Goal: Information Seeking & Learning: Learn about a topic

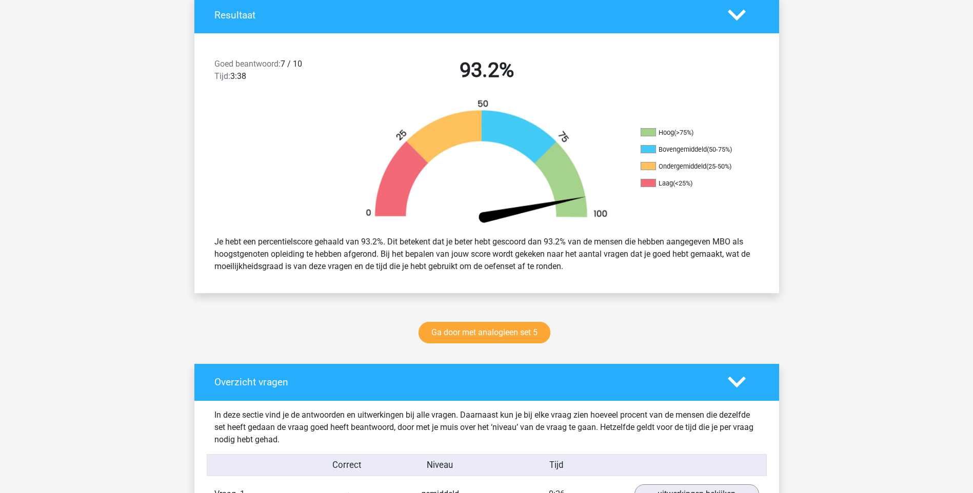
scroll to position [256, 0]
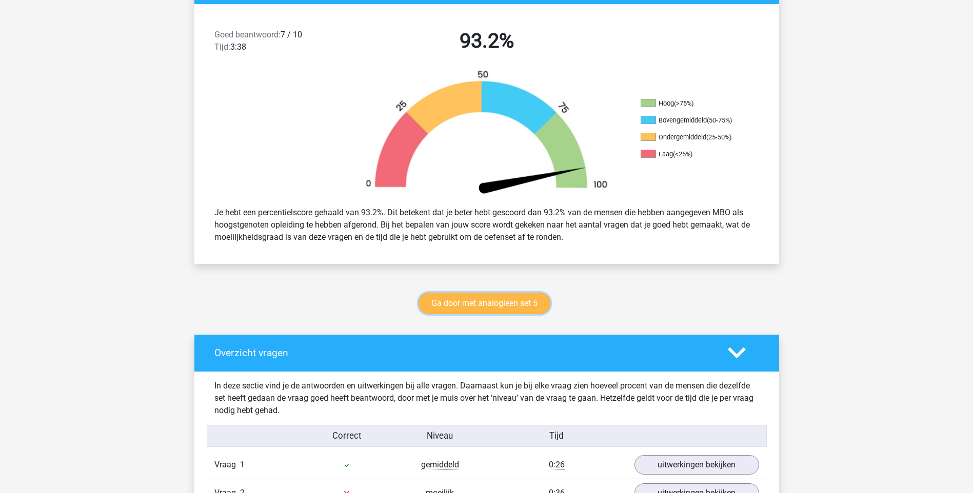
click at [502, 293] on link "Ga door met analogieen set 5" at bounding box center [484, 304] width 132 height 22
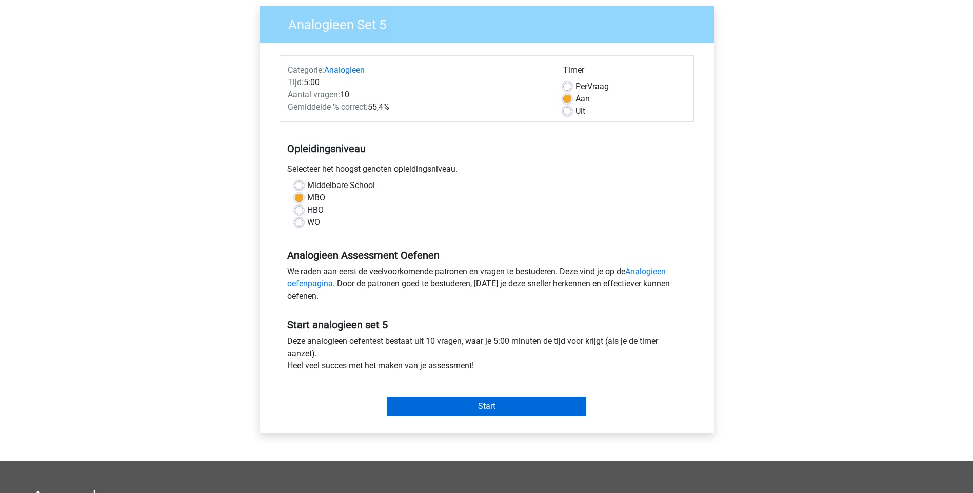
scroll to position [103, 0]
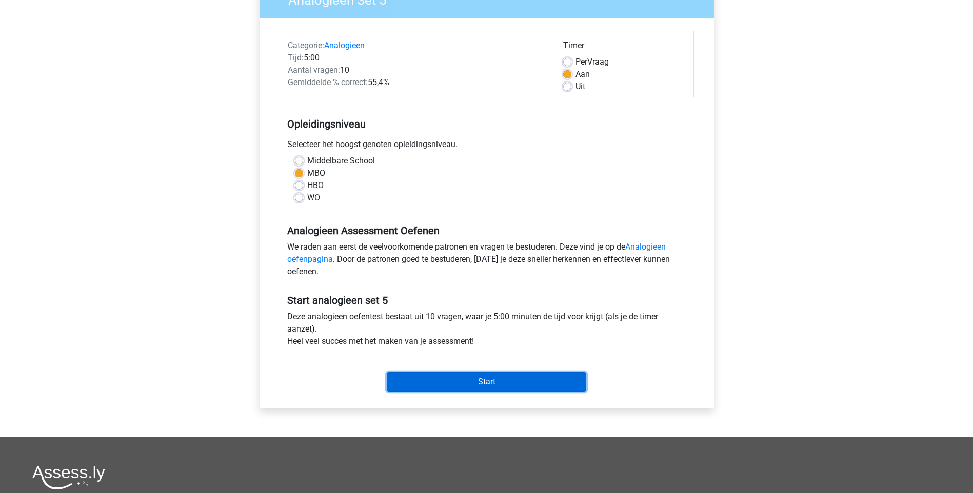
drag, startPoint x: 540, startPoint y: 379, endPoint x: 698, endPoint y: 403, distance: 159.7
click at [540, 379] on input "Start" at bounding box center [486, 381] width 199 height 19
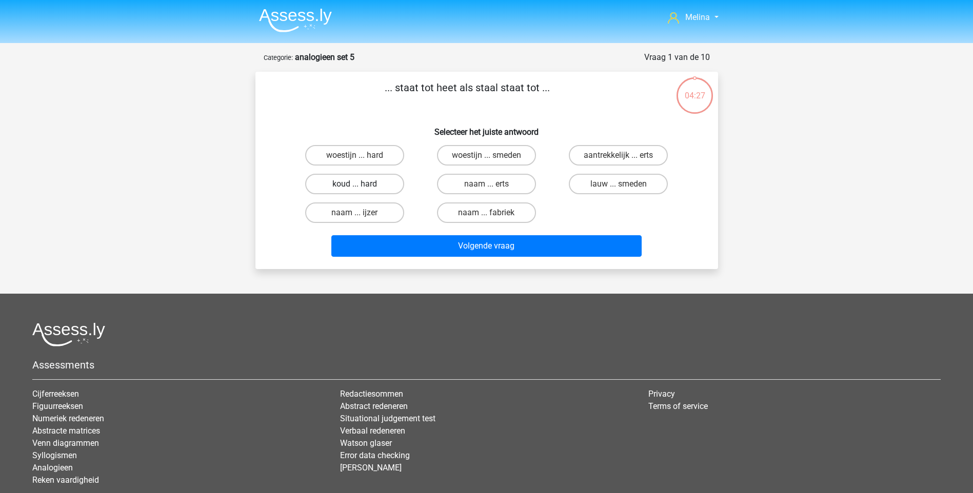
click at [368, 187] on label "koud ... hard" at bounding box center [354, 184] width 99 height 21
click at [361, 187] on input "koud ... hard" at bounding box center [357, 187] width 7 height 7
radio input "true"
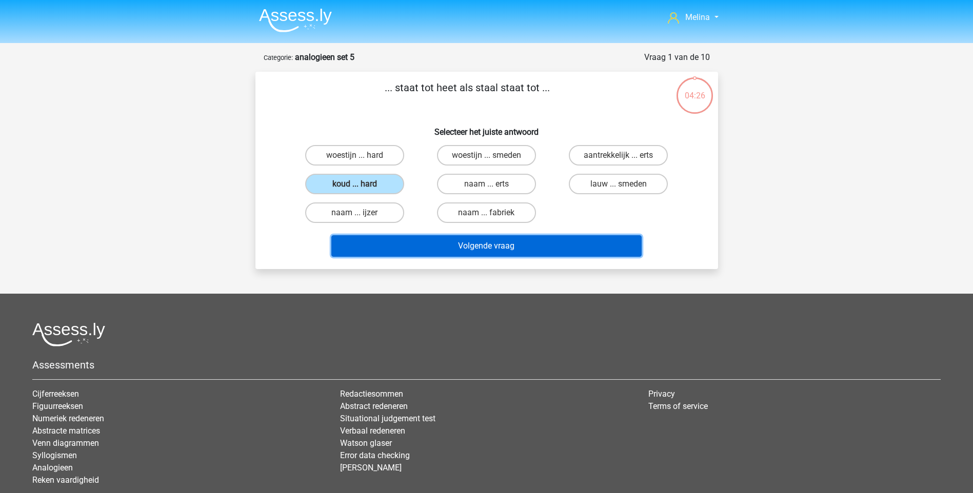
drag, startPoint x: 475, startPoint y: 249, endPoint x: 622, endPoint y: 276, distance: 150.1
click at [476, 249] on button "Volgende vraag" at bounding box center [486, 246] width 310 height 22
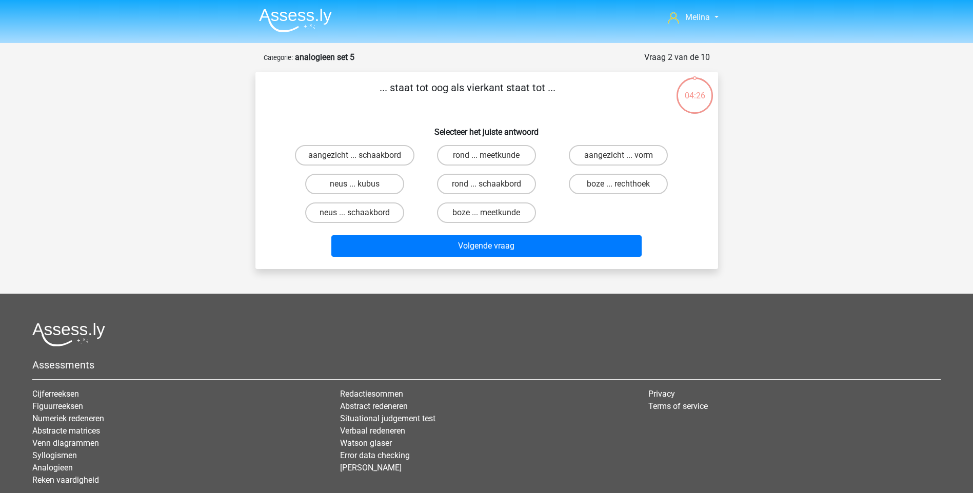
scroll to position [51, 0]
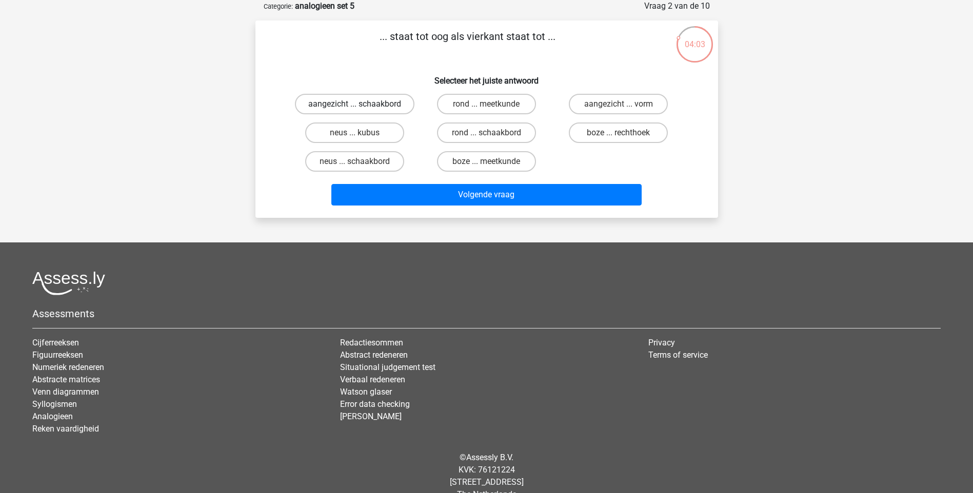
click at [384, 103] on label "aangezicht ... schaakbord" at bounding box center [354, 104] width 119 height 21
click at [361, 104] on input "aangezicht ... schaakbord" at bounding box center [357, 107] width 7 height 7
radio input "true"
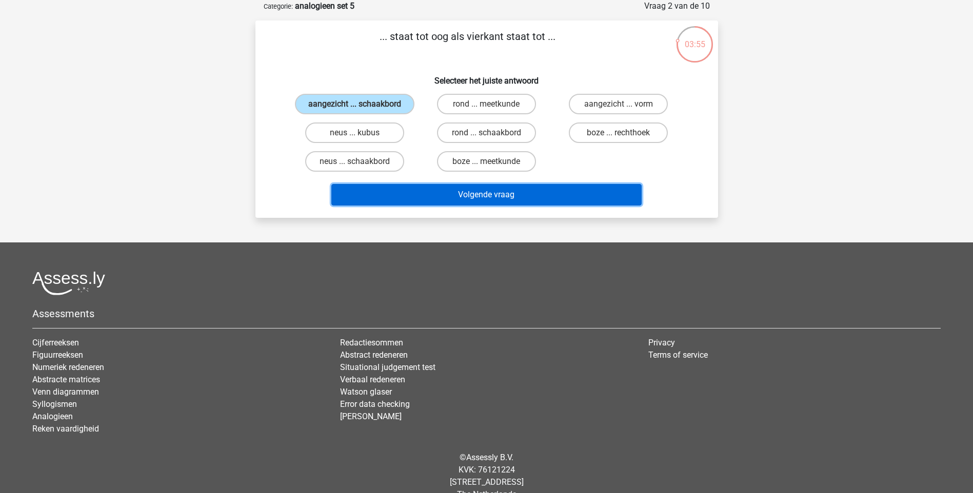
click at [491, 195] on button "Volgende vraag" at bounding box center [486, 195] width 310 height 22
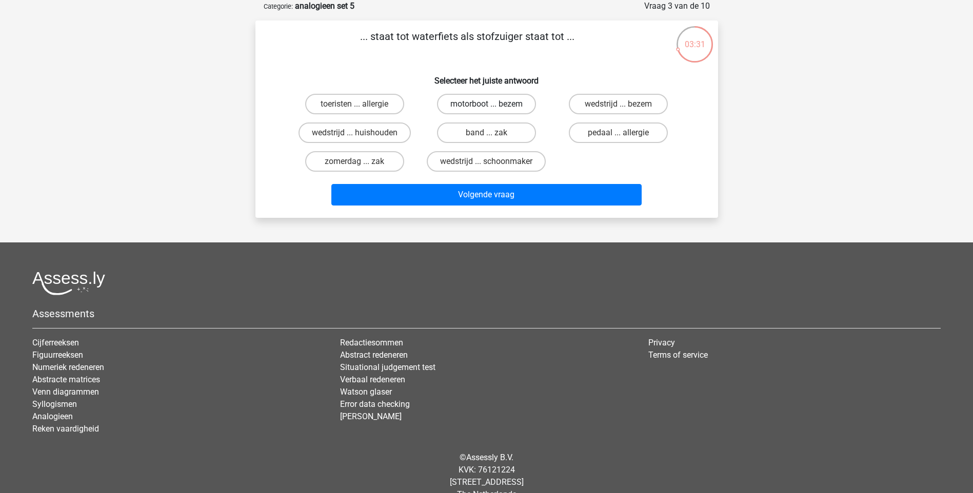
click at [519, 103] on label "motorboot ... bezem" at bounding box center [486, 104] width 99 height 21
click at [493, 104] on input "motorboot ... bezem" at bounding box center [489, 107] width 7 height 7
radio input "true"
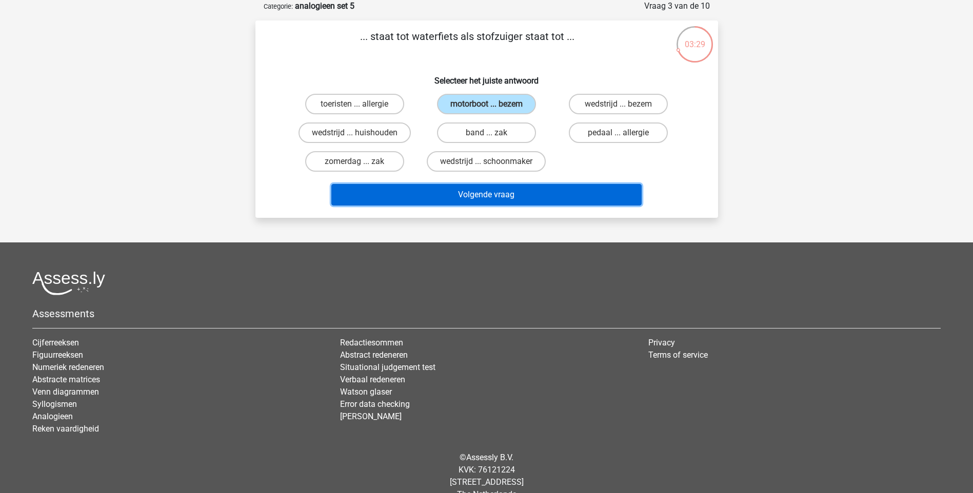
click at [510, 190] on button "Volgende vraag" at bounding box center [486, 195] width 310 height 22
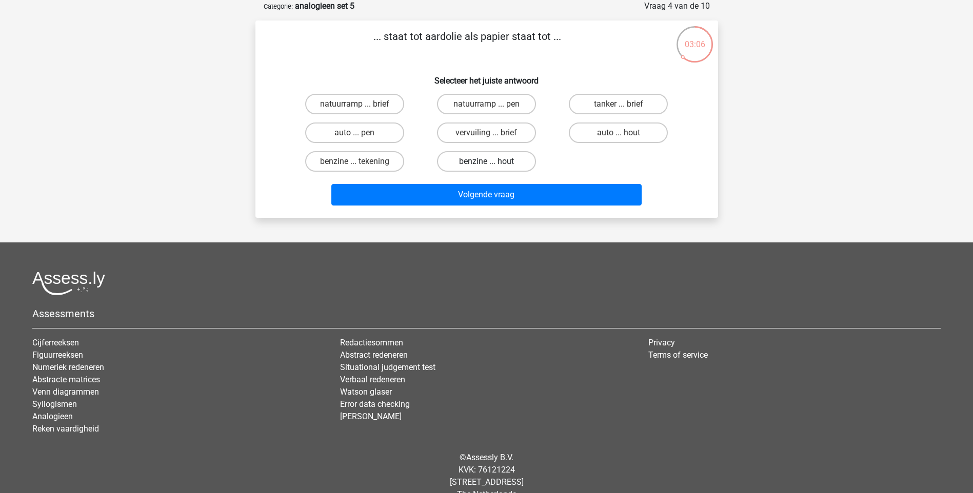
click at [485, 164] on label "benzine ... hout" at bounding box center [486, 161] width 99 height 21
click at [486, 164] on input "benzine ... hout" at bounding box center [489, 165] width 7 height 7
radio input "true"
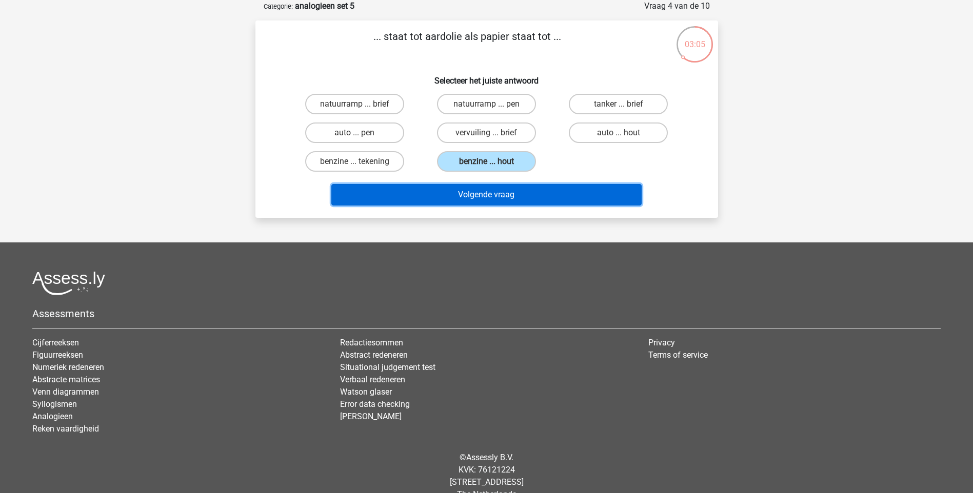
drag, startPoint x: 496, startPoint y: 197, endPoint x: 518, endPoint y: 205, distance: 22.7
click at [502, 200] on button "Volgende vraag" at bounding box center [486, 195] width 310 height 22
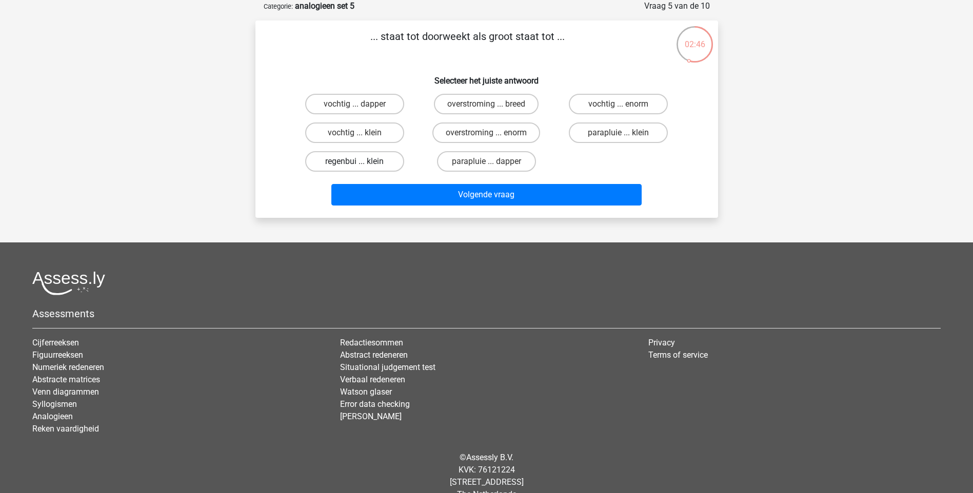
click at [371, 156] on label "regenbui ... klein" at bounding box center [354, 161] width 99 height 21
click at [361, 162] on input "regenbui ... klein" at bounding box center [357, 165] width 7 height 7
radio input "true"
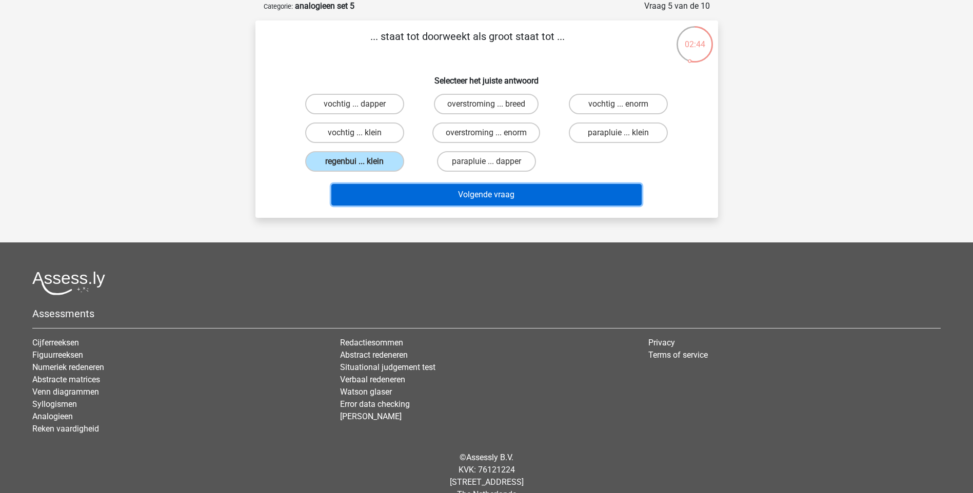
click at [451, 198] on button "Volgende vraag" at bounding box center [486, 195] width 310 height 22
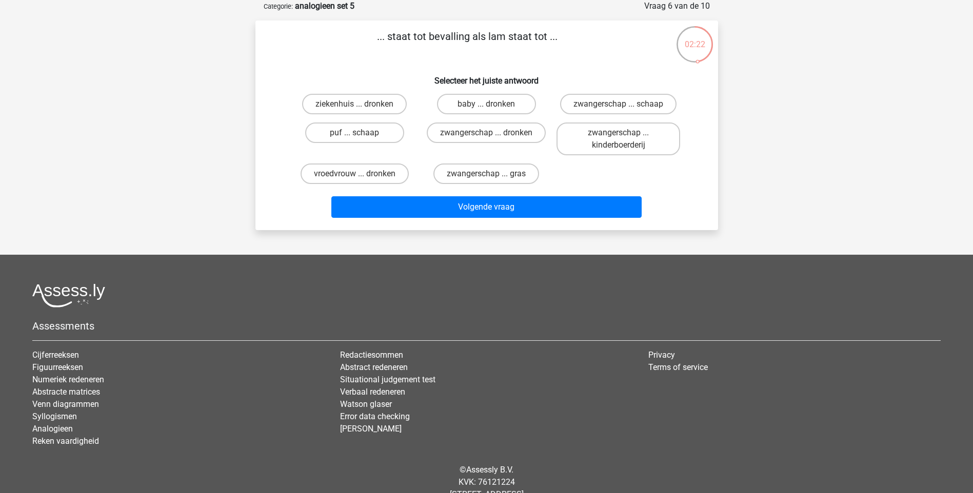
click at [623, 107] on input "zwangerschap ... schaap" at bounding box center [621, 107] width 7 height 7
radio input "true"
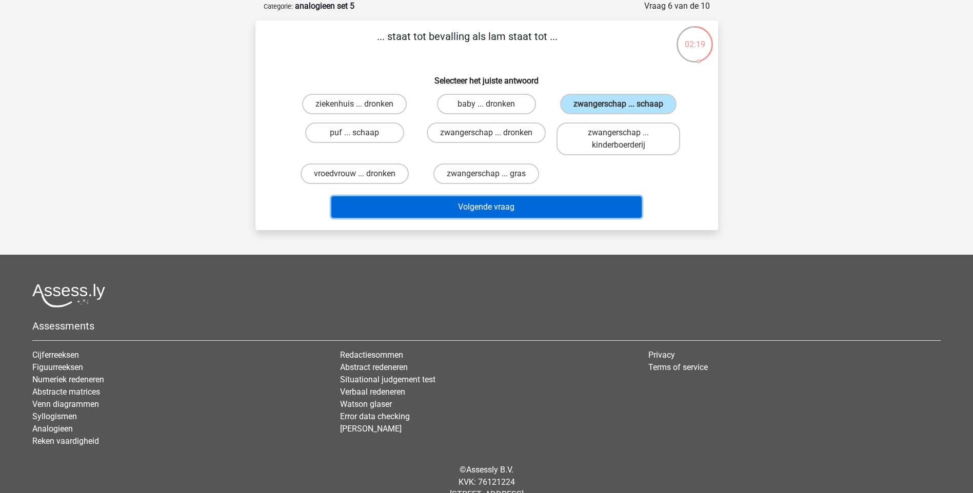
click at [534, 206] on button "Volgende vraag" at bounding box center [486, 207] width 310 height 22
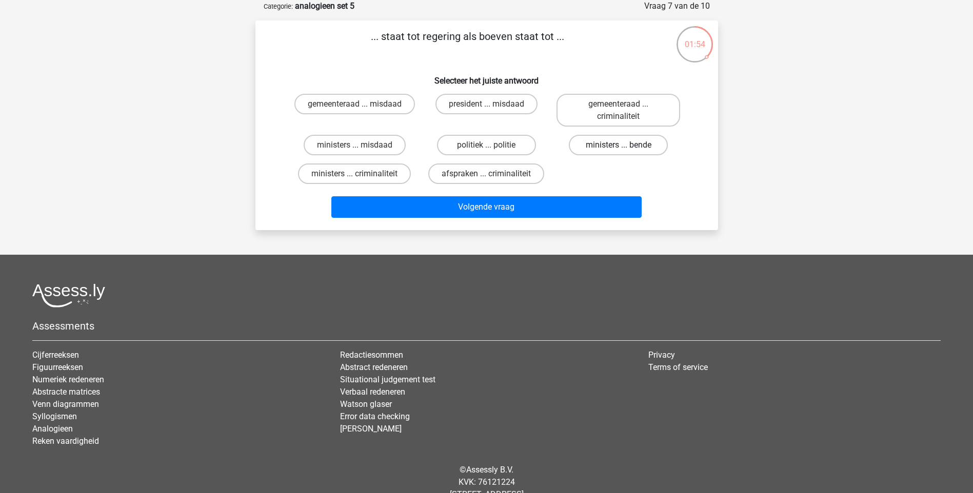
click at [610, 147] on label "ministers ... bende" at bounding box center [618, 145] width 99 height 21
click at [618, 147] on input "ministers ... bende" at bounding box center [621, 148] width 7 height 7
radio input "true"
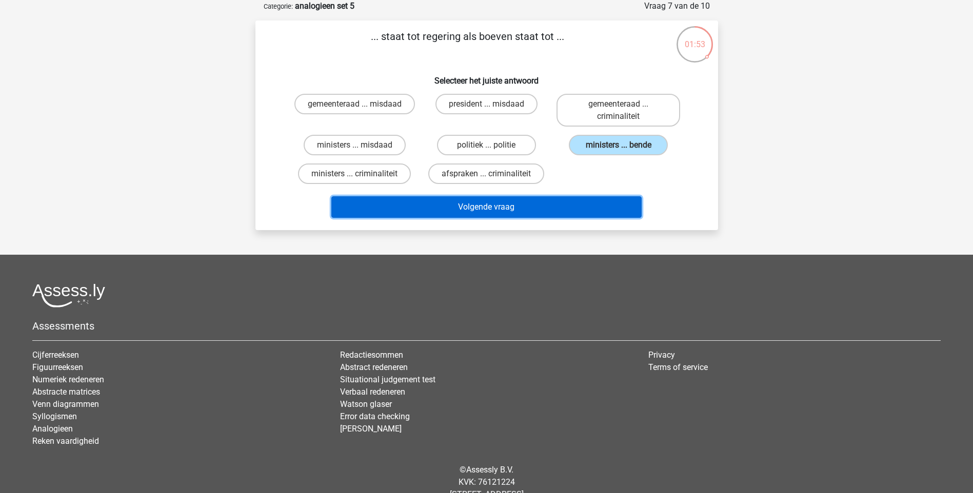
click at [583, 203] on button "Volgende vraag" at bounding box center [486, 207] width 310 height 22
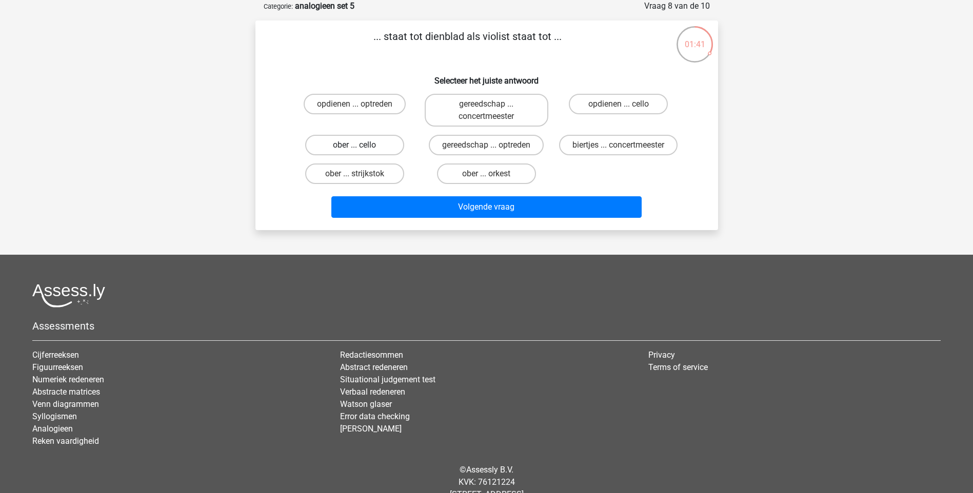
click at [353, 145] on label "ober ... cello" at bounding box center [354, 145] width 99 height 21
click at [354, 145] on input "ober ... cello" at bounding box center [357, 148] width 7 height 7
radio input "true"
click at [381, 176] on label "ober ... strijkstok" at bounding box center [354, 174] width 99 height 21
click at [361, 176] on input "ober ... strijkstok" at bounding box center [357, 177] width 7 height 7
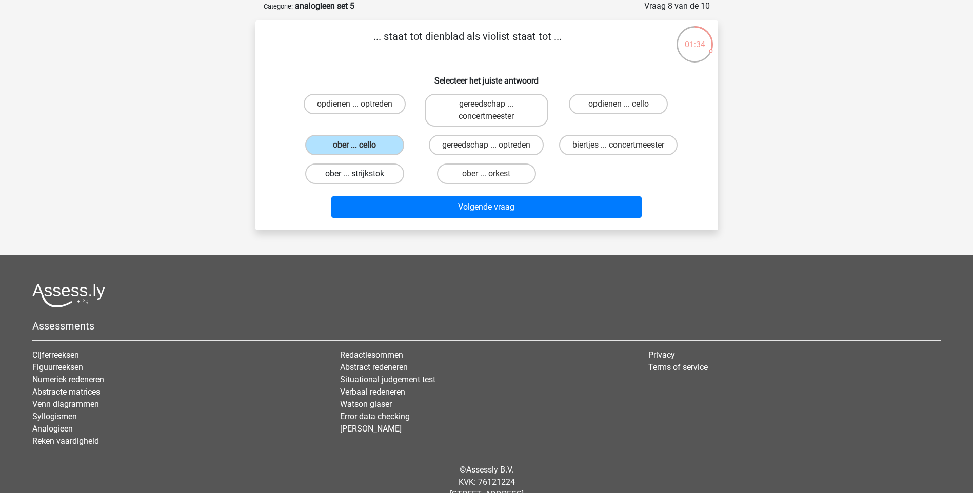
radio input "true"
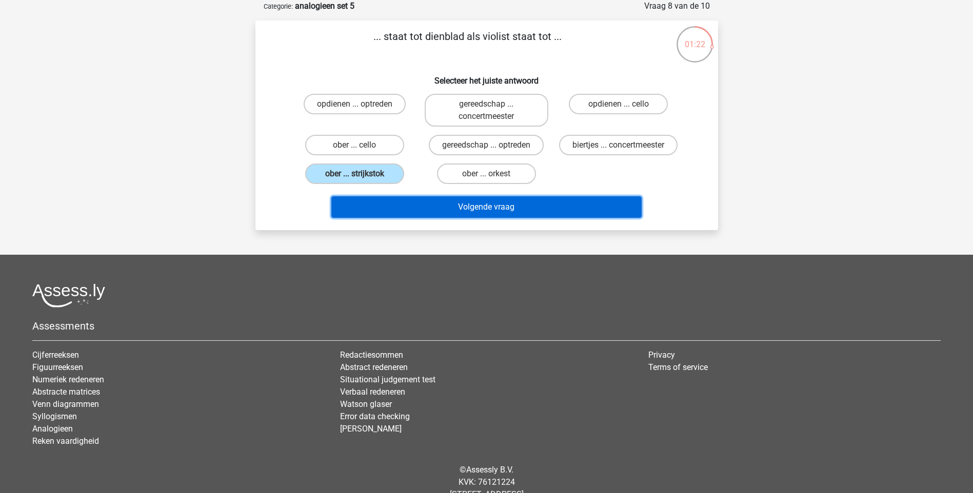
click at [522, 207] on button "Volgende vraag" at bounding box center [486, 207] width 310 height 22
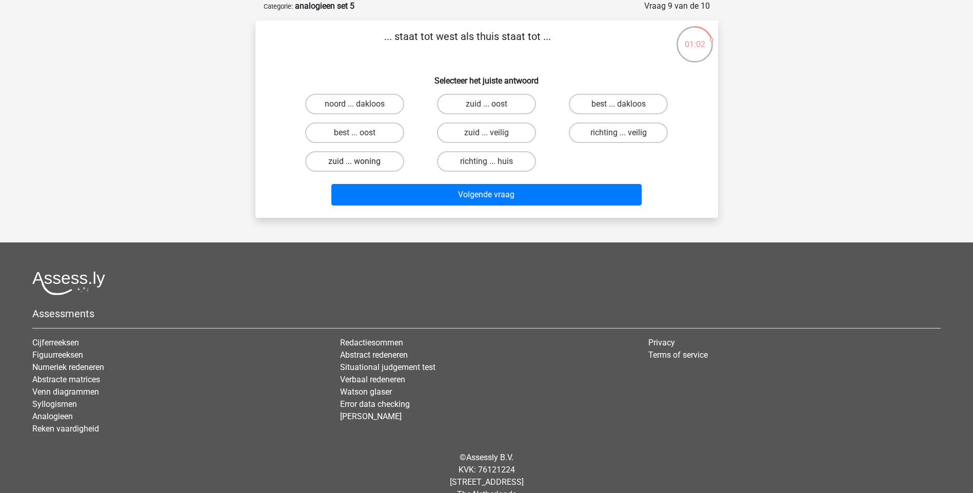
click at [375, 158] on label "zuid ... woning" at bounding box center [354, 161] width 99 height 21
click at [361, 162] on input "zuid ... woning" at bounding box center [357, 165] width 7 height 7
radio input "true"
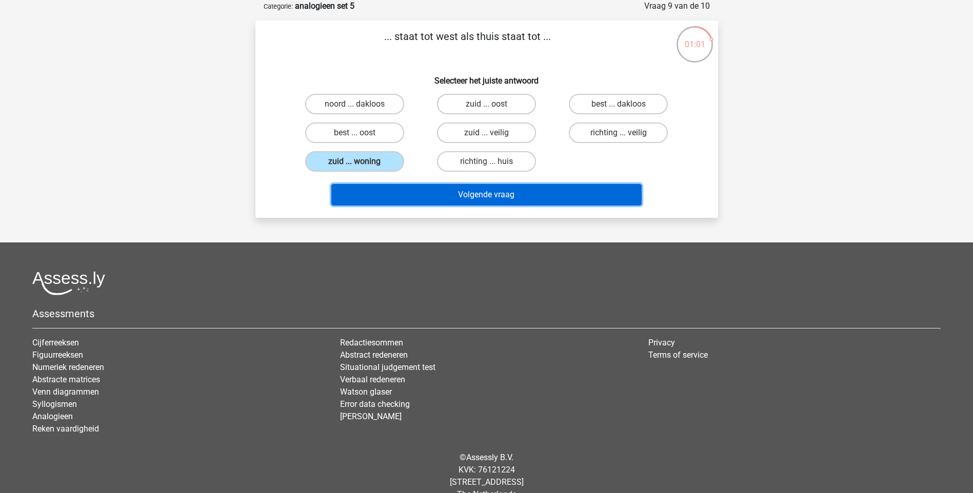
click at [479, 193] on button "Volgende vraag" at bounding box center [486, 195] width 310 height 22
click at [536, 196] on button "Resultaten" at bounding box center [486, 195] width 310 height 22
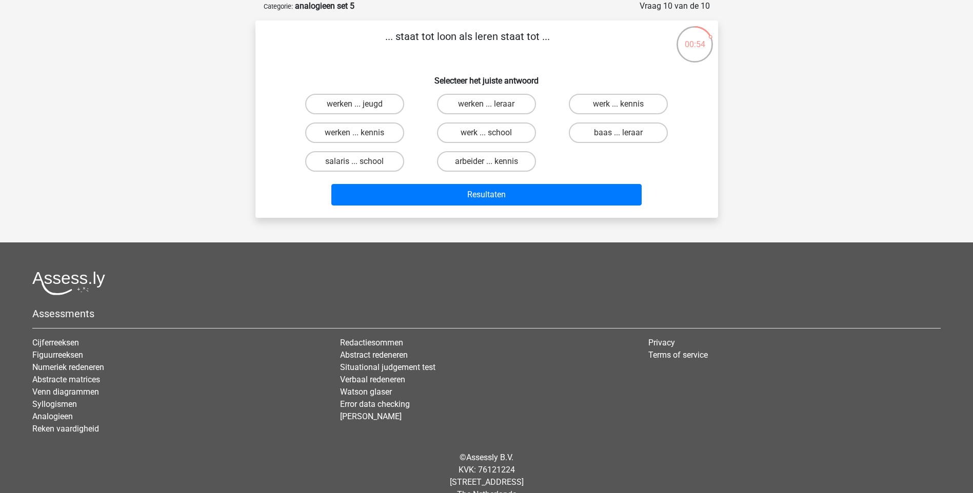
click at [412, 66] on div "... staat tot loon als leren staat tot ... Selecteer het juiste antwoord werken…" at bounding box center [486, 119] width 454 height 181
click at [608, 134] on label "baas ... leraar" at bounding box center [618, 133] width 99 height 21
click at [618, 134] on input "baas ... leraar" at bounding box center [621, 136] width 7 height 7
radio input "true"
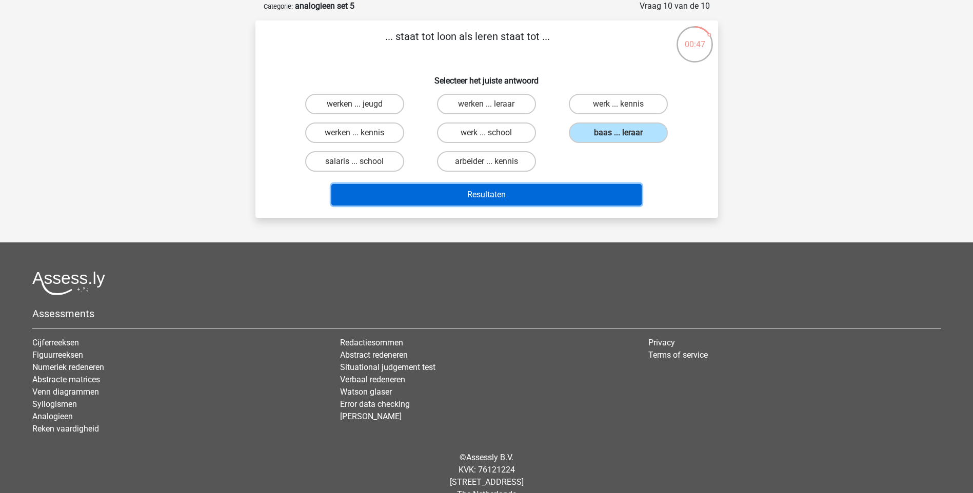
click at [548, 188] on button "Resultaten" at bounding box center [486, 195] width 310 height 22
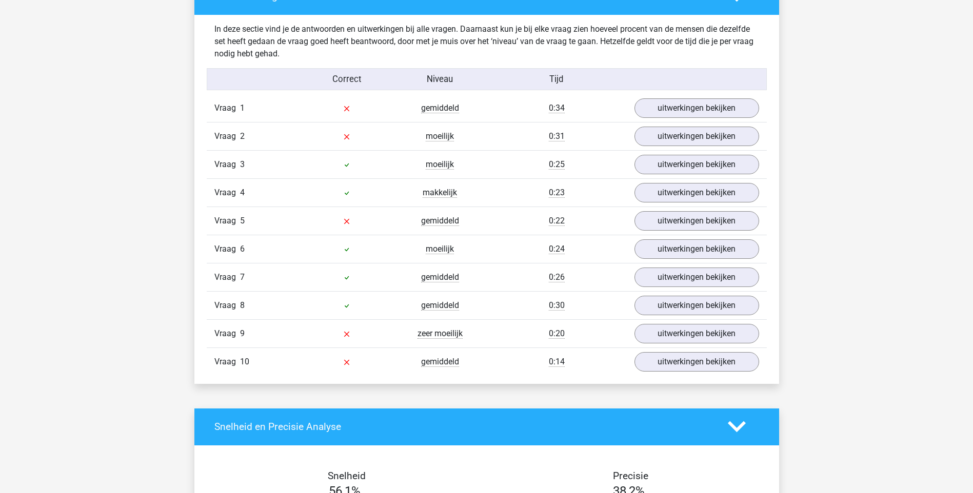
scroll to position [615, 0]
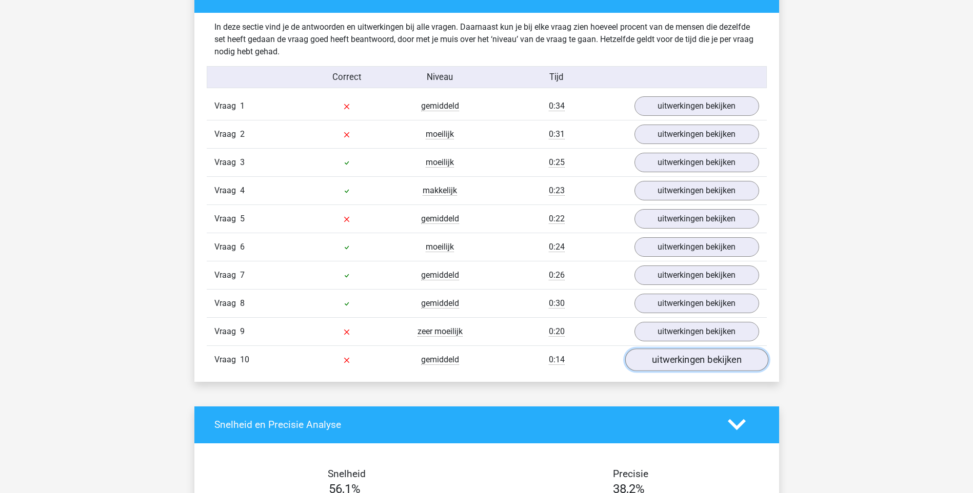
click at [696, 360] on link "uitwerkingen bekijken" at bounding box center [696, 360] width 143 height 23
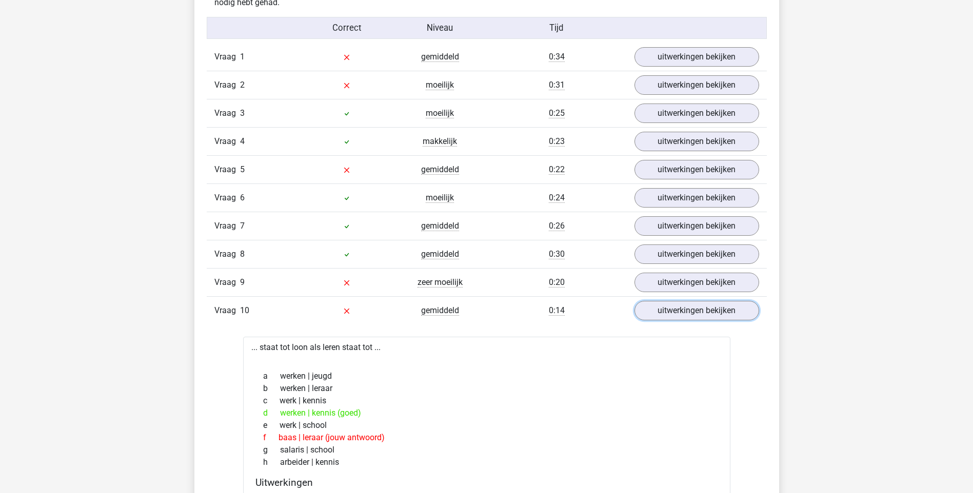
scroll to position [667, 0]
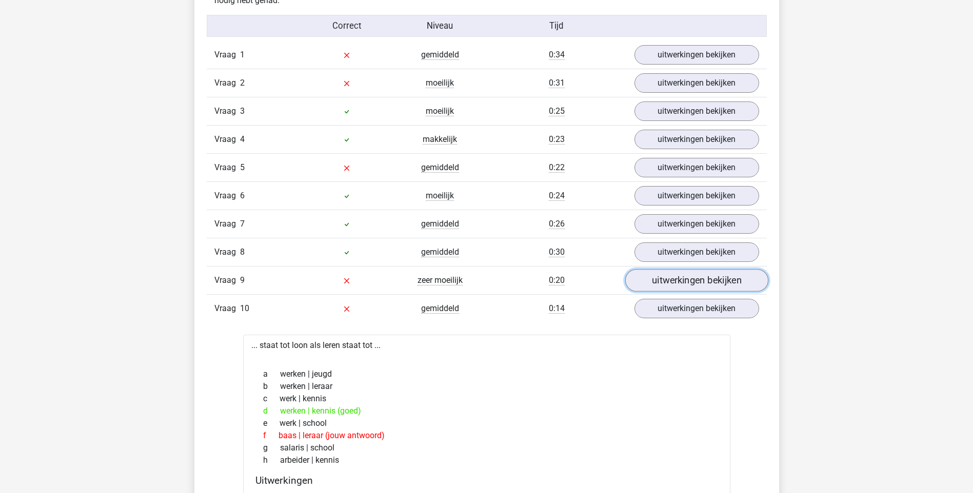
click at [679, 286] on link "uitwerkingen bekijken" at bounding box center [696, 280] width 143 height 23
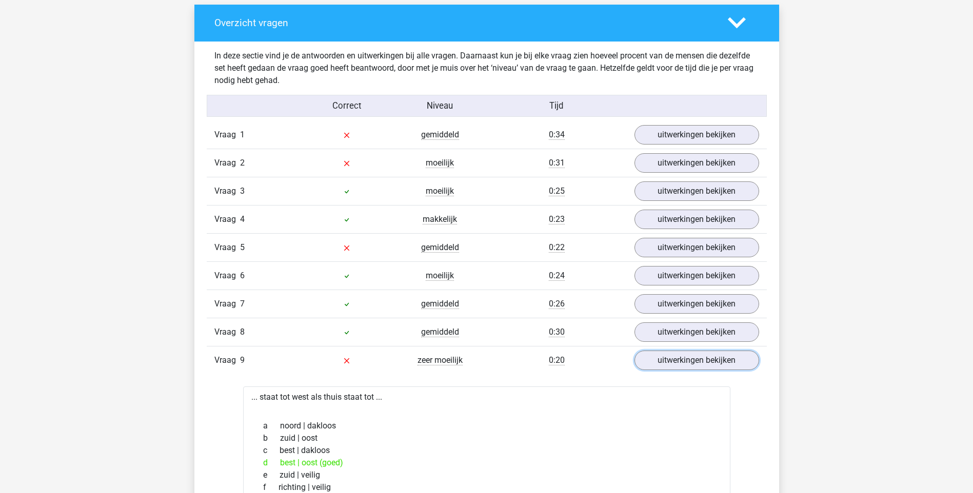
scroll to position [564, 0]
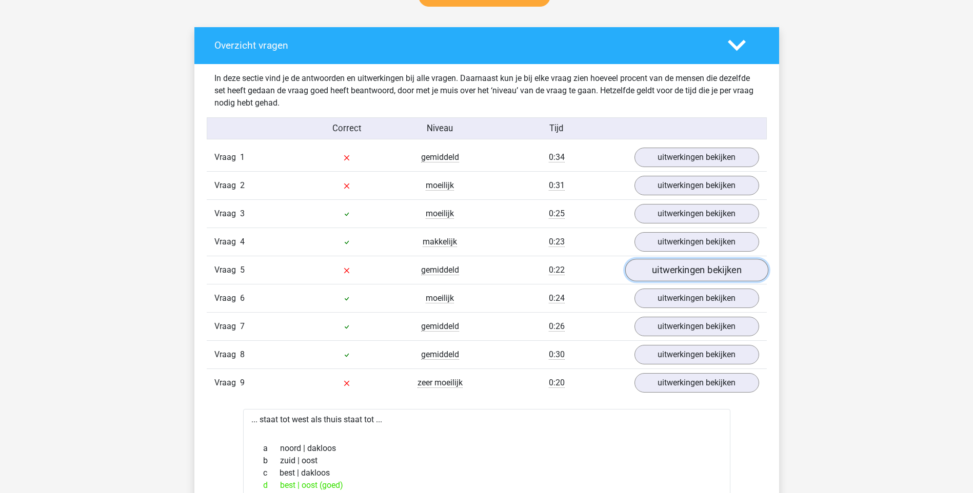
click at [665, 273] on link "uitwerkingen bekijken" at bounding box center [696, 270] width 143 height 23
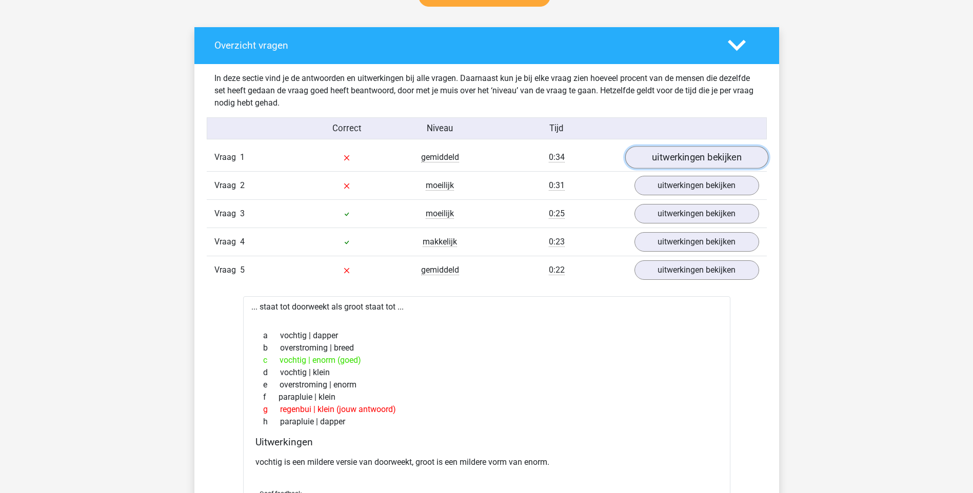
click at [694, 161] on link "uitwerkingen bekijken" at bounding box center [696, 157] width 143 height 23
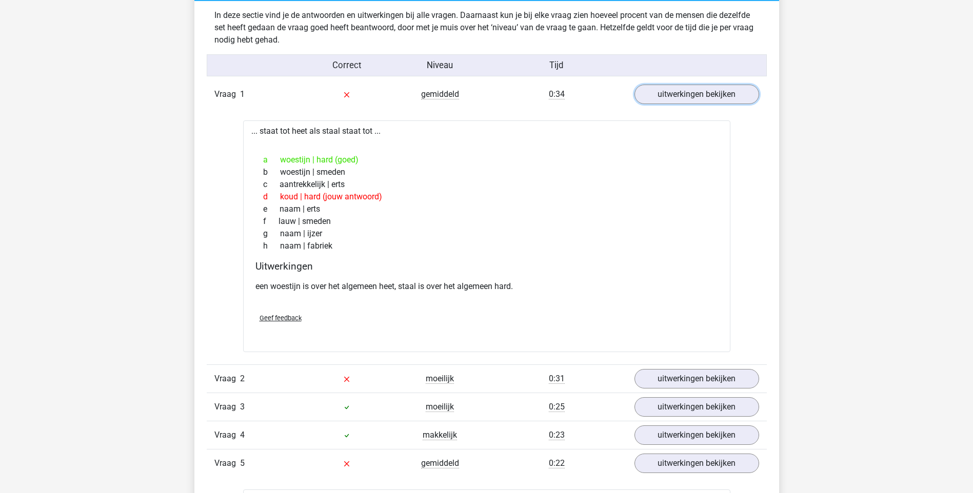
scroll to position [667, 0]
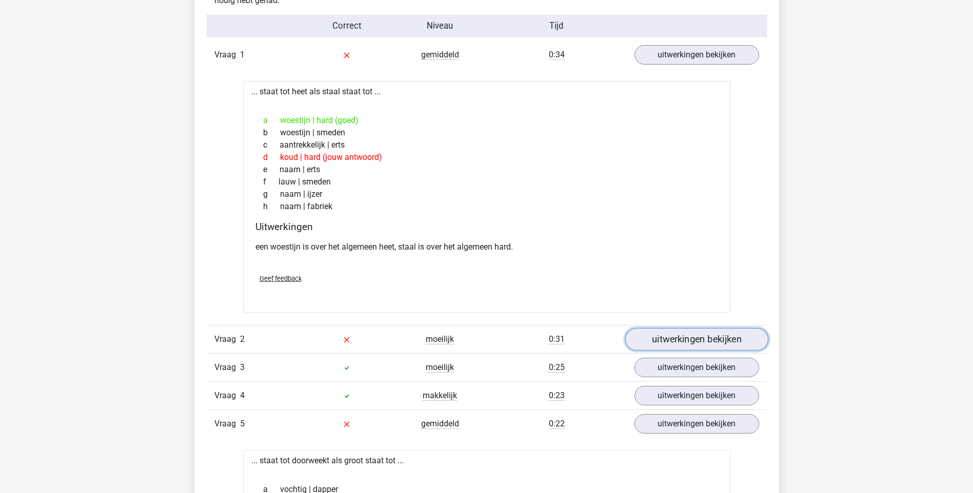
click at [679, 331] on link "uitwerkingen bekijken" at bounding box center [696, 339] width 143 height 23
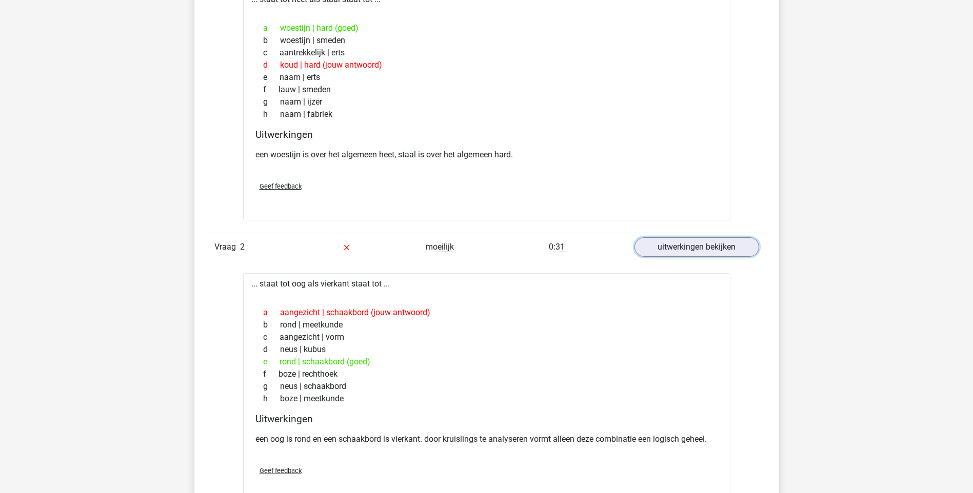
scroll to position [769, 0]
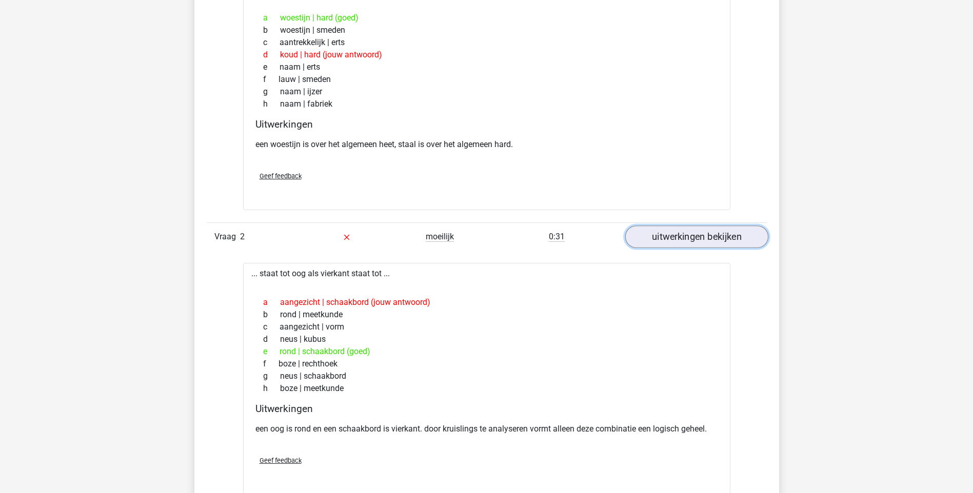
click at [694, 232] on link "uitwerkingen bekijken" at bounding box center [696, 237] width 143 height 23
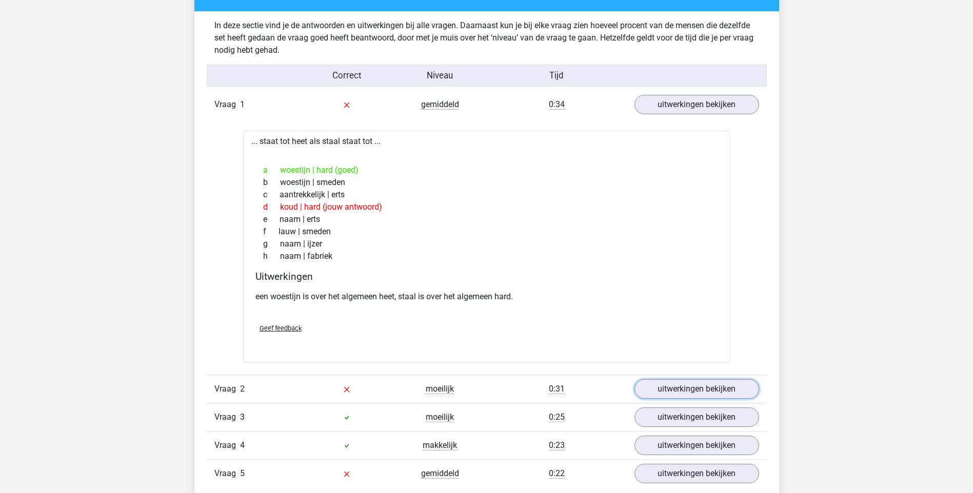
scroll to position [564, 0]
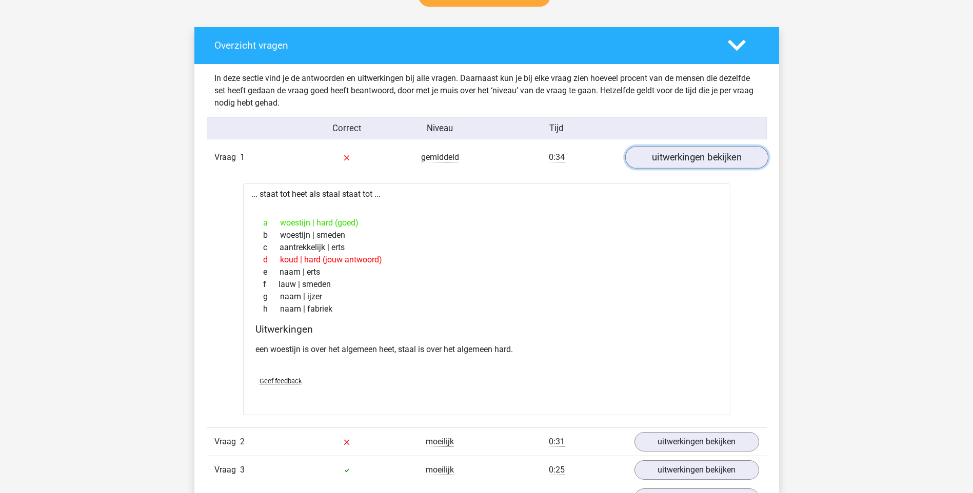
drag, startPoint x: 668, startPoint y: 158, endPoint x: 694, endPoint y: 190, distance: 41.5
click at [668, 157] on link "uitwerkingen bekijken" at bounding box center [696, 157] width 125 height 19
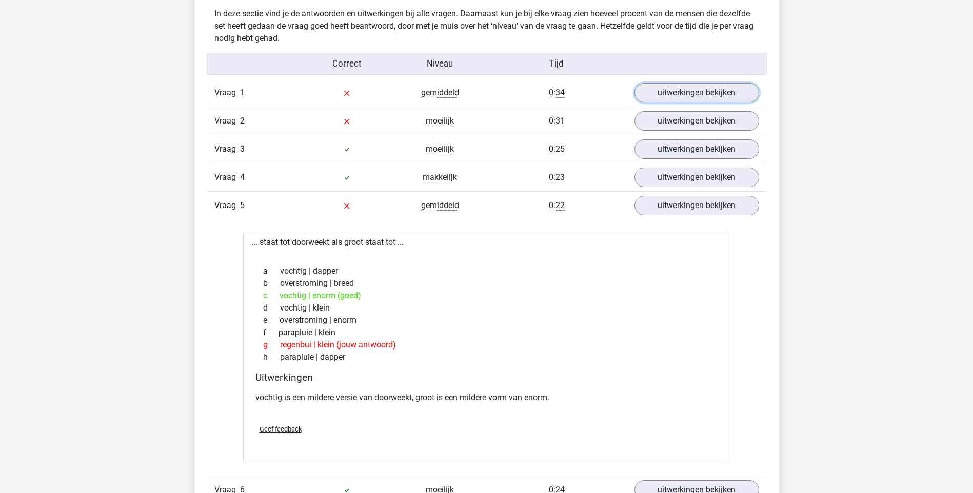
scroll to position [667, 0]
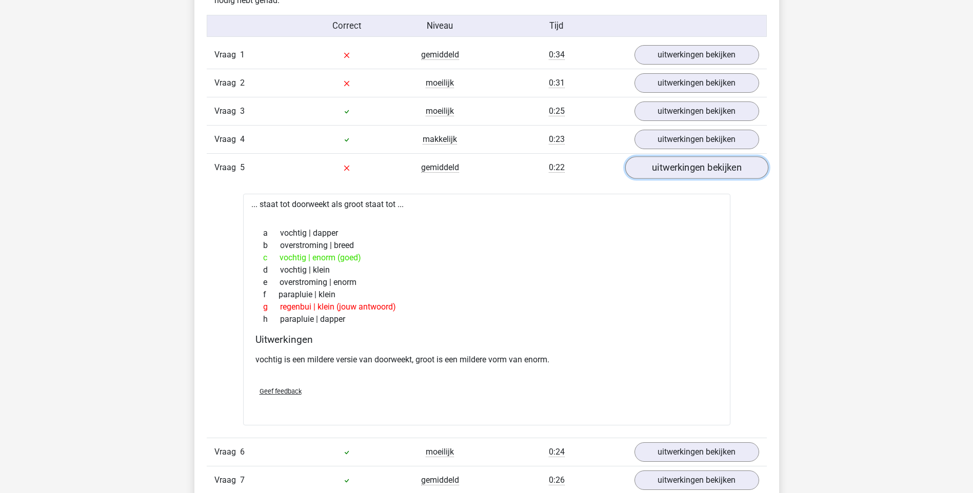
drag, startPoint x: 679, startPoint y: 167, endPoint x: 723, endPoint y: 253, distance: 97.2
click at [679, 167] on link "uitwerkingen bekijken" at bounding box center [696, 167] width 125 height 19
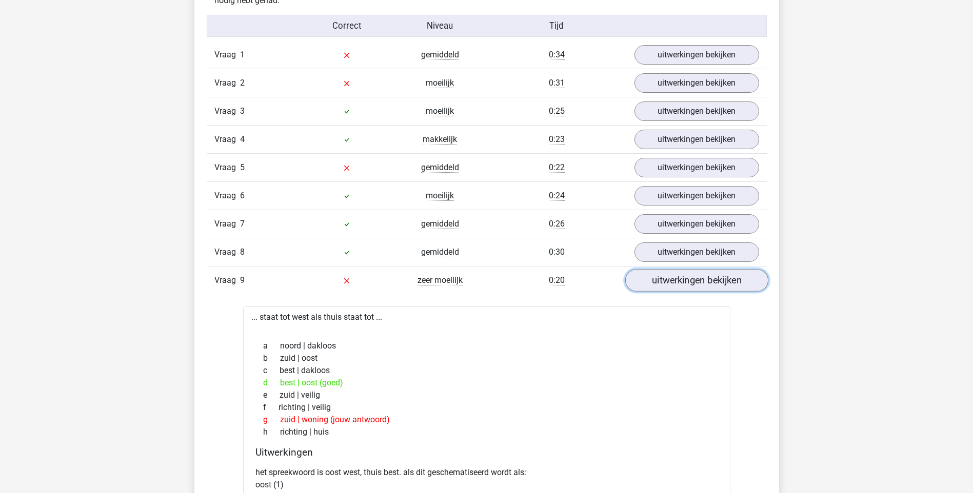
click at [681, 277] on link "uitwerkingen bekijken" at bounding box center [696, 280] width 143 height 23
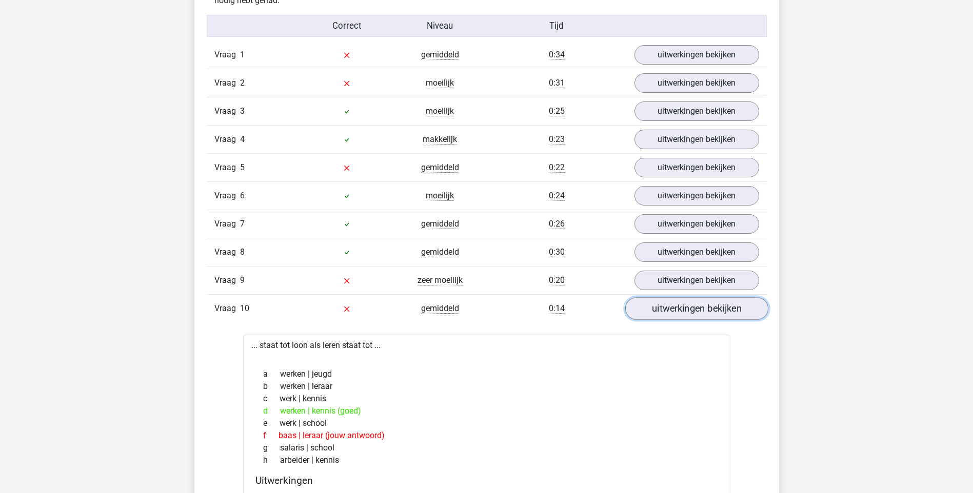
click at [721, 303] on link "uitwerkingen bekijken" at bounding box center [696, 308] width 143 height 23
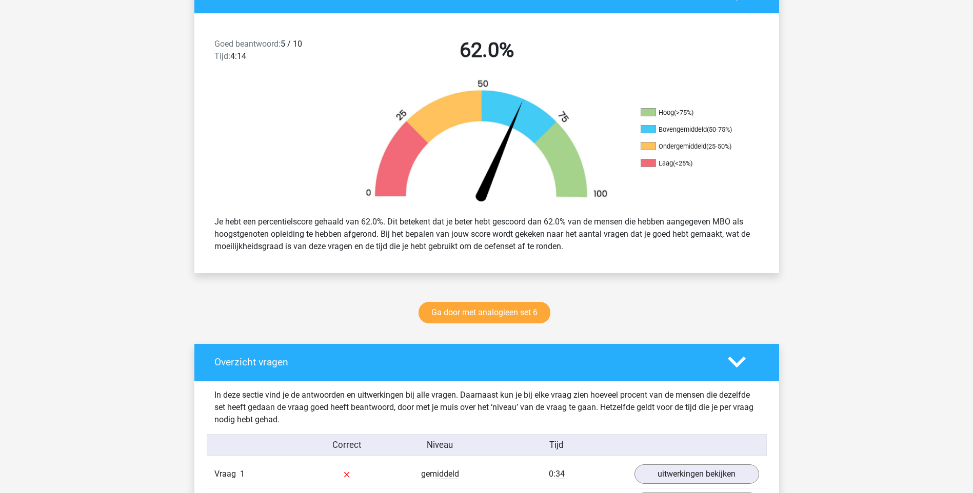
scroll to position [359, 0]
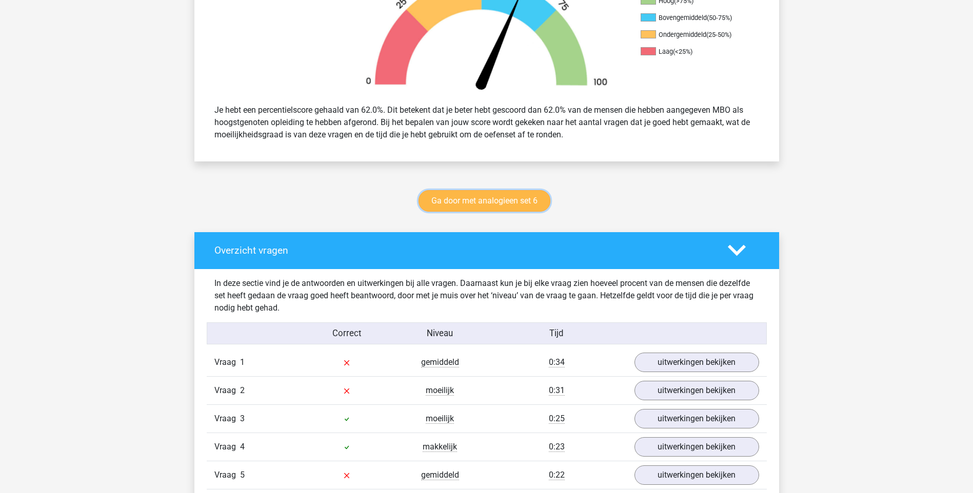
click at [479, 197] on link "Ga door met analogieen set 6" at bounding box center [484, 201] width 132 height 22
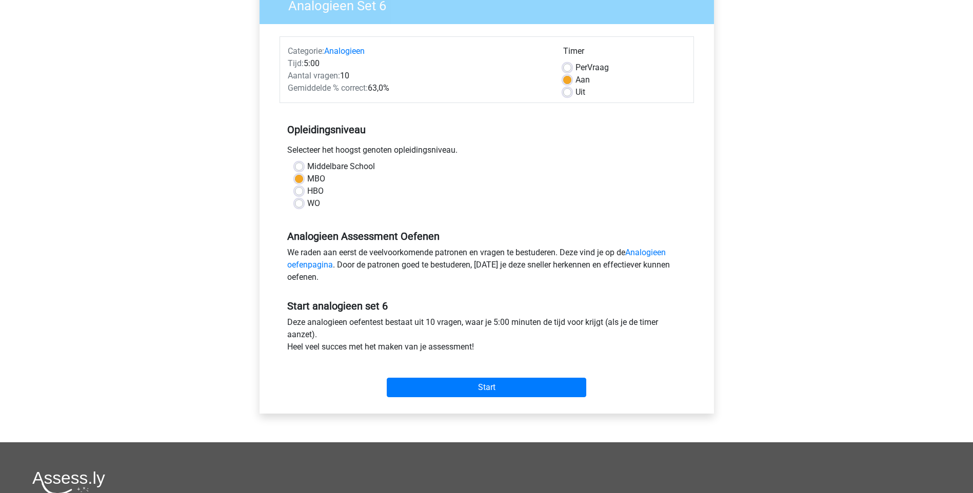
scroll to position [154, 0]
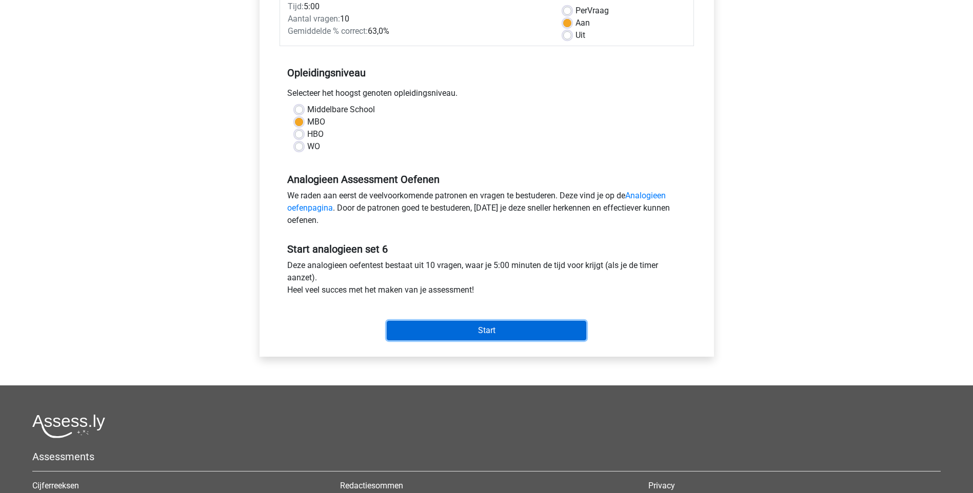
click at [500, 325] on input "Start" at bounding box center [486, 330] width 199 height 19
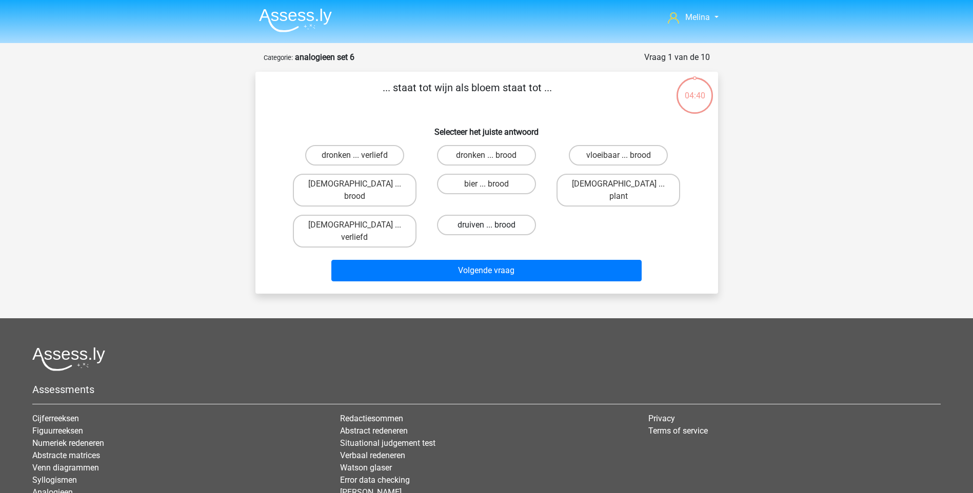
click at [477, 215] on label "druiven ... brood" at bounding box center [486, 225] width 99 height 21
click at [486, 225] on input "druiven ... brood" at bounding box center [489, 228] width 7 height 7
radio input "true"
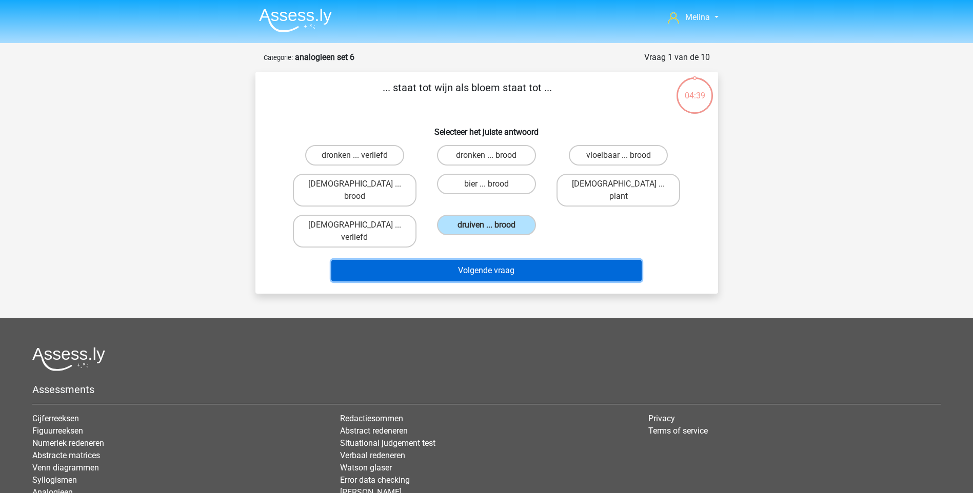
click at [477, 260] on button "Volgende vraag" at bounding box center [486, 271] width 310 height 22
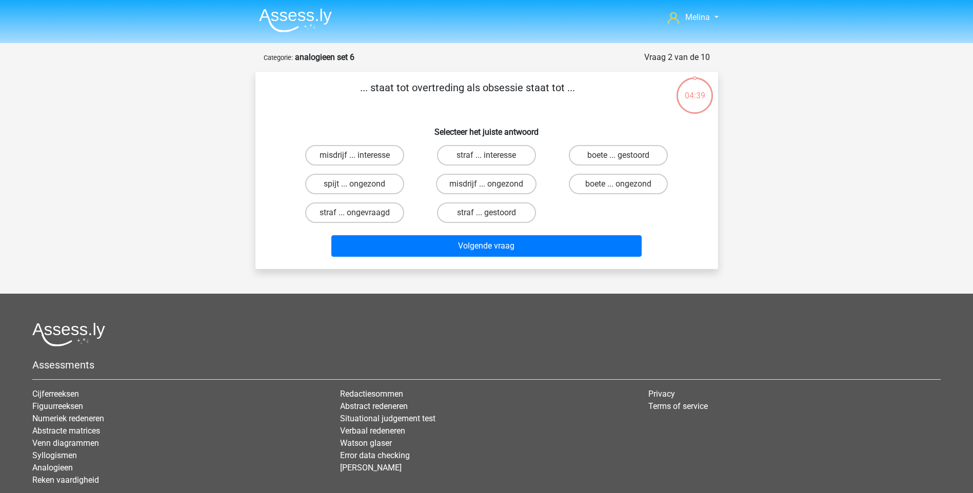
scroll to position [51, 0]
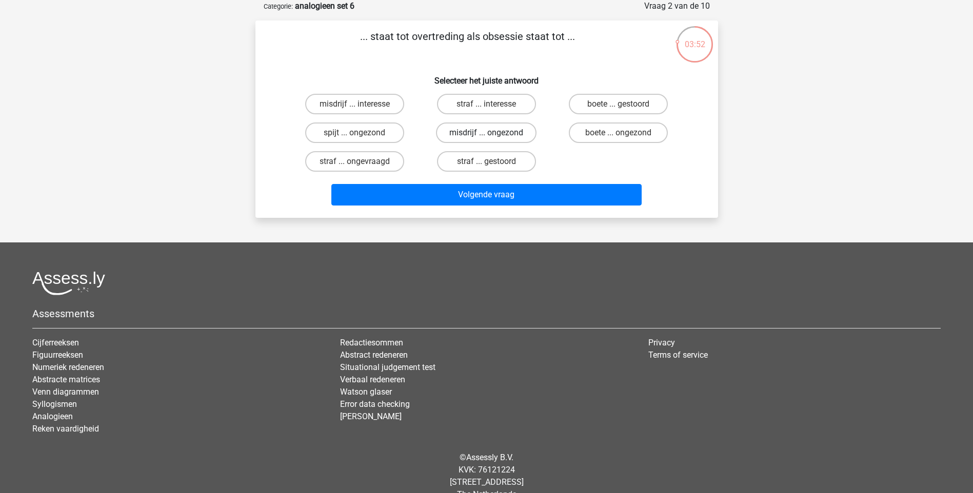
click at [465, 137] on label "misdrijf ... ongezond" at bounding box center [486, 133] width 100 height 21
click at [486, 137] on input "misdrijf ... ongezond" at bounding box center [489, 136] width 7 height 7
radio input "true"
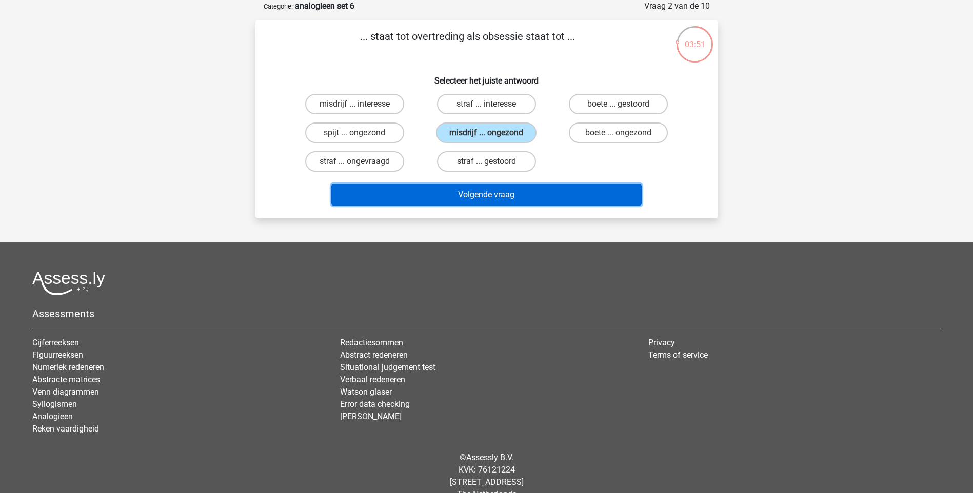
click at [469, 193] on button "Volgende vraag" at bounding box center [486, 195] width 310 height 22
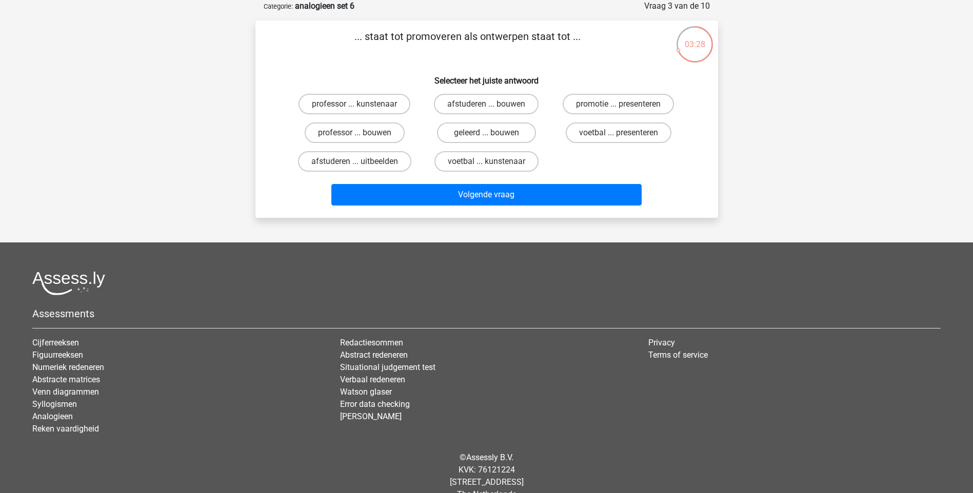
click at [618, 106] on input "promotie ... presenteren" at bounding box center [621, 107] width 7 height 7
radio input "true"
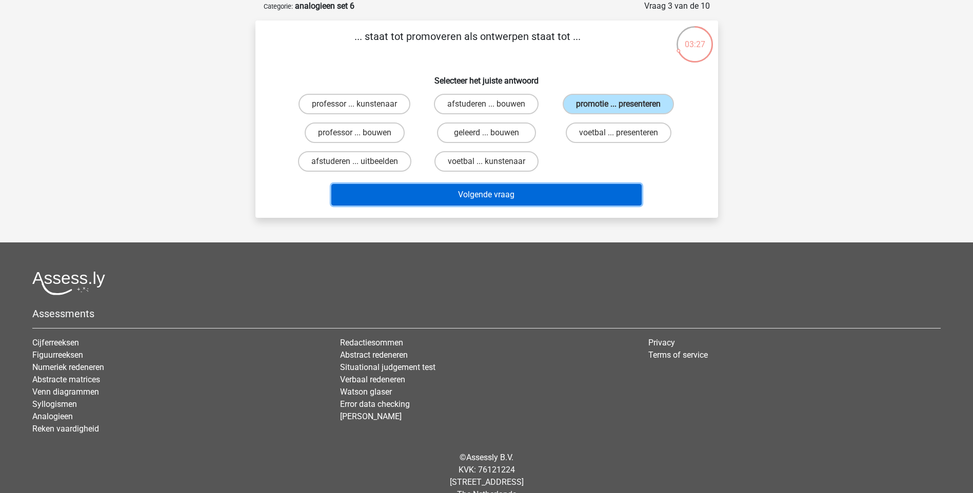
click at [573, 186] on button "Volgende vraag" at bounding box center [486, 195] width 310 height 22
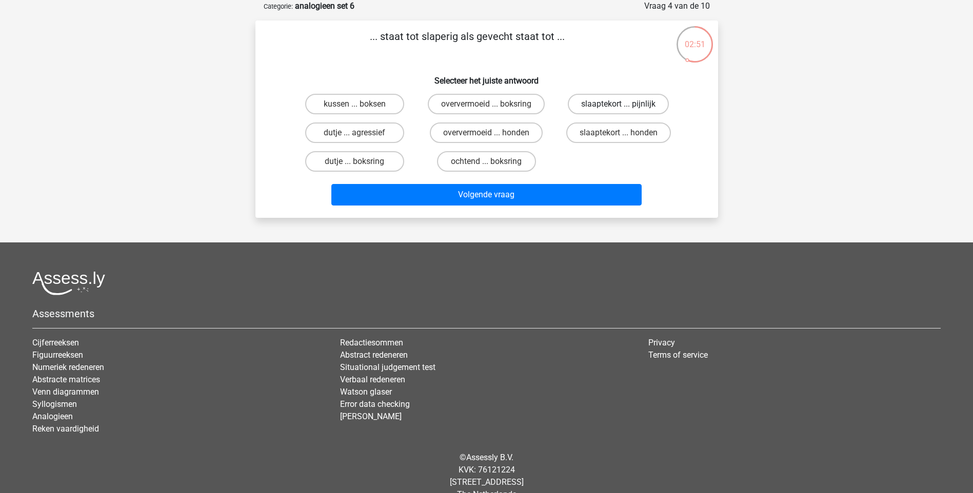
click at [627, 106] on label "slaaptekort ... pijnlijk" at bounding box center [618, 104] width 101 height 21
click at [625, 106] on input "slaaptekort ... pijnlijk" at bounding box center [621, 107] width 7 height 7
radio input "true"
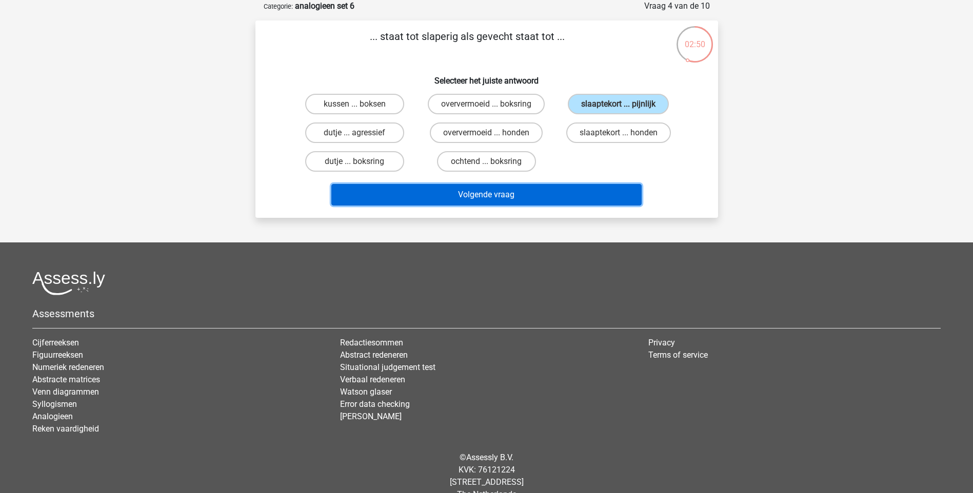
click at [570, 196] on button "Volgende vraag" at bounding box center [486, 195] width 310 height 22
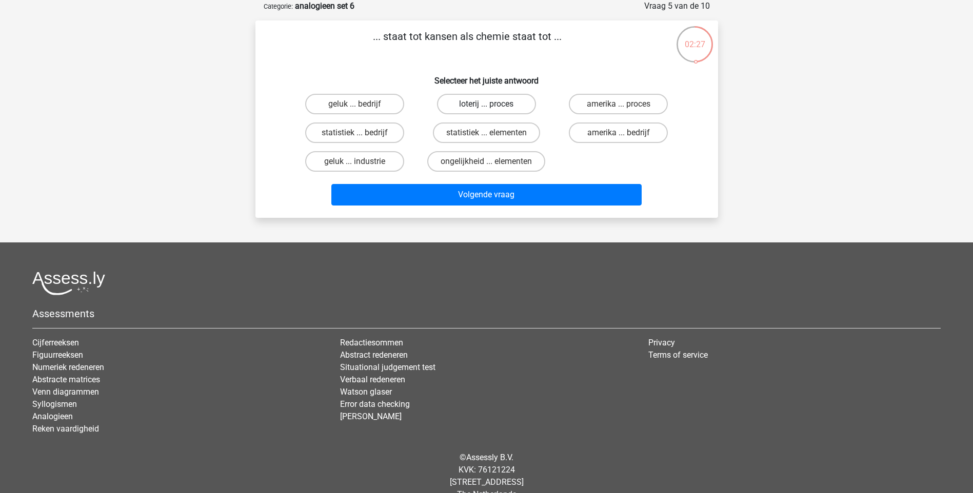
click at [505, 107] on label "loterij ... proces" at bounding box center [486, 104] width 99 height 21
click at [493, 107] on input "loterij ... proces" at bounding box center [489, 107] width 7 height 7
radio input "true"
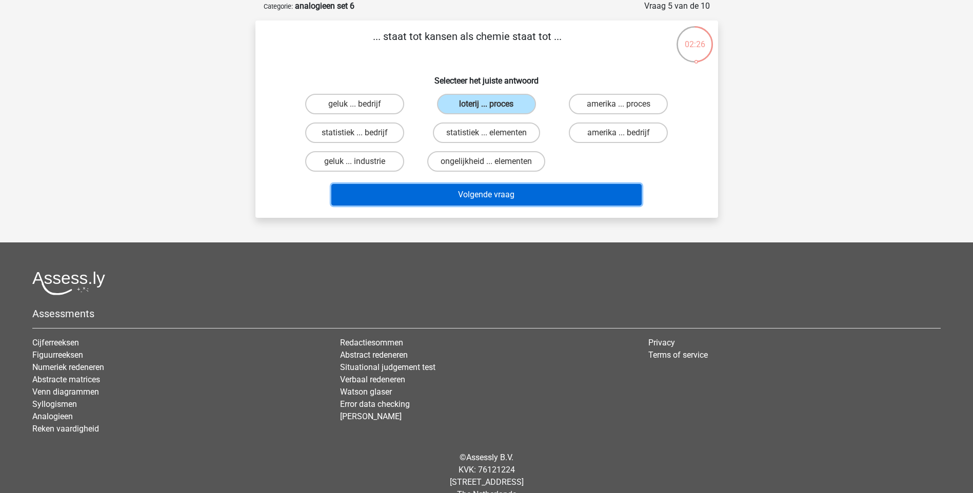
click at [487, 193] on button "Volgende vraag" at bounding box center [486, 195] width 310 height 22
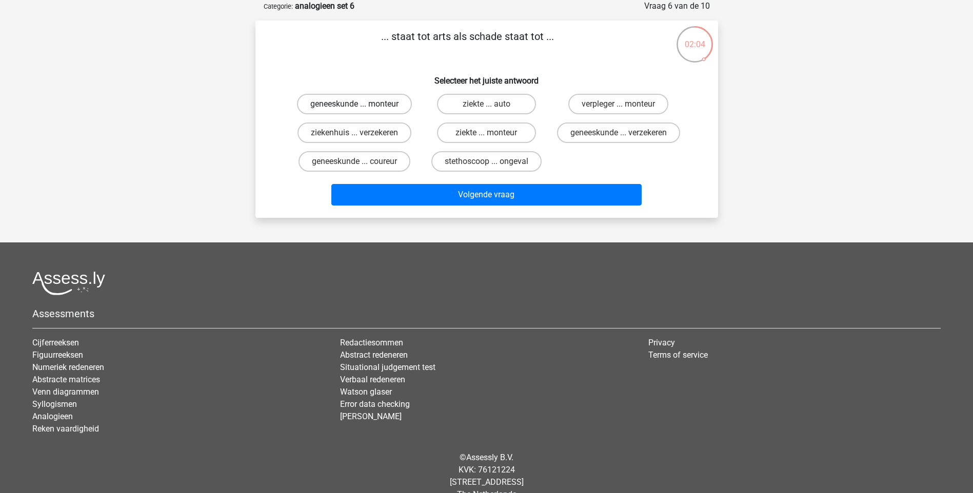
click at [397, 101] on label "geneeskunde ... monteur" at bounding box center [354, 104] width 115 height 21
click at [361, 104] on input "geneeskunde ... monteur" at bounding box center [357, 107] width 7 height 7
radio input "true"
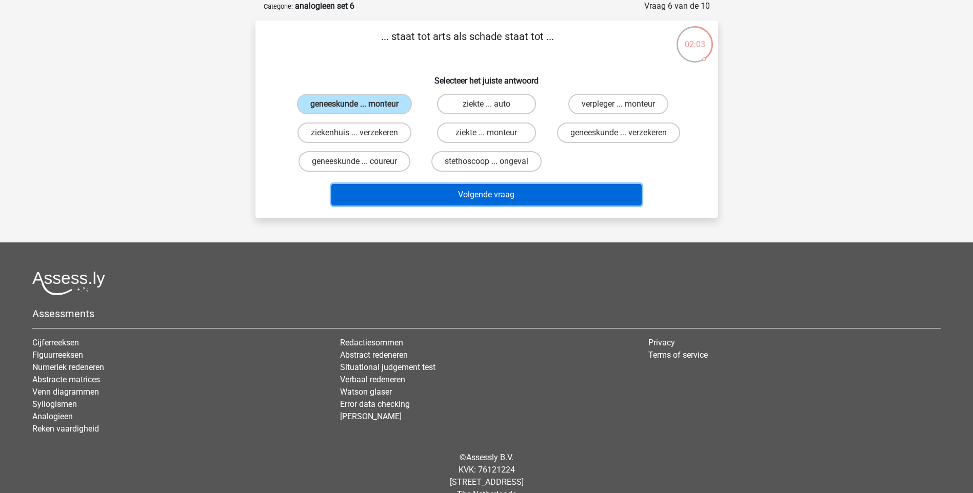
click at [432, 205] on button "Volgende vraag" at bounding box center [486, 195] width 310 height 22
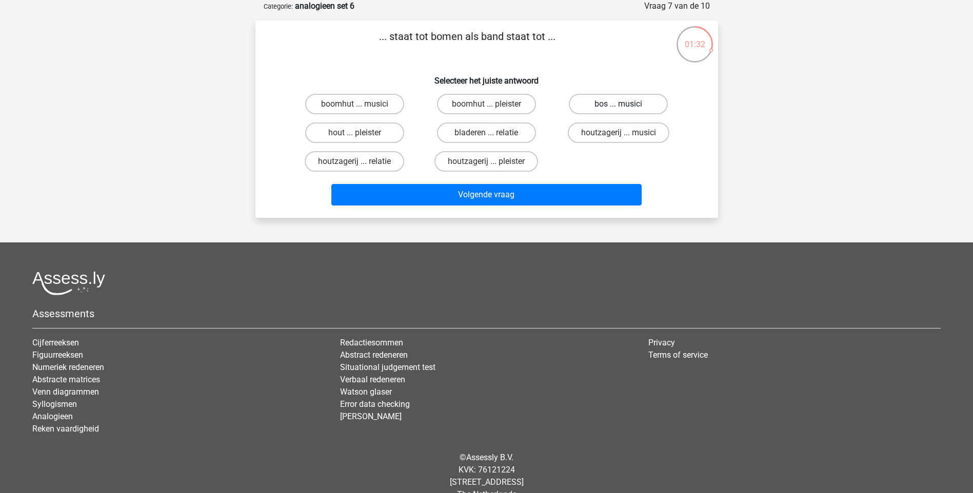
click at [650, 105] on label "bos ... musici" at bounding box center [618, 104] width 99 height 21
click at [625, 105] on input "bos ... musici" at bounding box center [621, 107] width 7 height 7
radio input "true"
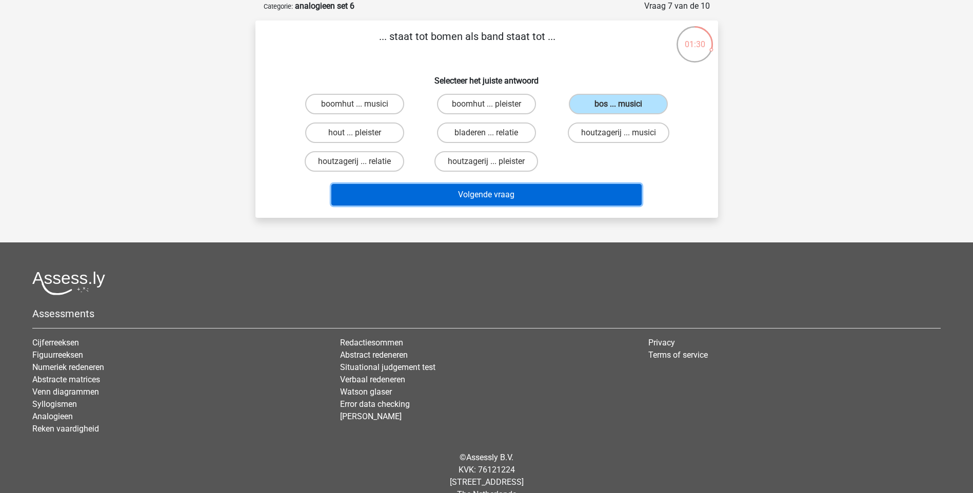
click at [593, 189] on button "Volgende vraag" at bounding box center [486, 195] width 310 height 22
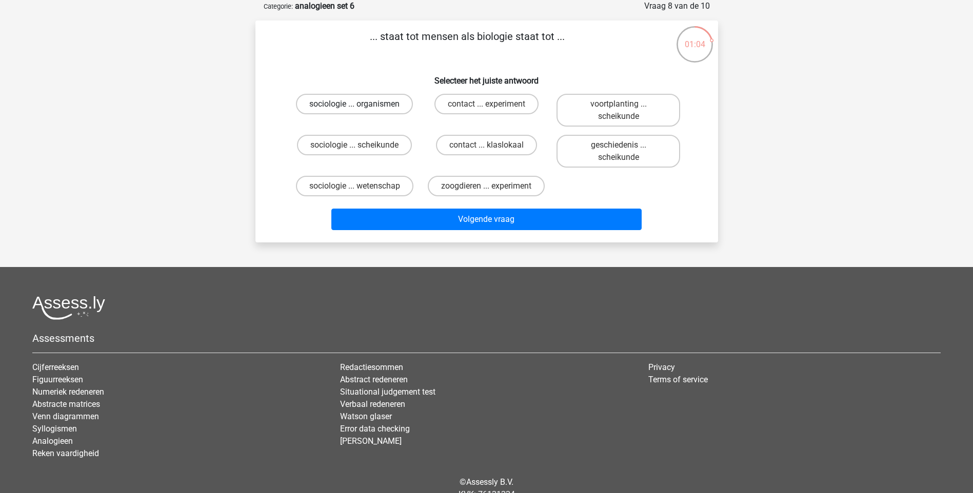
click at [391, 106] on label "sociologie ... organismen" at bounding box center [354, 104] width 117 height 21
click at [361, 106] on input "sociologie ... organismen" at bounding box center [357, 107] width 7 height 7
radio input "true"
click at [394, 183] on label "sociologie ... wetenschap" at bounding box center [354, 186] width 117 height 21
click at [361, 186] on input "sociologie ... wetenschap" at bounding box center [357, 189] width 7 height 7
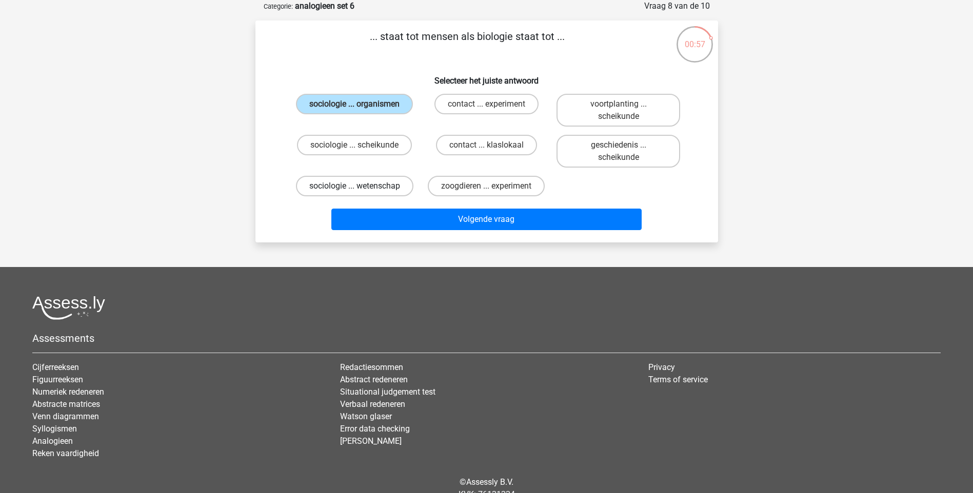
radio input "true"
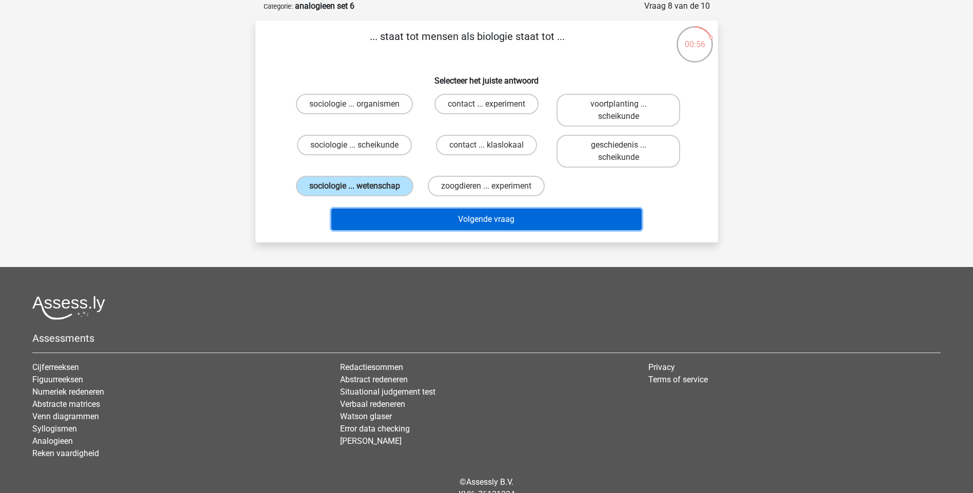
click at [449, 218] on button "Volgende vraag" at bounding box center [486, 220] width 310 height 22
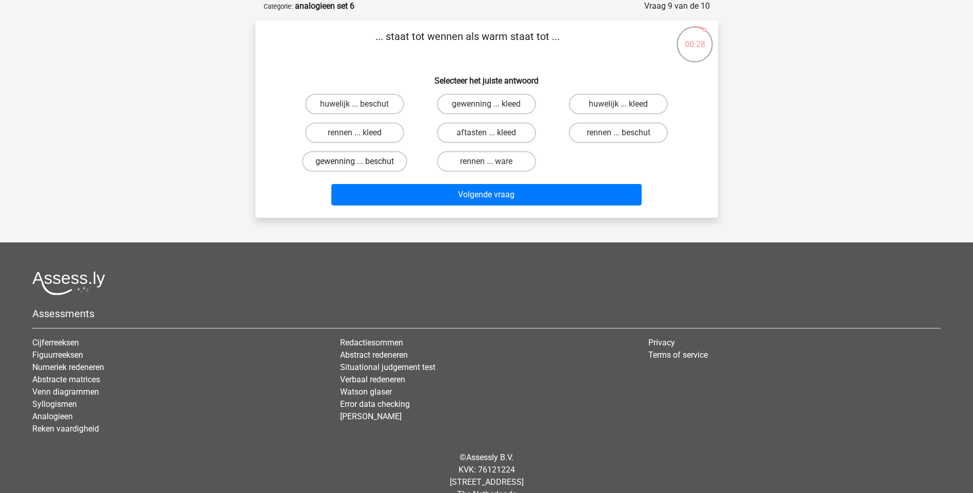
click at [394, 162] on label "gewenning ... beschut" at bounding box center [354, 161] width 105 height 21
click at [361, 162] on input "gewenning ... beschut" at bounding box center [357, 165] width 7 height 7
radio input "true"
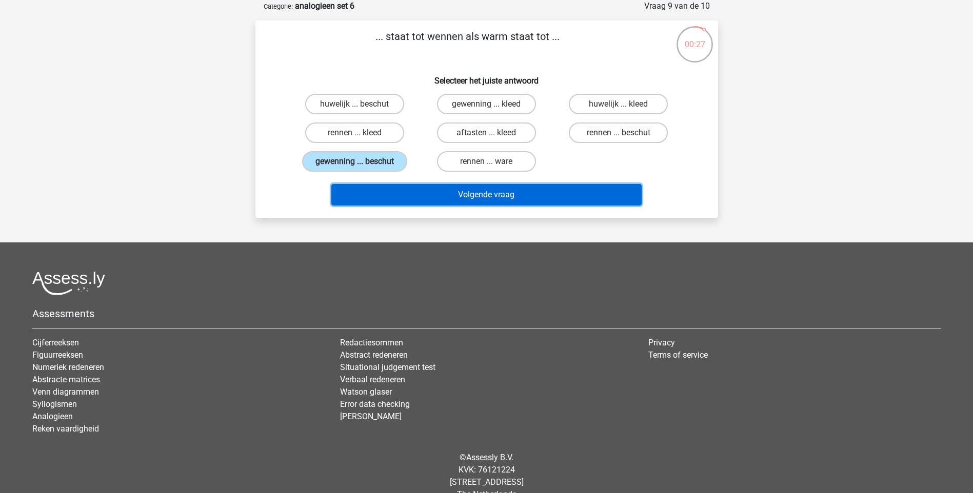
click at [469, 186] on button "Volgende vraag" at bounding box center [486, 195] width 310 height 22
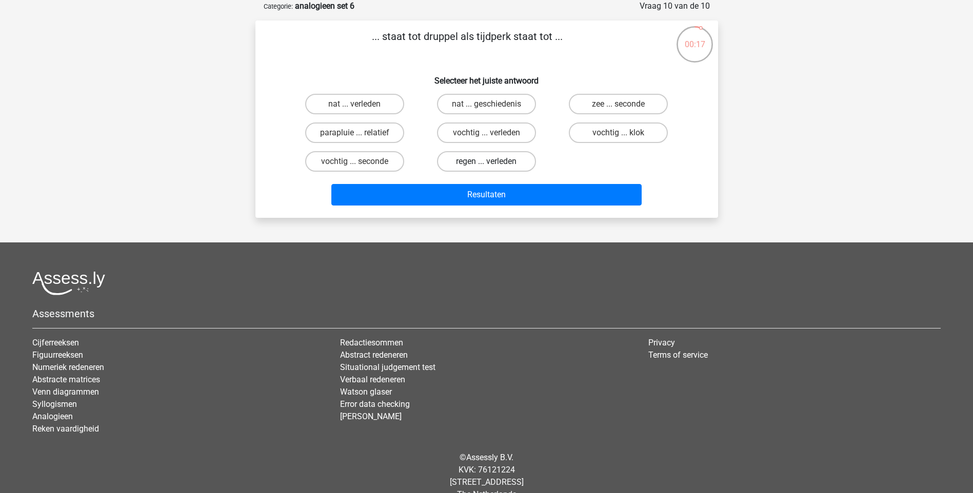
click at [489, 158] on label "regen ... verleden" at bounding box center [486, 161] width 99 height 21
click at [489, 162] on input "regen ... verleden" at bounding box center [489, 165] width 7 height 7
radio input "true"
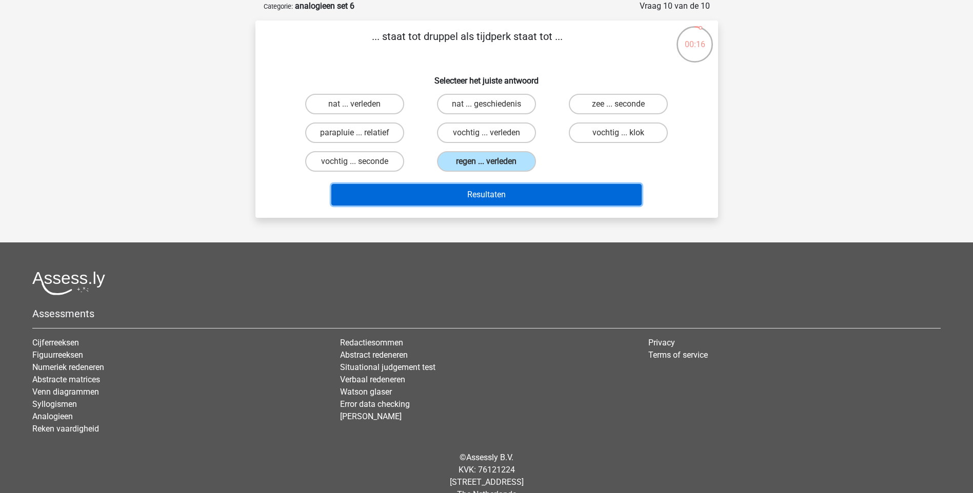
click at [493, 196] on button "Resultaten" at bounding box center [486, 195] width 310 height 22
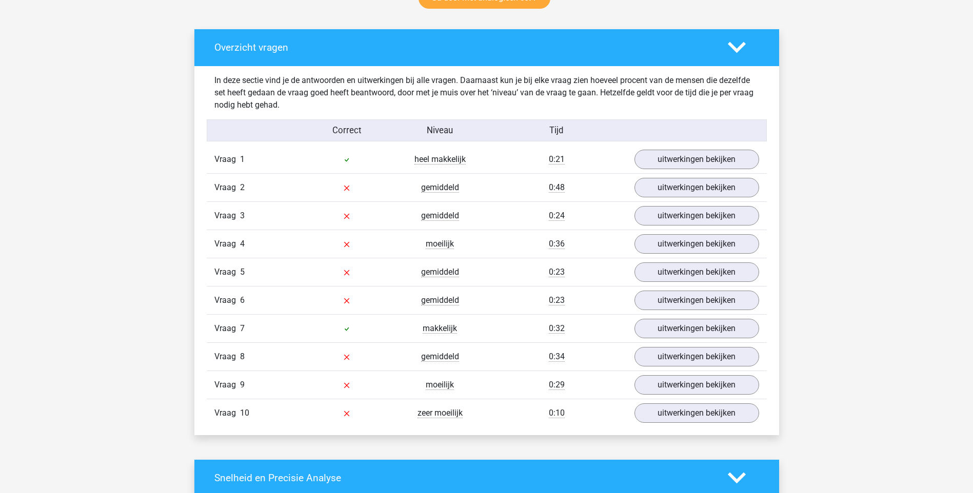
scroll to position [564, 0]
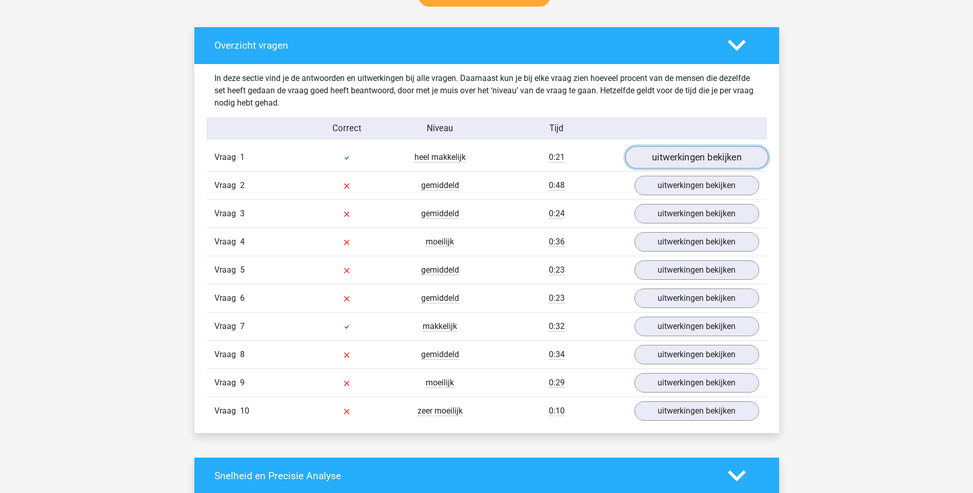
click at [714, 155] on link "uitwerkingen bekijken" at bounding box center [696, 157] width 143 height 23
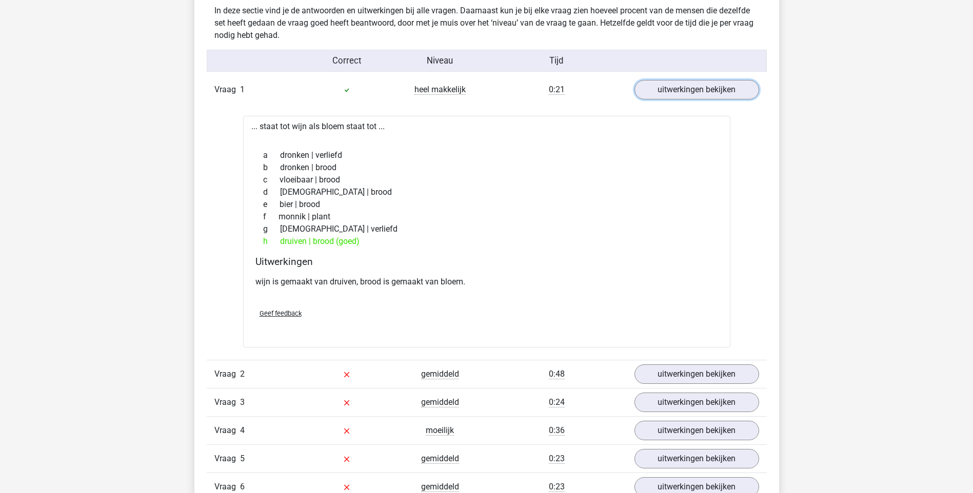
scroll to position [718, 0]
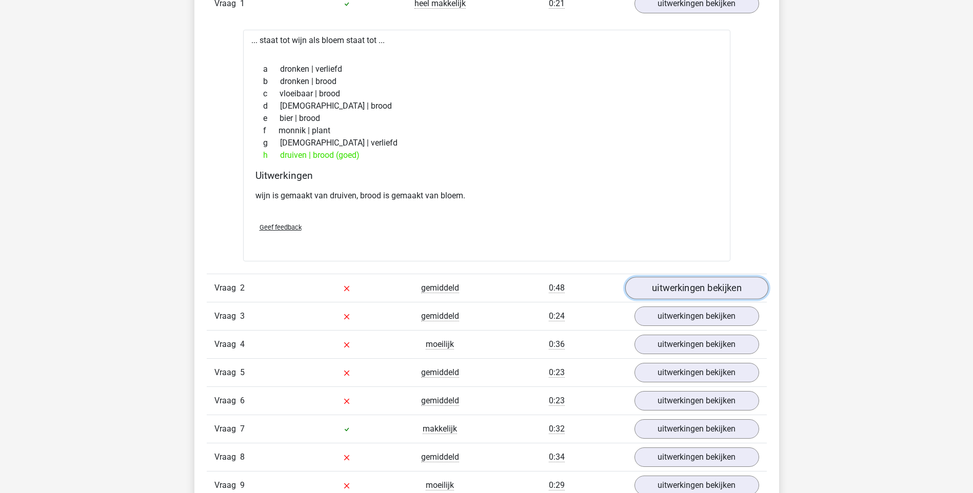
click at [684, 291] on link "uitwerkingen bekijken" at bounding box center [696, 288] width 143 height 23
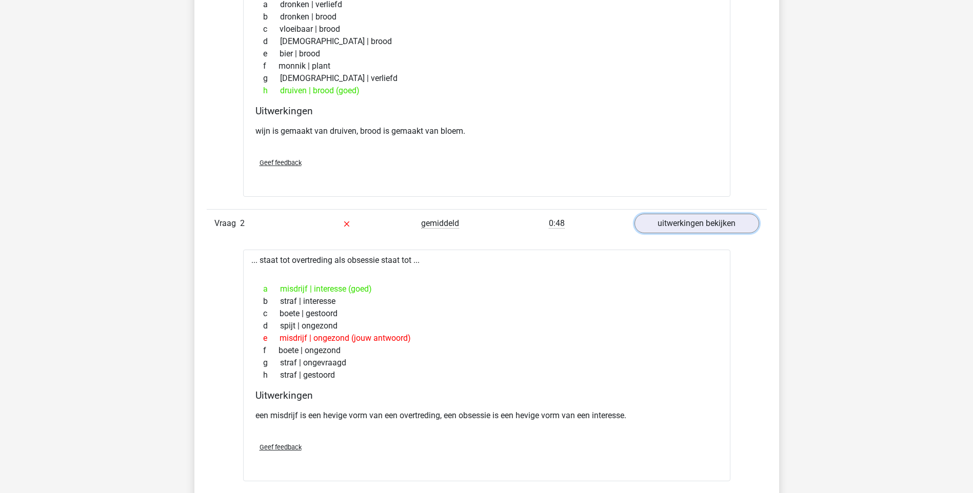
scroll to position [872, 0]
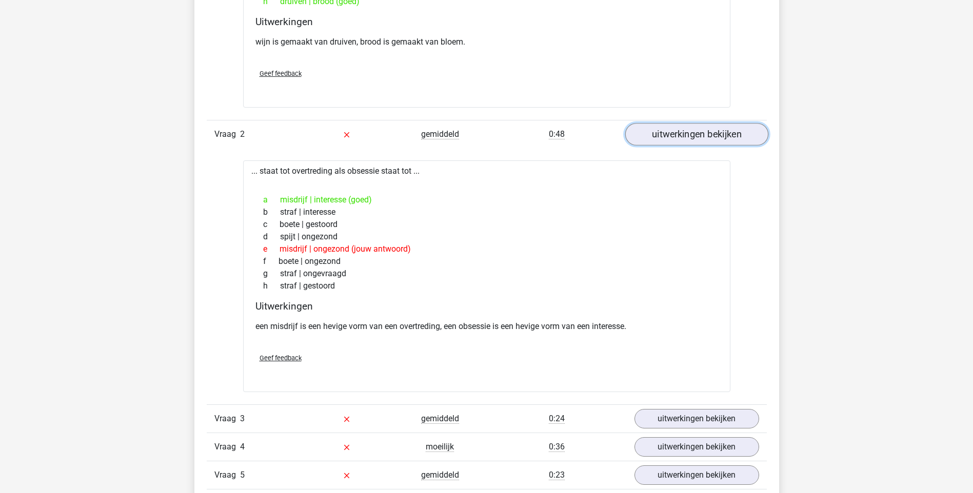
click at [690, 137] on link "uitwerkingen bekijken" at bounding box center [696, 134] width 143 height 23
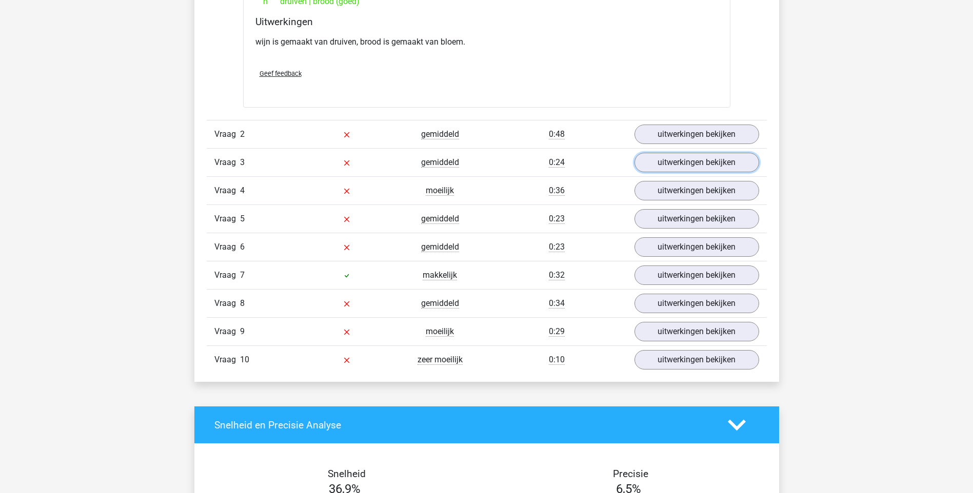
drag, startPoint x: 681, startPoint y: 164, endPoint x: 679, endPoint y: 182, distance: 18.0
click at [680, 164] on link "uitwerkingen bekijken" at bounding box center [696, 162] width 125 height 19
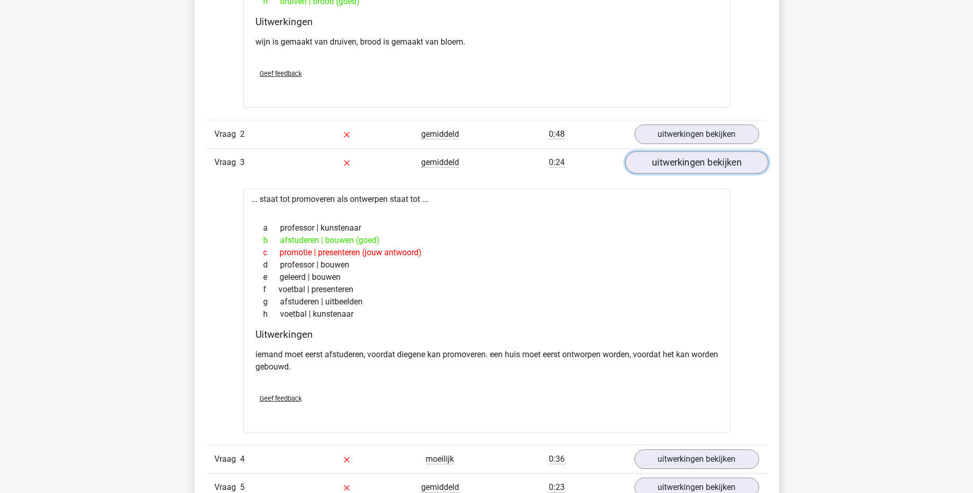
click at [688, 167] on link "uitwerkingen bekijken" at bounding box center [696, 162] width 143 height 23
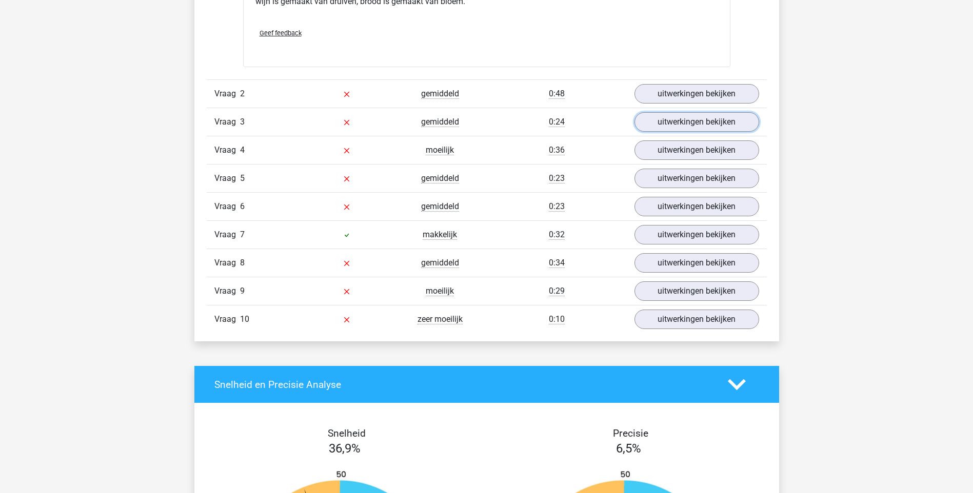
scroll to position [923, 0]
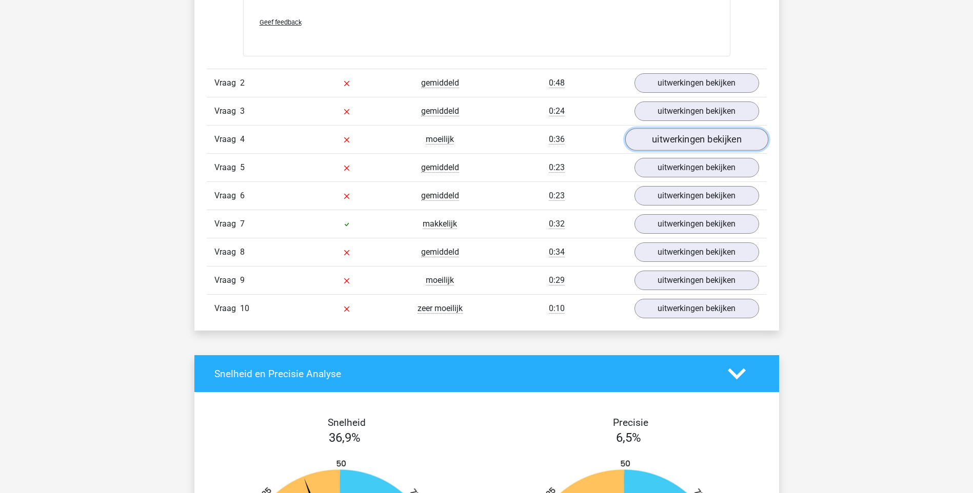
click at [695, 141] on link "uitwerkingen bekijken" at bounding box center [696, 139] width 143 height 23
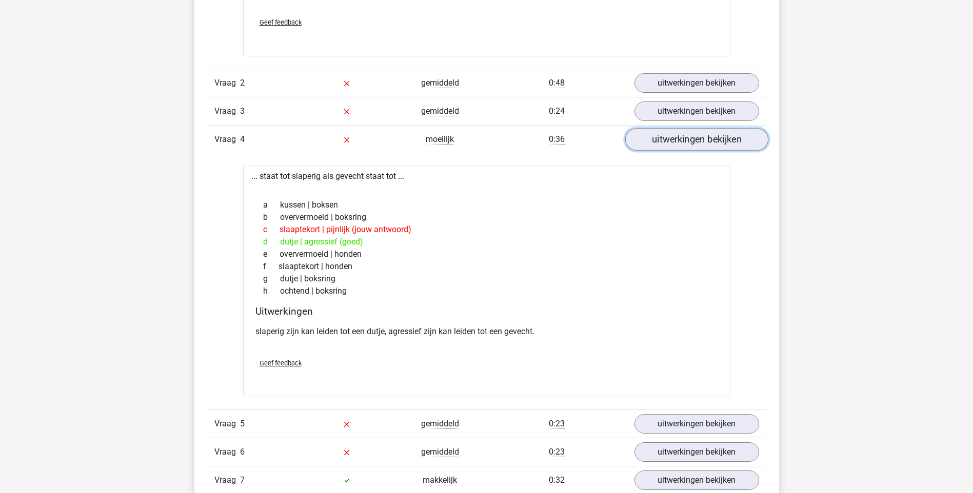
click at [690, 137] on link "uitwerkingen bekijken" at bounding box center [696, 139] width 143 height 23
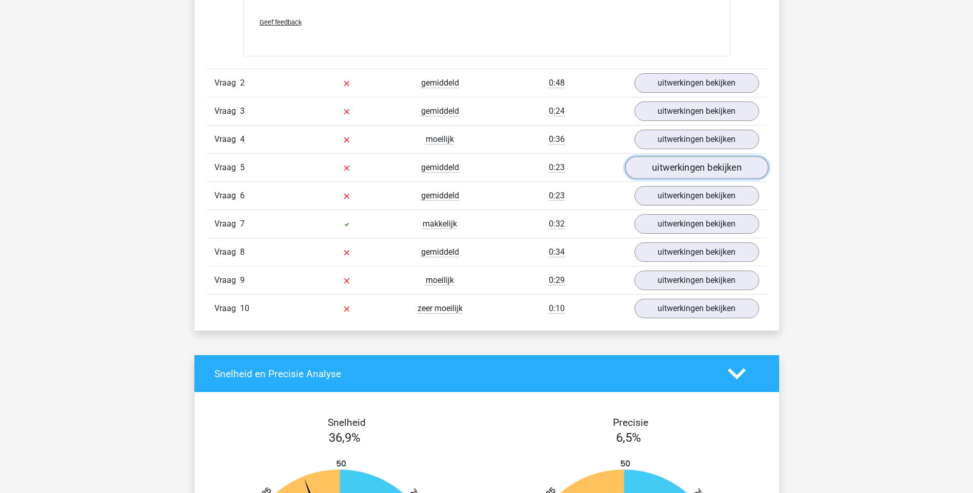
click at [662, 165] on link "uitwerkingen bekijken" at bounding box center [696, 167] width 143 height 23
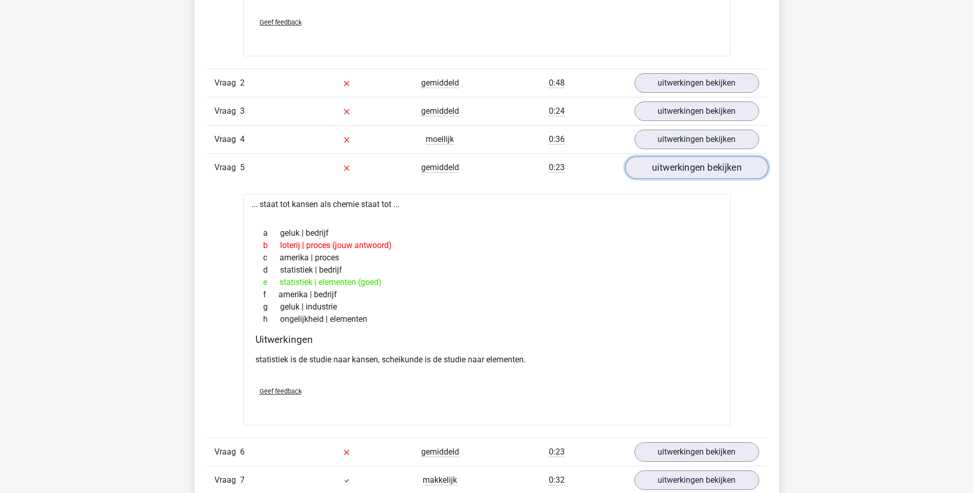
click at [715, 166] on link "uitwerkingen bekijken" at bounding box center [696, 167] width 143 height 23
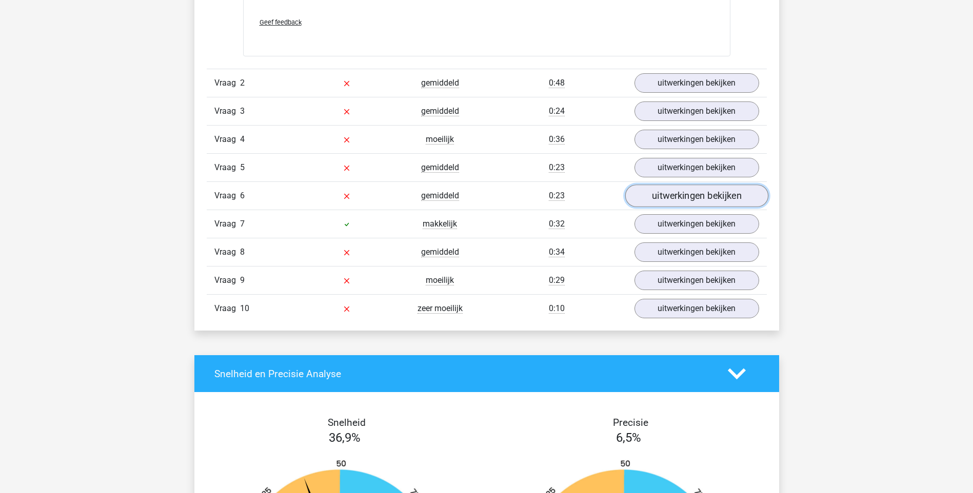
click at [687, 196] on link "uitwerkingen bekijken" at bounding box center [696, 196] width 143 height 23
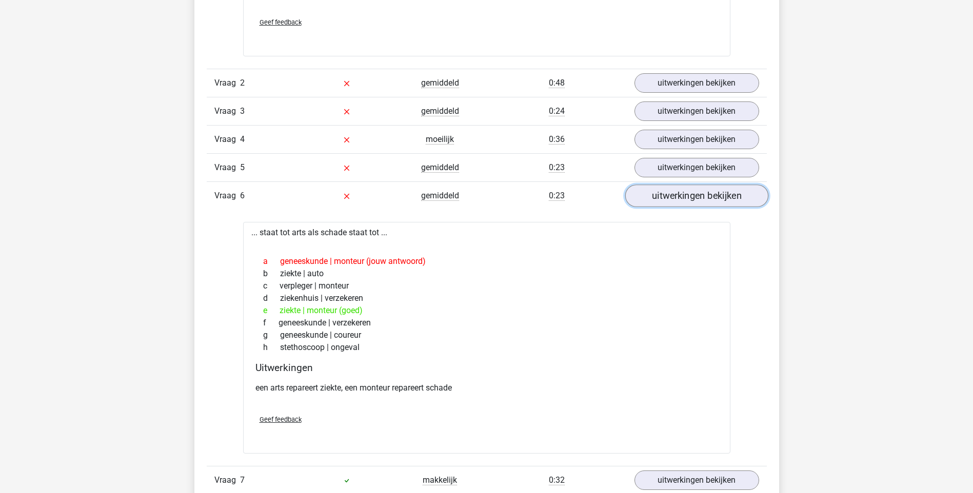
click at [669, 192] on link "uitwerkingen bekijken" at bounding box center [696, 196] width 143 height 23
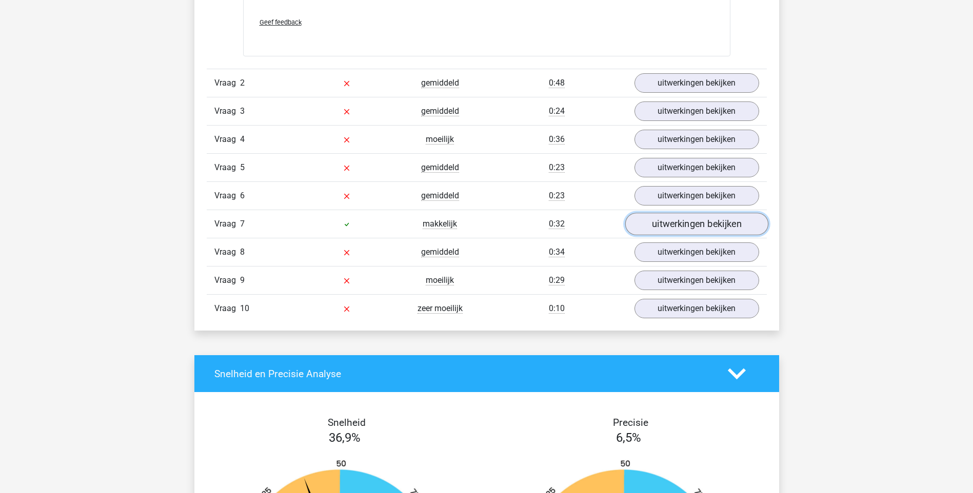
click at [684, 224] on link "uitwerkingen bekijken" at bounding box center [696, 224] width 143 height 23
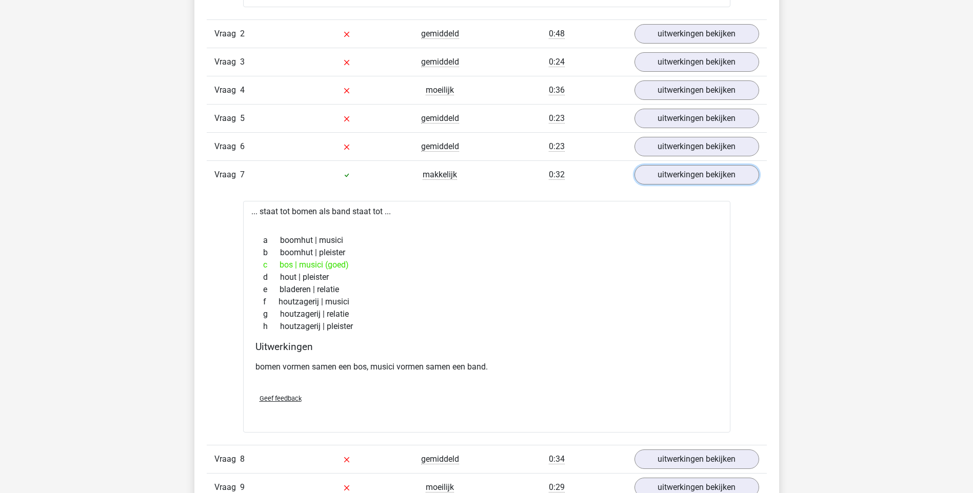
scroll to position [974, 0]
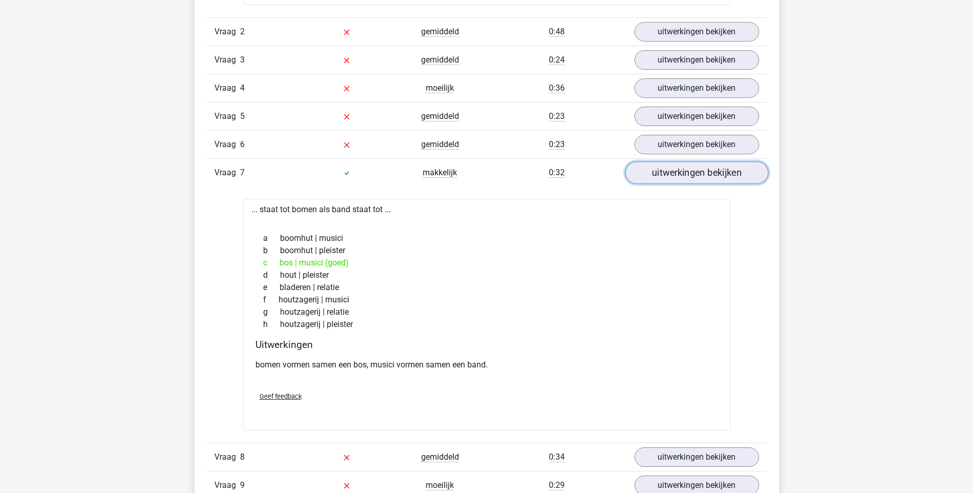
click at [699, 169] on link "uitwerkingen bekijken" at bounding box center [696, 173] width 143 height 23
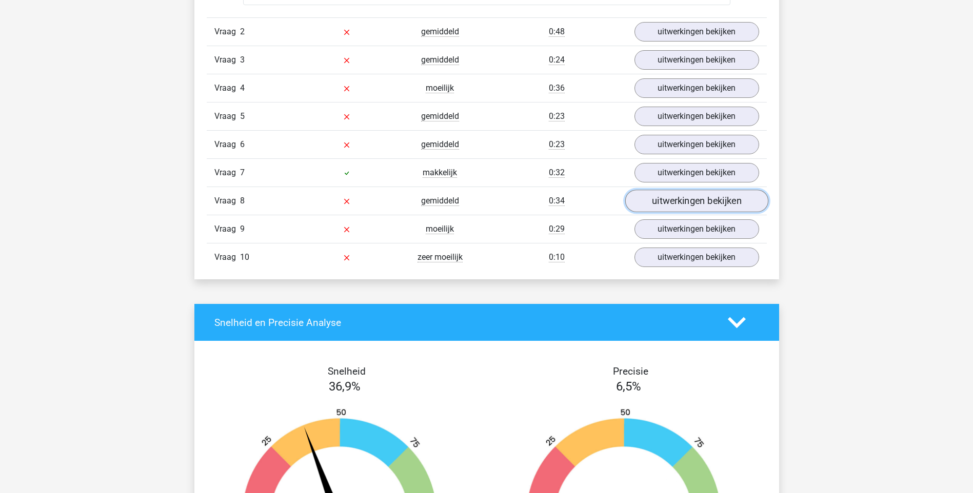
click at [703, 203] on link "uitwerkingen bekijken" at bounding box center [696, 201] width 143 height 23
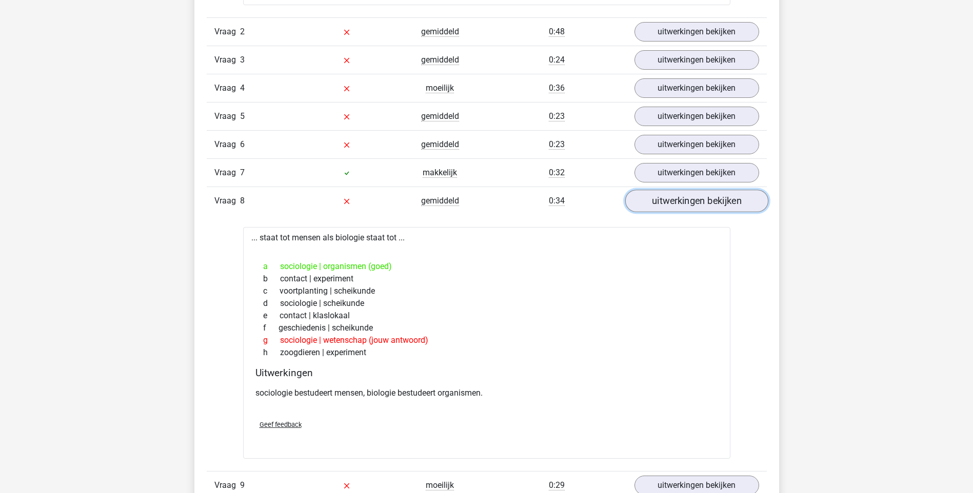
click at [687, 198] on link "uitwerkingen bekijken" at bounding box center [696, 201] width 143 height 23
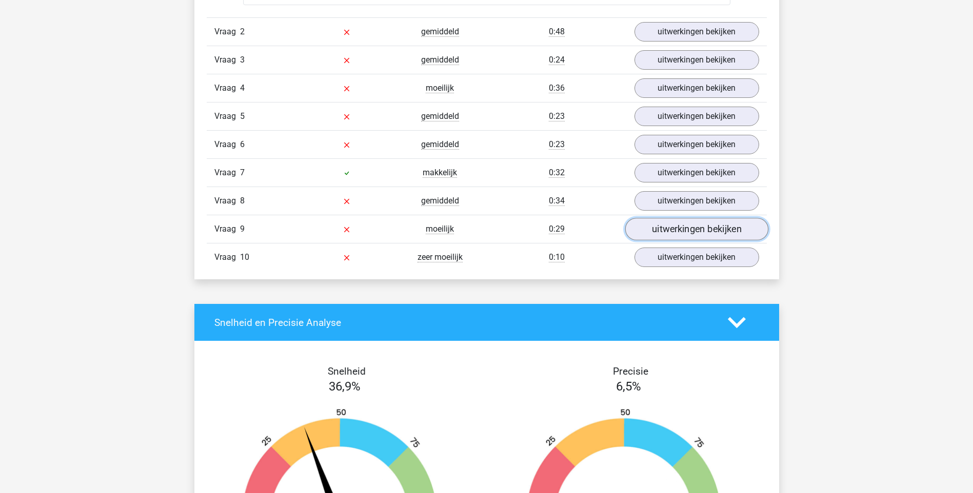
click at [733, 225] on link "uitwerkingen bekijken" at bounding box center [696, 229] width 143 height 23
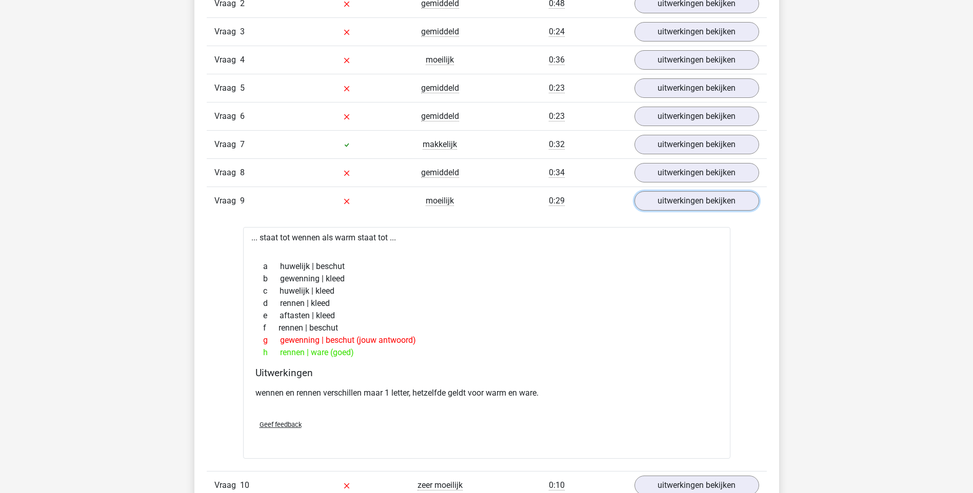
scroll to position [1026, 0]
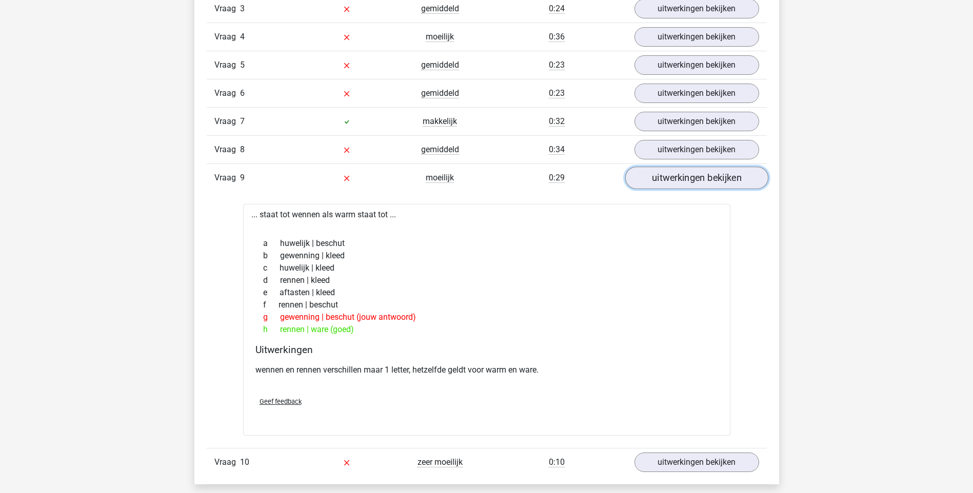
click at [679, 178] on link "uitwerkingen bekijken" at bounding box center [696, 178] width 143 height 23
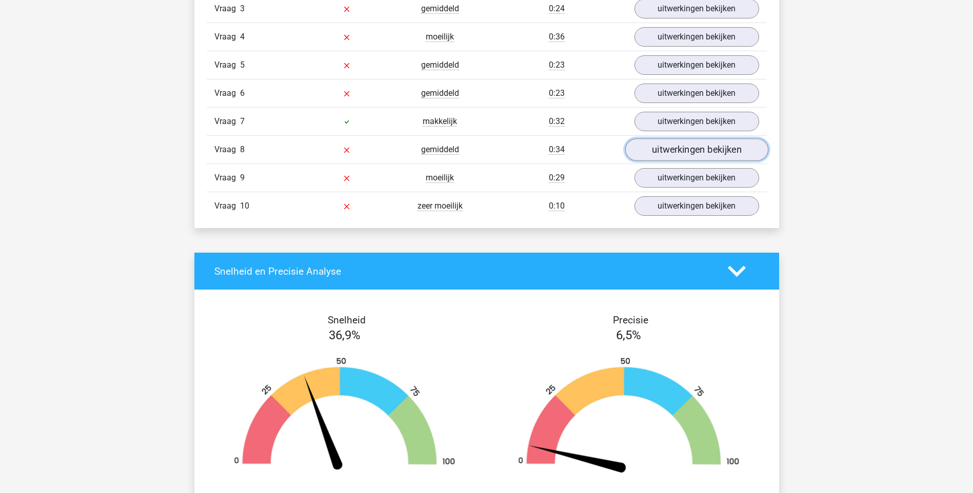
click at [691, 151] on link "uitwerkingen bekijken" at bounding box center [696, 149] width 143 height 23
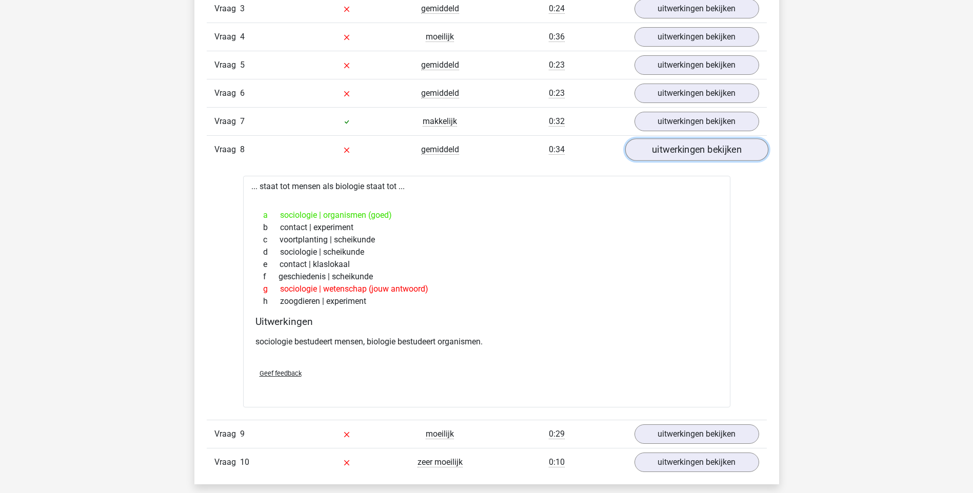
click at [691, 151] on link "uitwerkingen bekijken" at bounding box center [696, 149] width 143 height 23
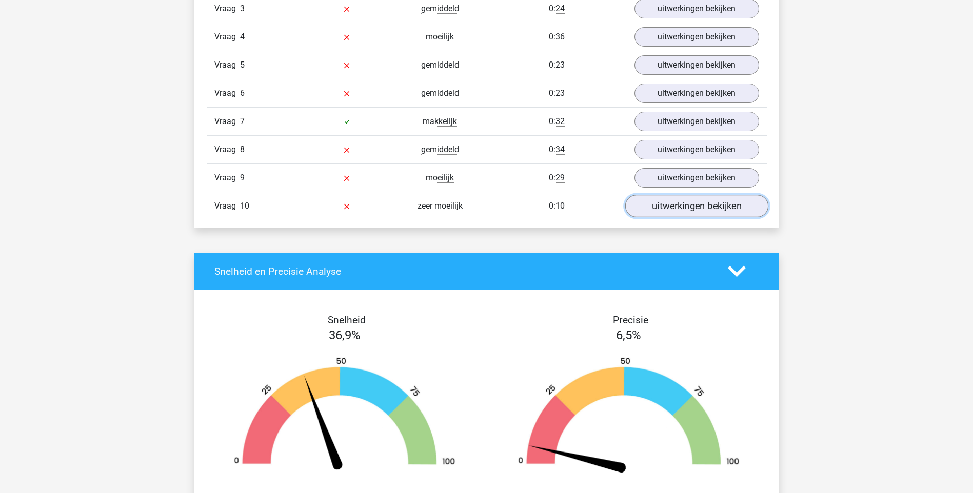
click at [691, 206] on link "uitwerkingen bekijken" at bounding box center [696, 206] width 143 height 23
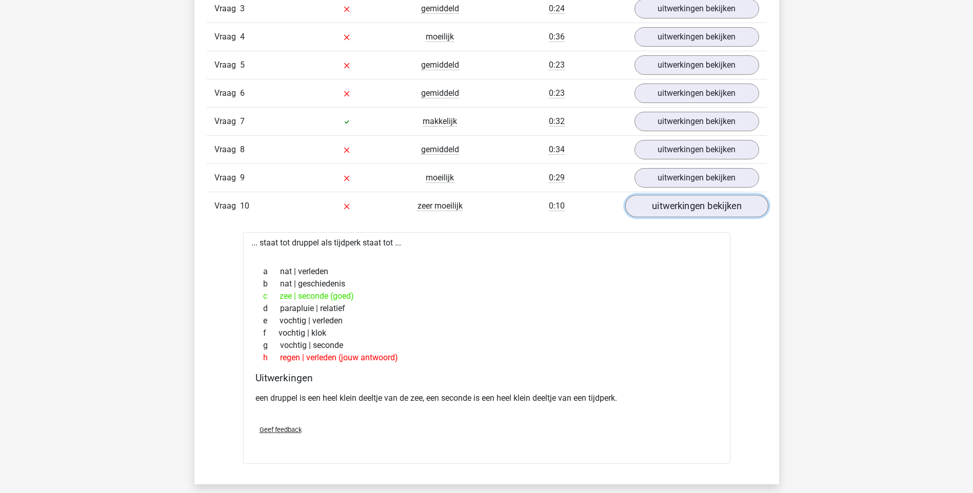
click at [686, 203] on link "uitwerkingen bekijken" at bounding box center [696, 206] width 143 height 23
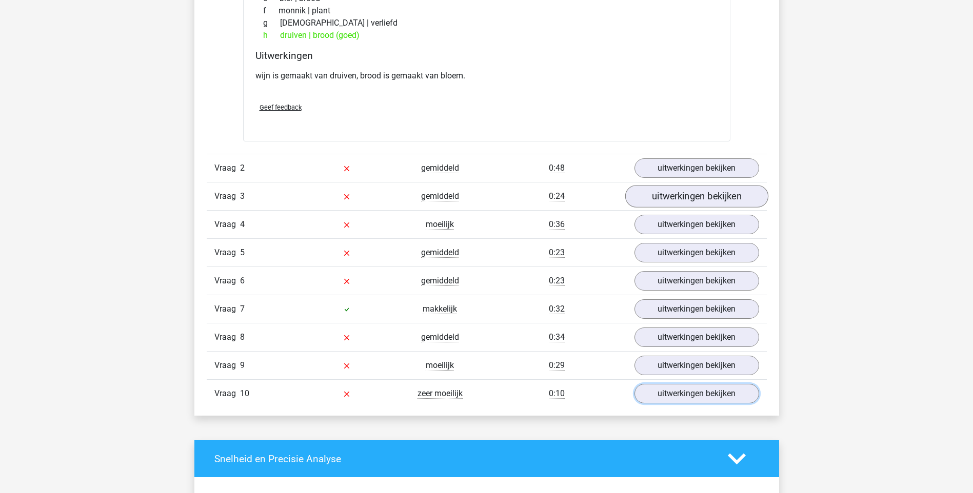
scroll to position [820, 0]
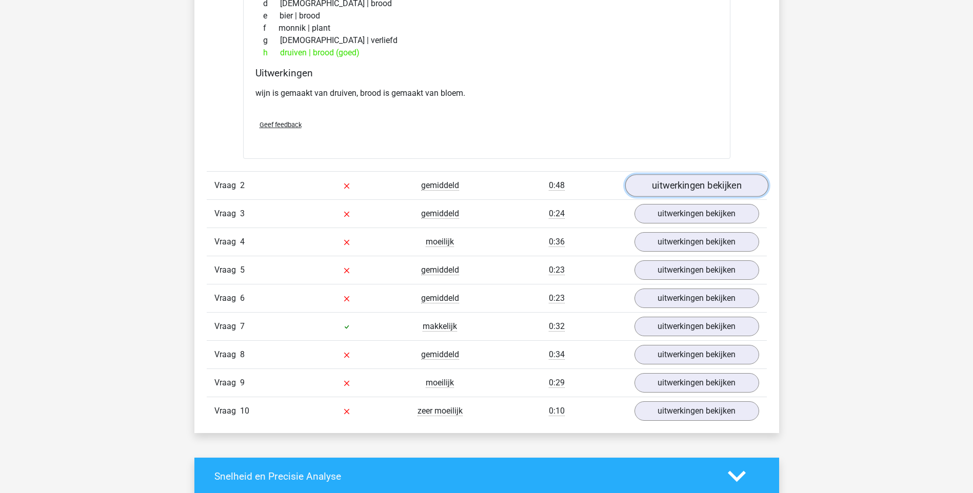
click at [677, 180] on link "uitwerkingen bekijken" at bounding box center [696, 185] width 143 height 23
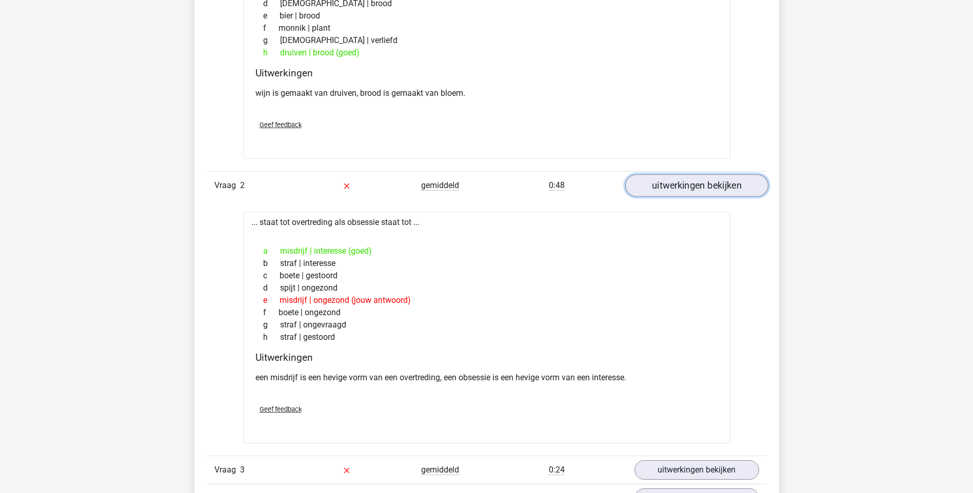
click at [710, 190] on link "uitwerkingen bekijken" at bounding box center [696, 185] width 143 height 23
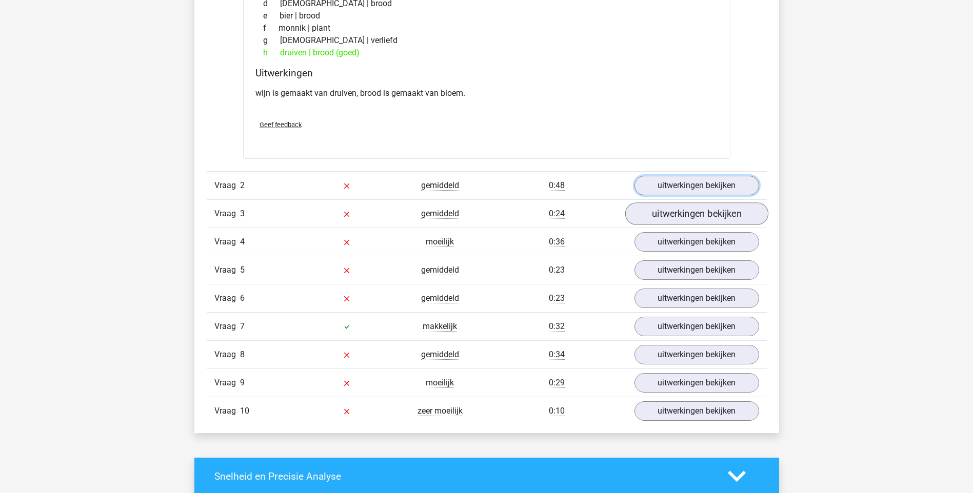
scroll to position [718, 0]
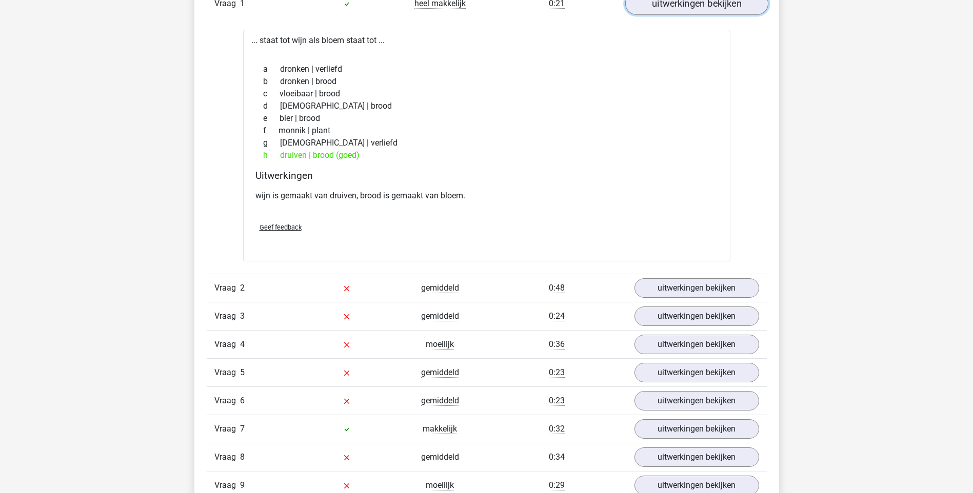
click at [706, 12] on link "uitwerkingen bekijken" at bounding box center [696, 3] width 143 height 23
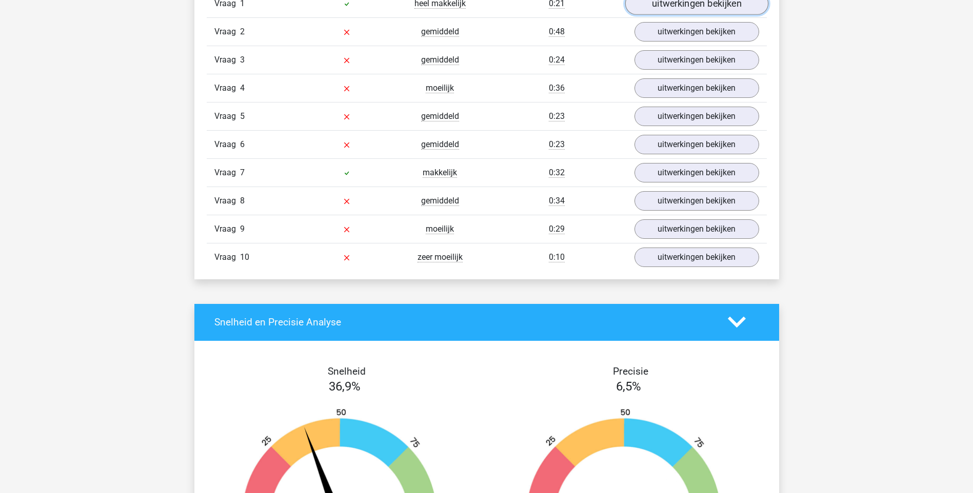
scroll to position [615, 0]
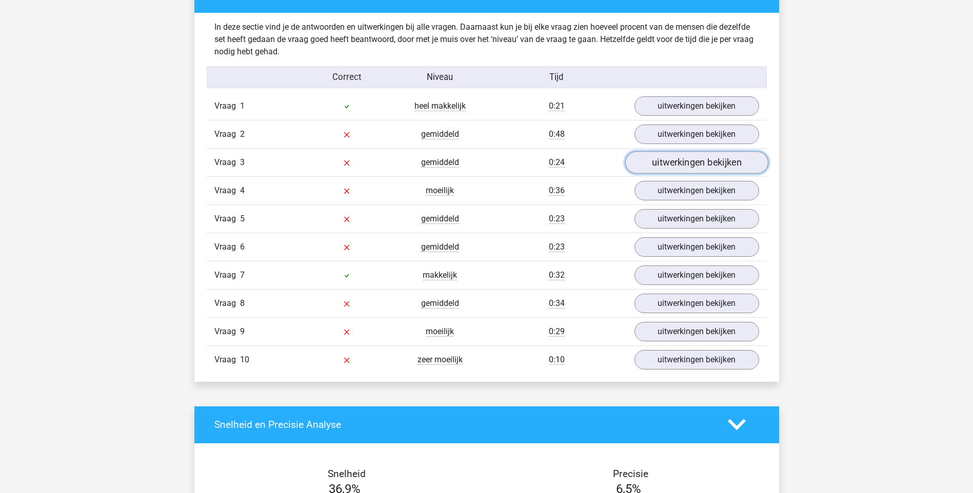
click at [675, 160] on link "uitwerkingen bekijken" at bounding box center [696, 162] width 143 height 23
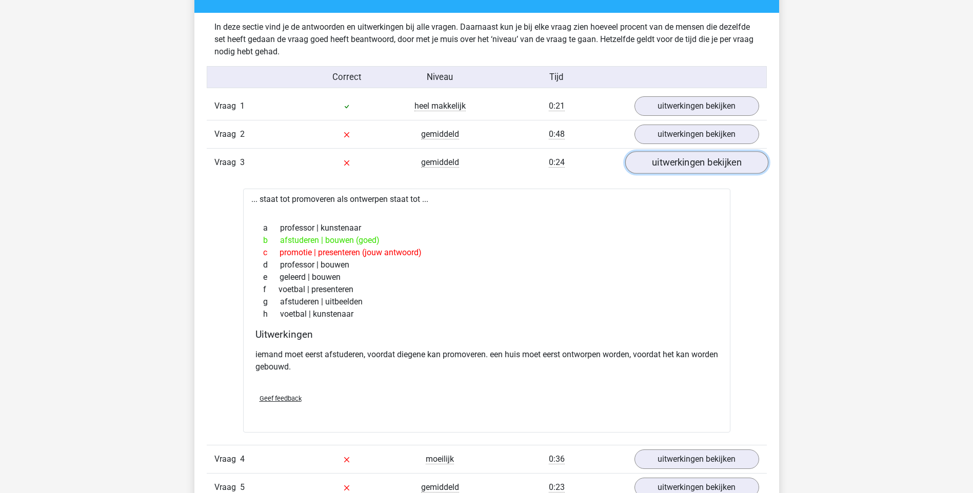
click at [676, 166] on link "uitwerkingen bekijken" at bounding box center [696, 162] width 143 height 23
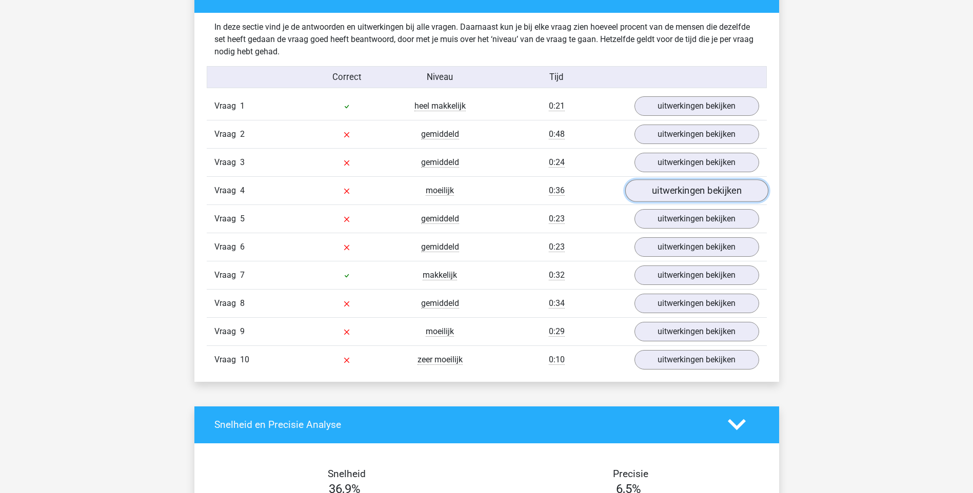
click at [677, 193] on link "uitwerkingen bekijken" at bounding box center [696, 190] width 143 height 23
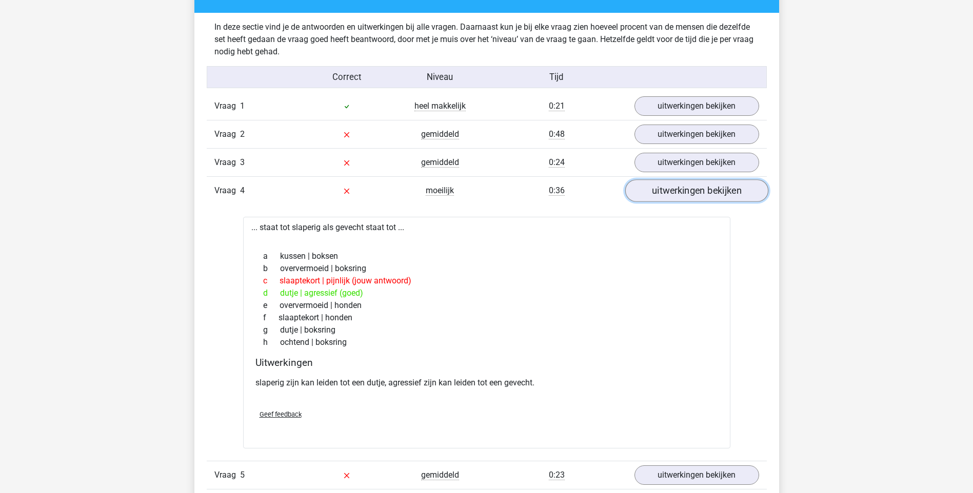
click at [661, 189] on link "uitwerkingen bekijken" at bounding box center [696, 190] width 143 height 23
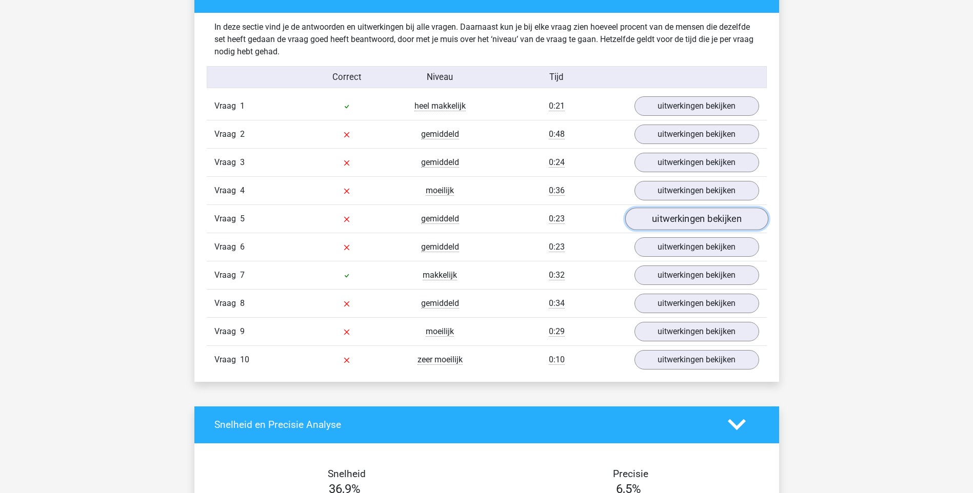
click at [674, 223] on link "uitwerkingen bekijken" at bounding box center [696, 219] width 143 height 23
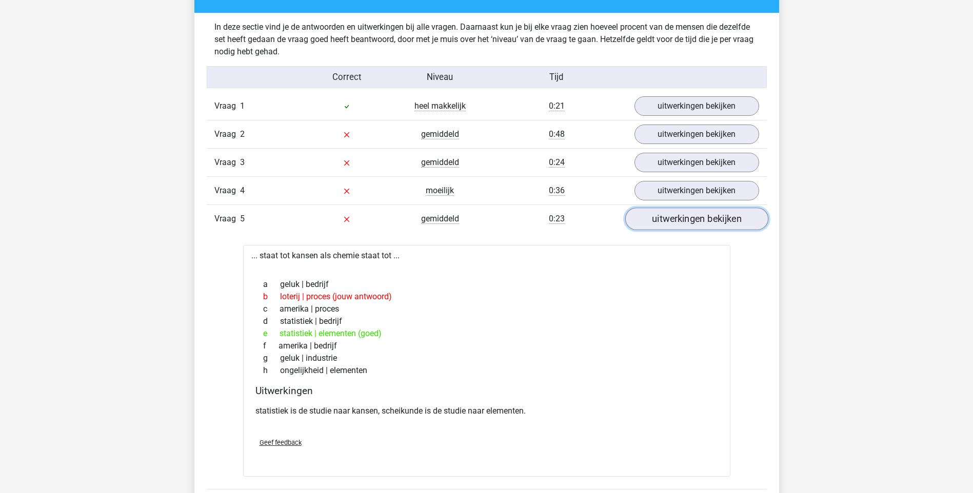
click at [668, 216] on link "uitwerkingen bekijken" at bounding box center [696, 219] width 143 height 23
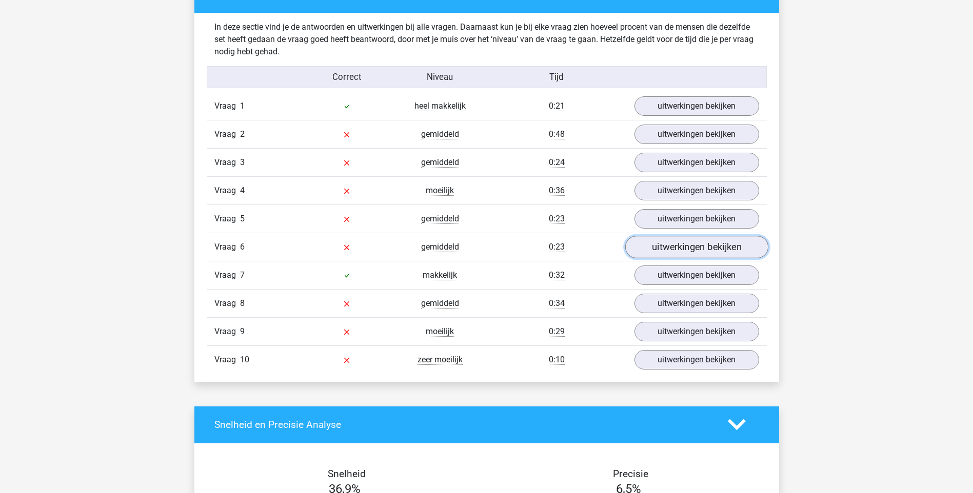
click at [674, 246] on link "uitwerkingen bekijken" at bounding box center [696, 247] width 143 height 23
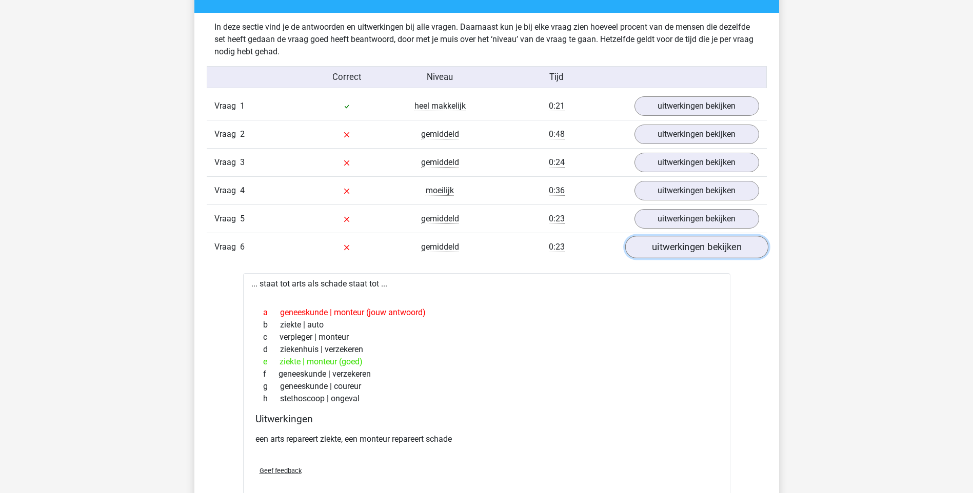
click at [673, 254] on link "uitwerkingen bekijken" at bounding box center [696, 247] width 143 height 23
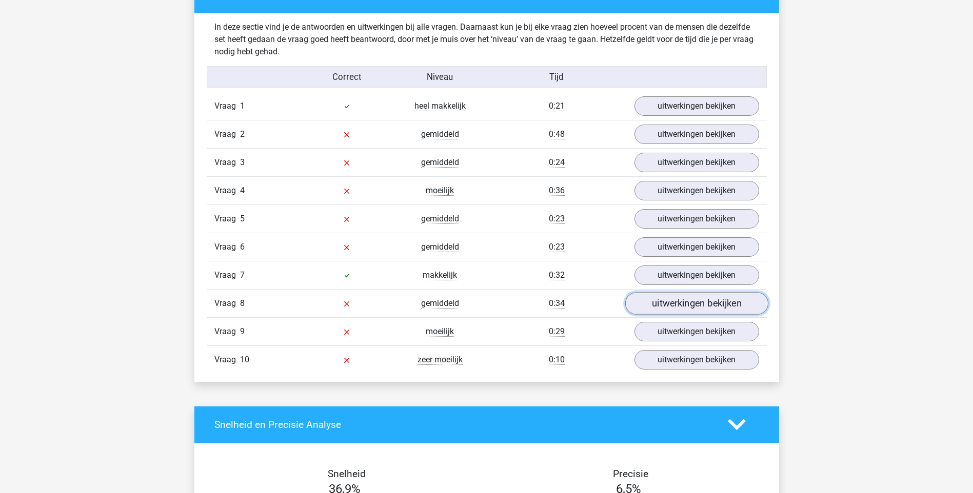
click at [672, 303] on link "uitwerkingen bekijken" at bounding box center [696, 303] width 143 height 23
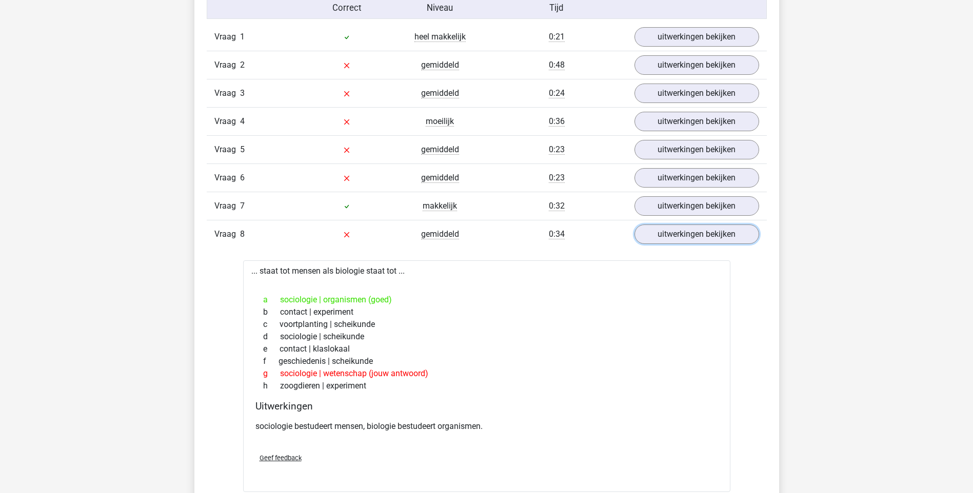
scroll to position [718, 0]
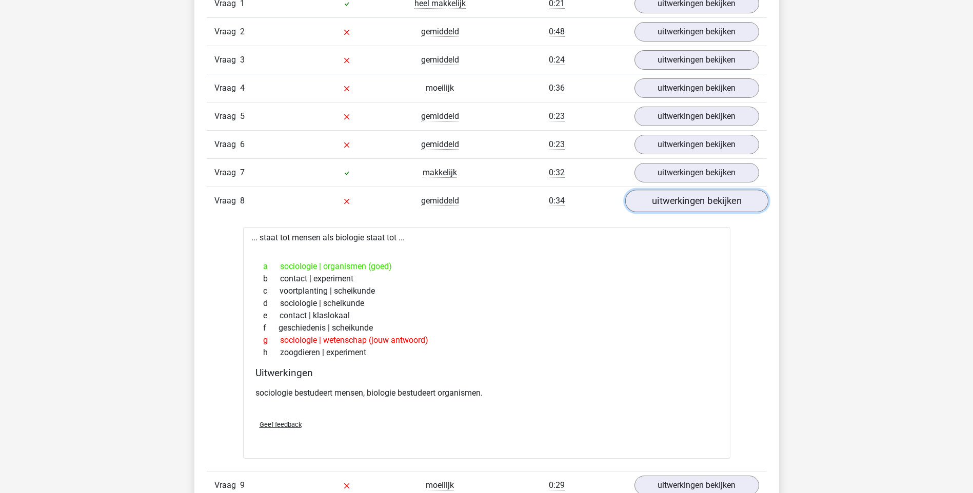
click at [675, 198] on link "uitwerkingen bekijken" at bounding box center [696, 201] width 143 height 23
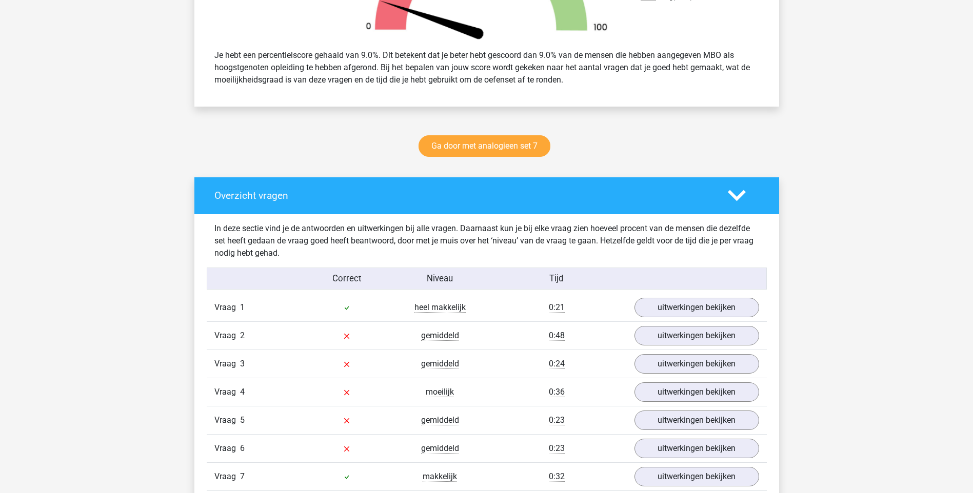
scroll to position [359, 0]
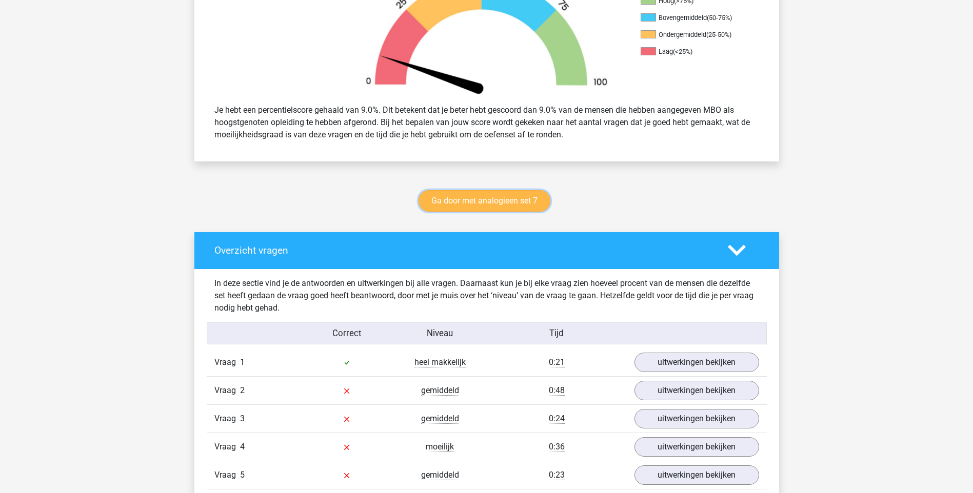
click at [449, 197] on link "Ga door met analogieen set 7" at bounding box center [484, 201] width 132 height 22
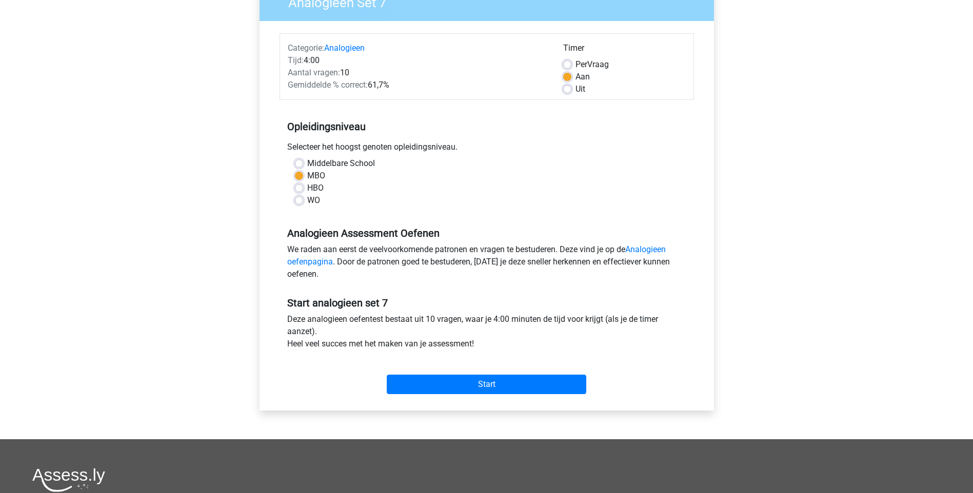
scroll to position [103, 0]
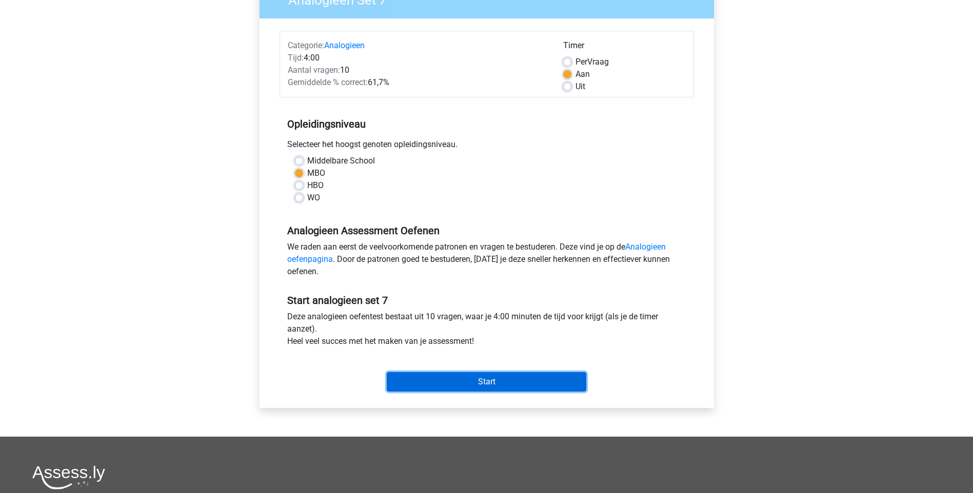
click at [500, 381] on input "Start" at bounding box center [486, 381] width 199 height 19
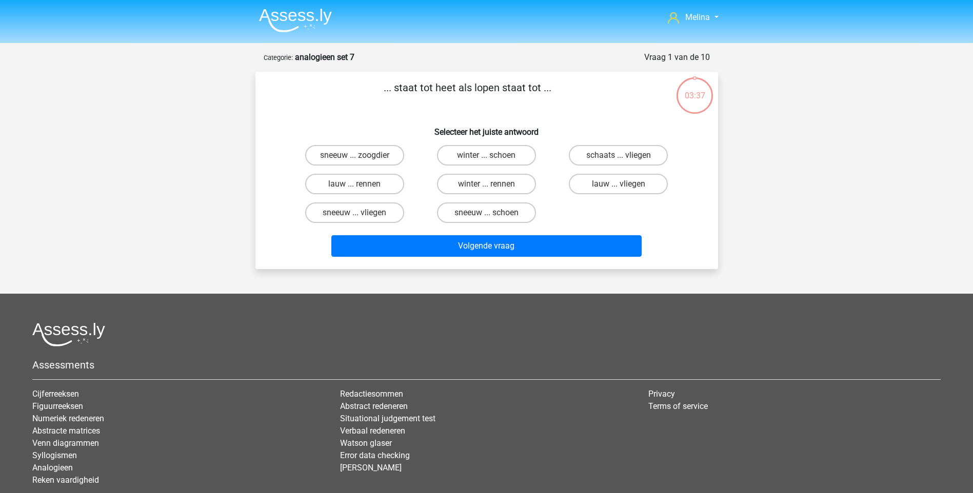
drag, startPoint x: 593, startPoint y: 183, endPoint x: 596, endPoint y: 207, distance: 24.3
click at [593, 183] on label "lauw ... vliegen" at bounding box center [618, 184] width 99 height 21
click at [618, 184] on input "lauw ... vliegen" at bounding box center [621, 187] width 7 height 7
radio input "true"
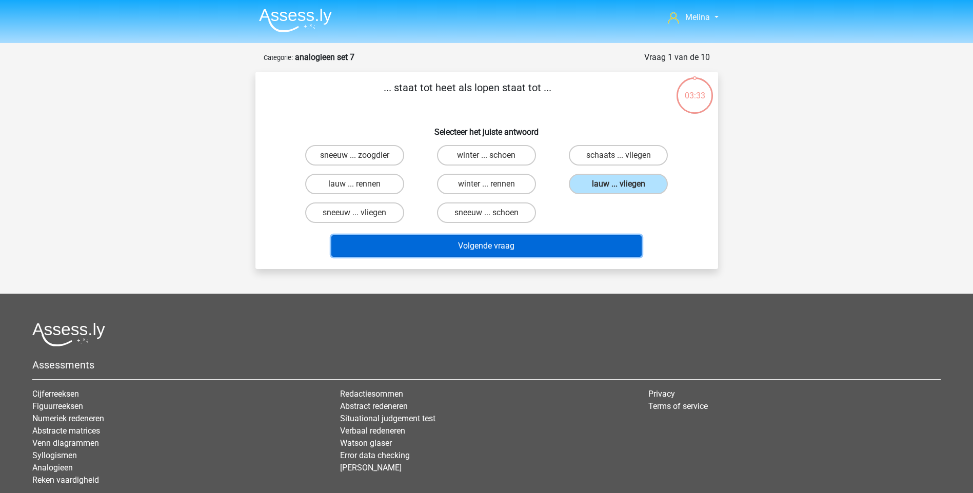
click at [522, 244] on button "Volgende vraag" at bounding box center [486, 246] width 310 height 22
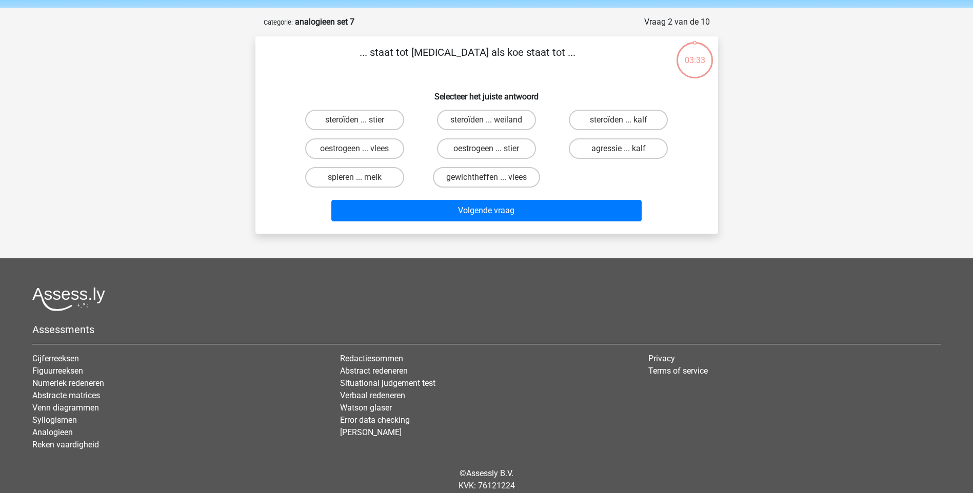
scroll to position [51, 0]
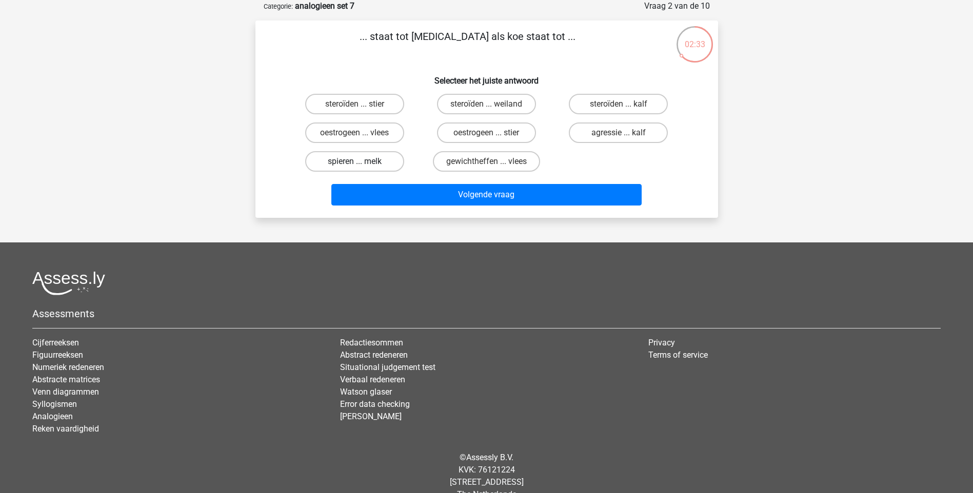
click at [339, 164] on label "spieren ... melk" at bounding box center [354, 161] width 99 height 21
click at [354, 164] on input "spieren ... melk" at bounding box center [357, 165] width 7 height 7
radio input "true"
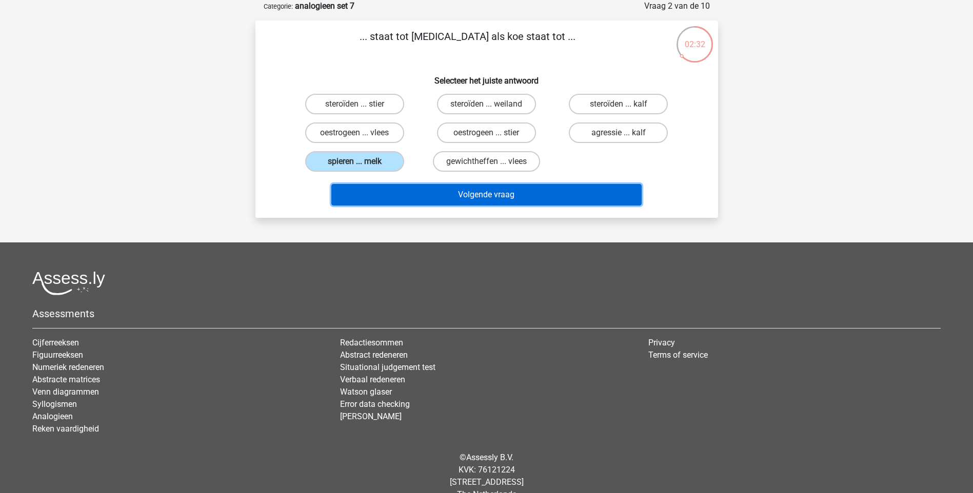
click at [444, 195] on button "Volgende vraag" at bounding box center [486, 195] width 310 height 22
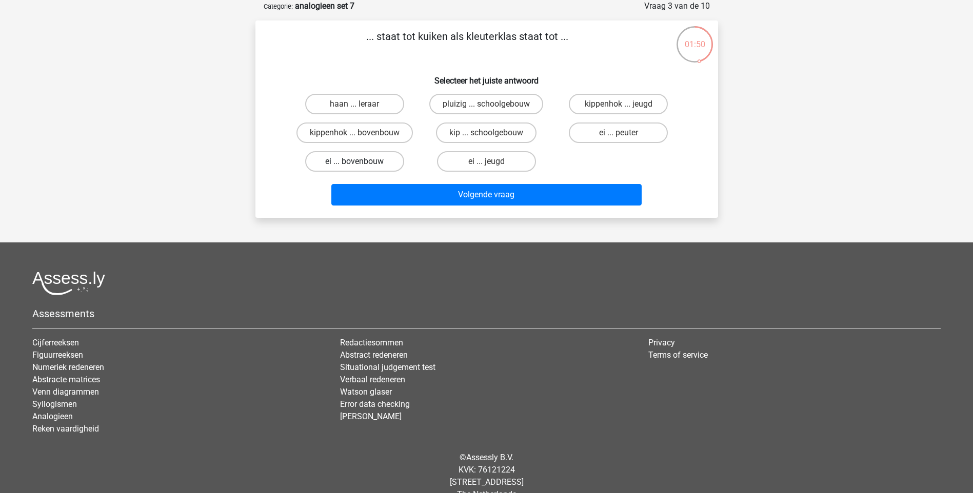
click at [375, 162] on label "ei ... bovenbouw" at bounding box center [354, 161] width 99 height 21
click at [361, 162] on input "ei ... bovenbouw" at bounding box center [357, 165] width 7 height 7
radio input "true"
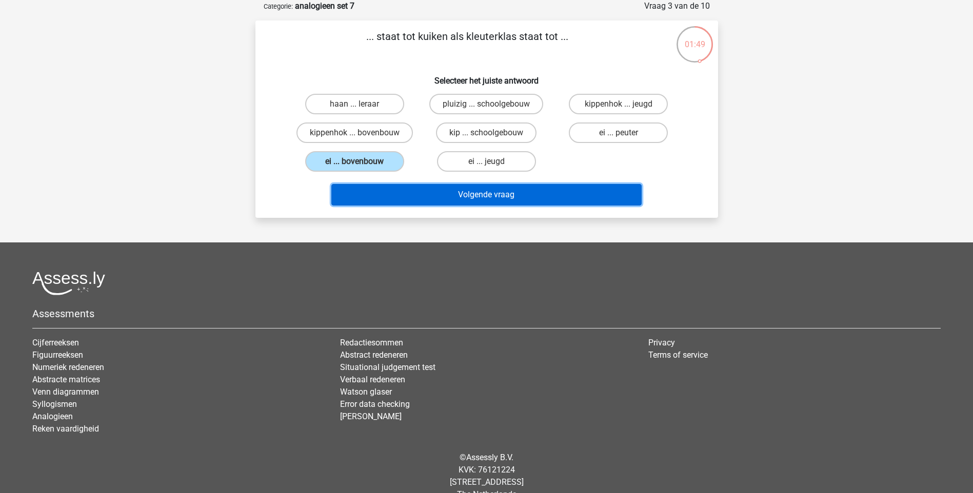
click at [412, 192] on button "Volgende vraag" at bounding box center [486, 195] width 310 height 22
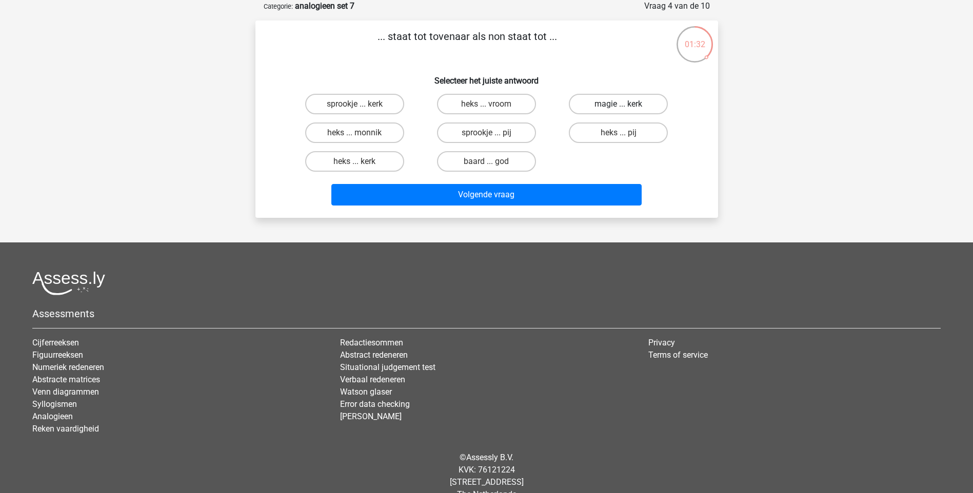
click at [636, 103] on label "magie ... kerk" at bounding box center [618, 104] width 99 height 21
click at [625, 104] on input "magie ... kerk" at bounding box center [621, 107] width 7 height 7
radio input "true"
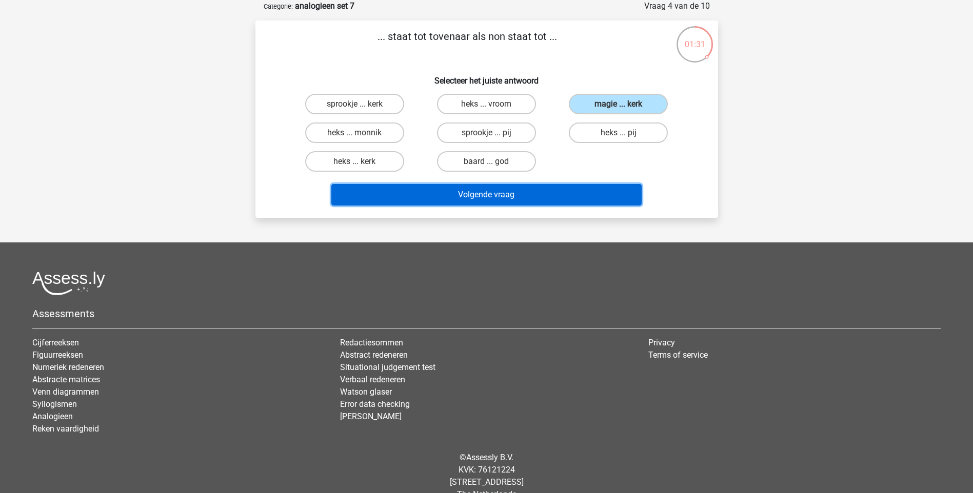
click at [566, 191] on button "Volgende vraag" at bounding box center [486, 195] width 310 height 22
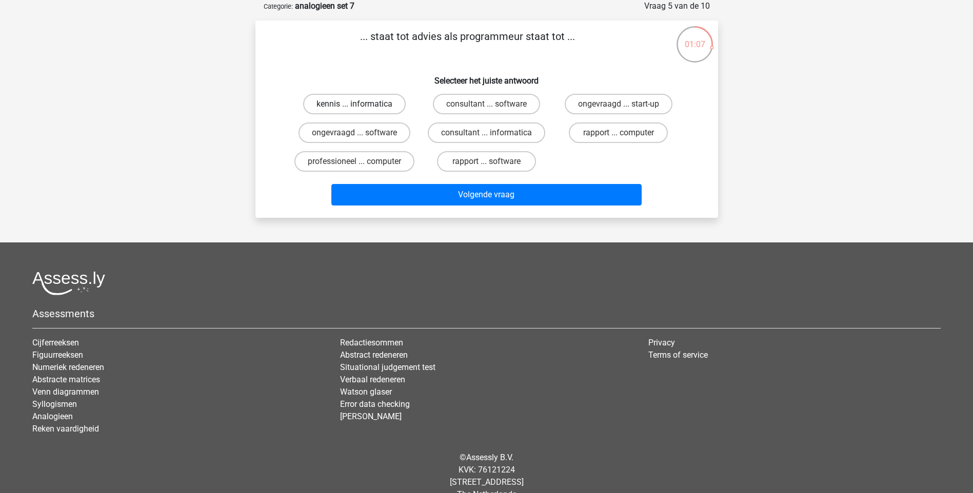
click at [389, 104] on label "kennis ... informatica" at bounding box center [354, 104] width 103 height 21
click at [361, 104] on input "kennis ... informatica" at bounding box center [357, 107] width 7 height 7
radio input "true"
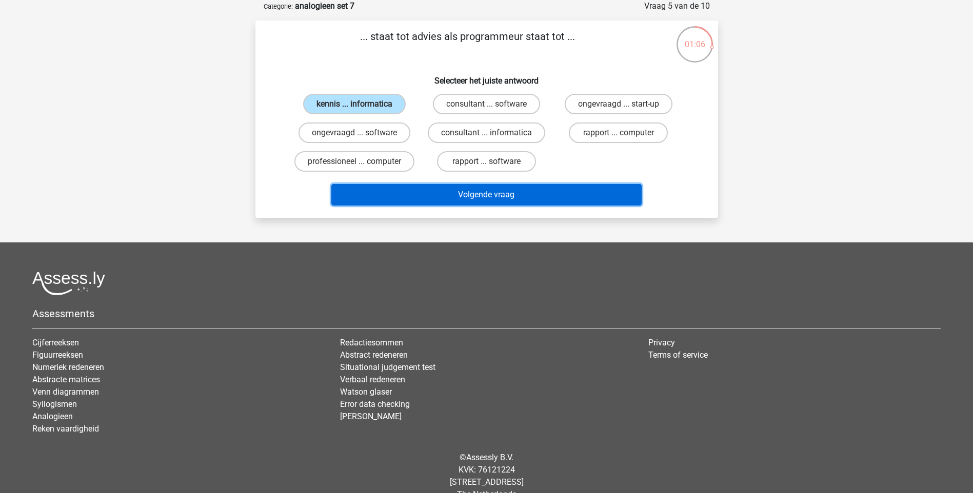
click at [450, 201] on button "Volgende vraag" at bounding box center [486, 195] width 310 height 22
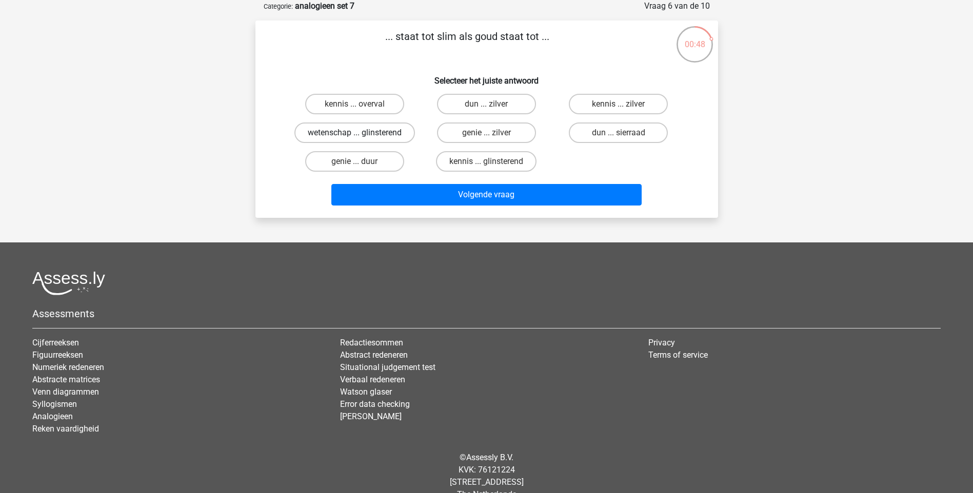
click at [394, 131] on label "wetenschap ... glinsterend" at bounding box center [354, 133] width 120 height 21
click at [361, 133] on input "wetenschap ... glinsterend" at bounding box center [357, 136] width 7 height 7
radio input "true"
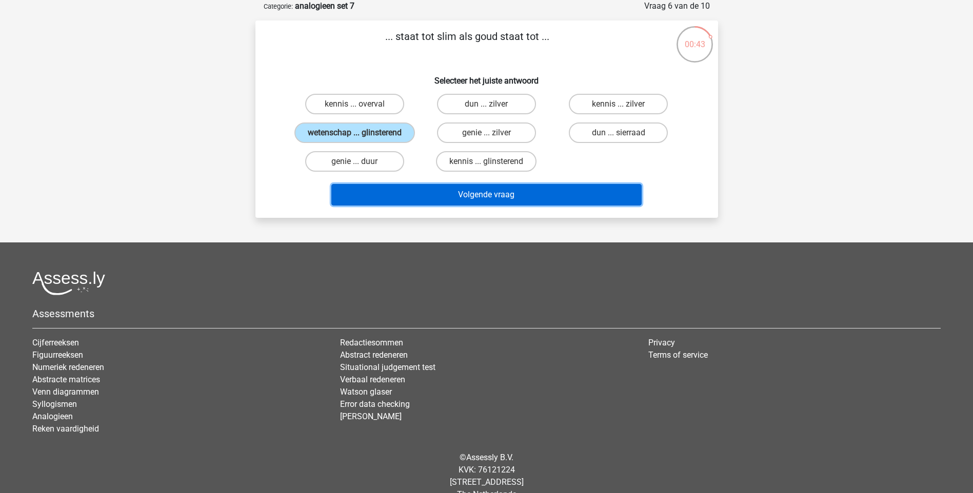
click at [444, 194] on button "Volgende vraag" at bounding box center [486, 195] width 310 height 22
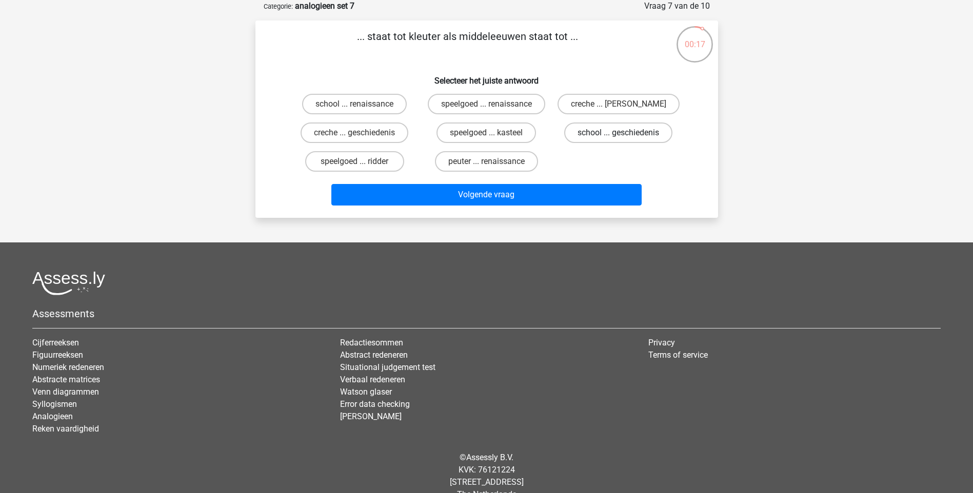
drag, startPoint x: 615, startPoint y: 104, endPoint x: 592, endPoint y: 133, distance: 37.3
click at [615, 104] on label "creche ... romeinen" at bounding box center [618, 104] width 122 height 21
click at [618, 104] on input "creche ... romeinen" at bounding box center [621, 107] width 7 height 7
radio input "true"
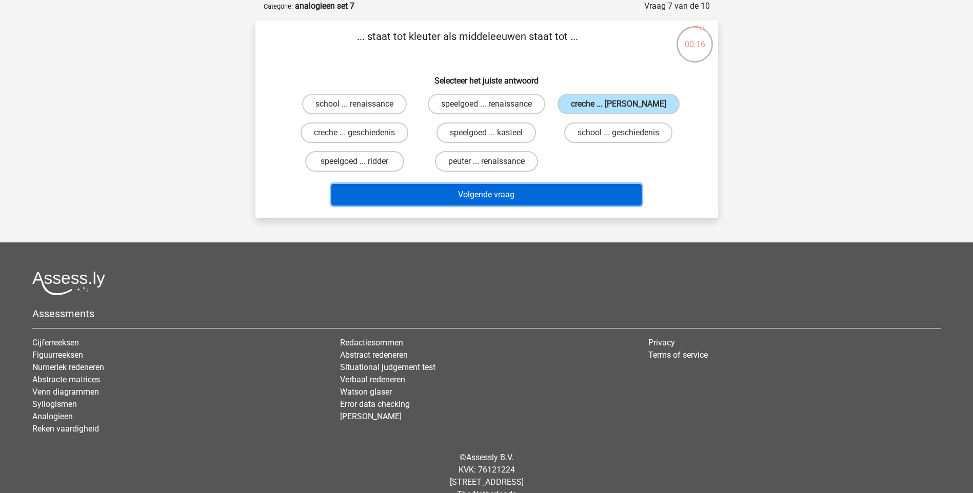
click at [538, 190] on button "Volgende vraag" at bounding box center [486, 195] width 310 height 22
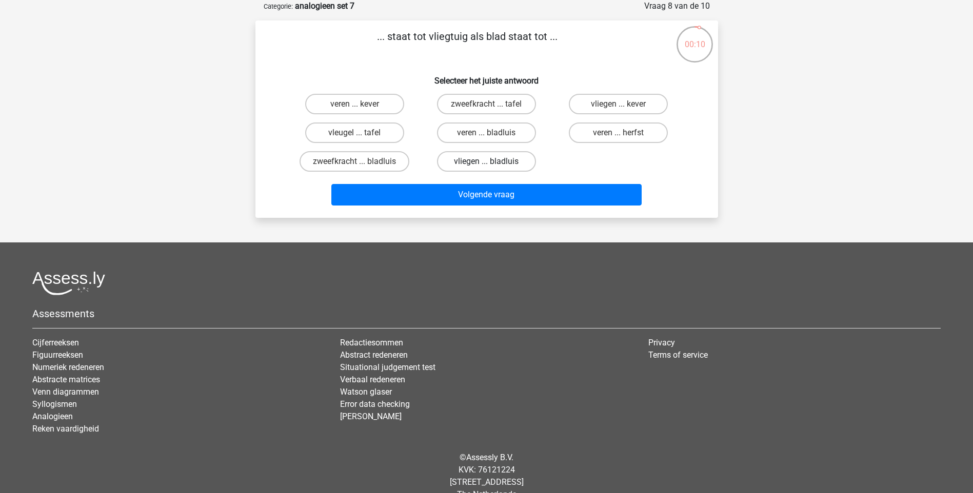
click at [475, 158] on label "vliegen ... bladluis" at bounding box center [486, 161] width 99 height 21
click at [486, 162] on input "vliegen ... bladluis" at bounding box center [489, 165] width 7 height 7
radio input "true"
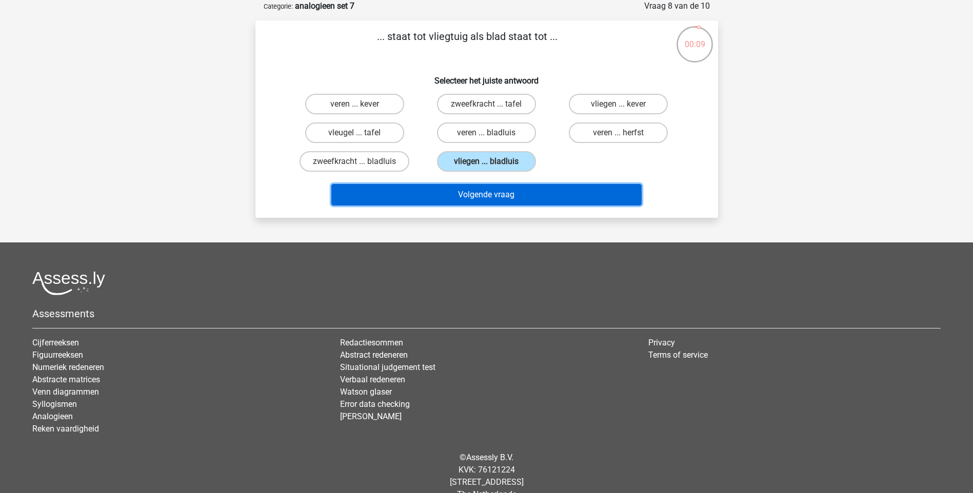
click at [476, 193] on button "Volgende vraag" at bounding box center [486, 195] width 310 height 22
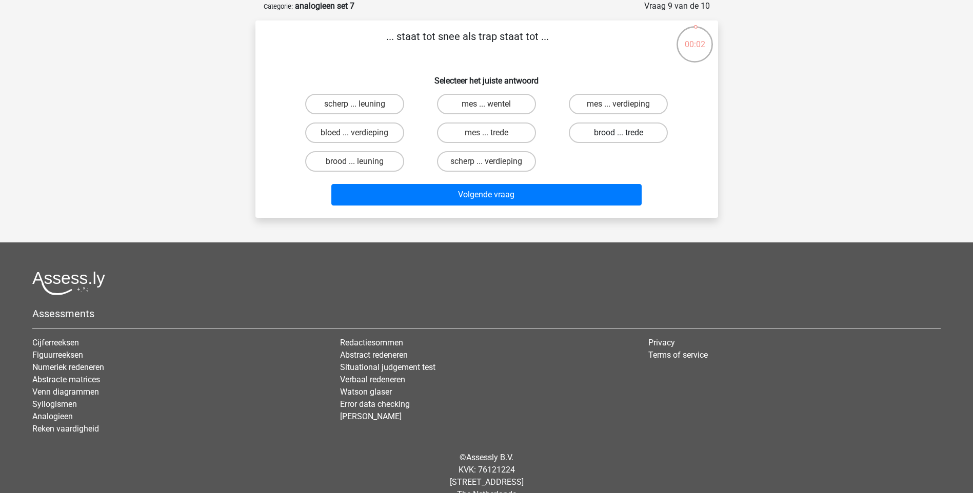
click at [599, 134] on label "brood ... trede" at bounding box center [618, 133] width 99 height 21
click at [618, 134] on input "brood ... trede" at bounding box center [621, 136] width 7 height 7
radio input "true"
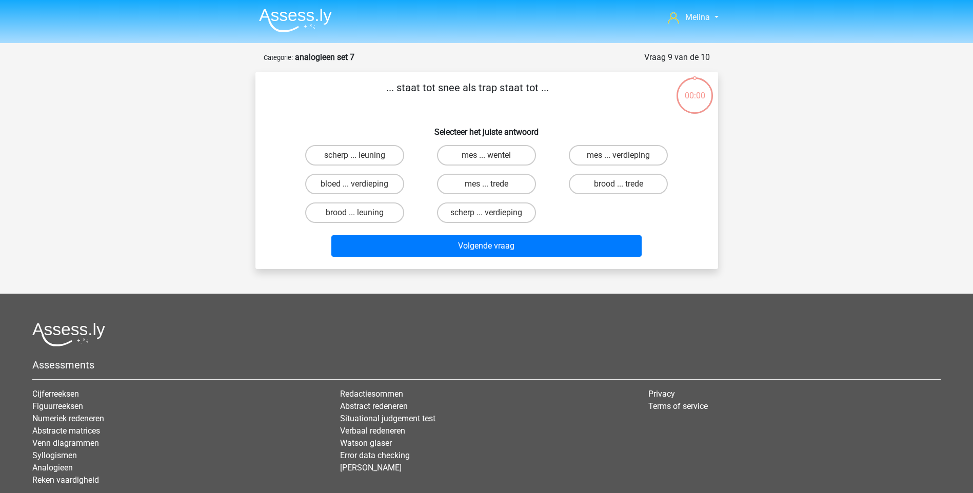
scroll to position [51, 0]
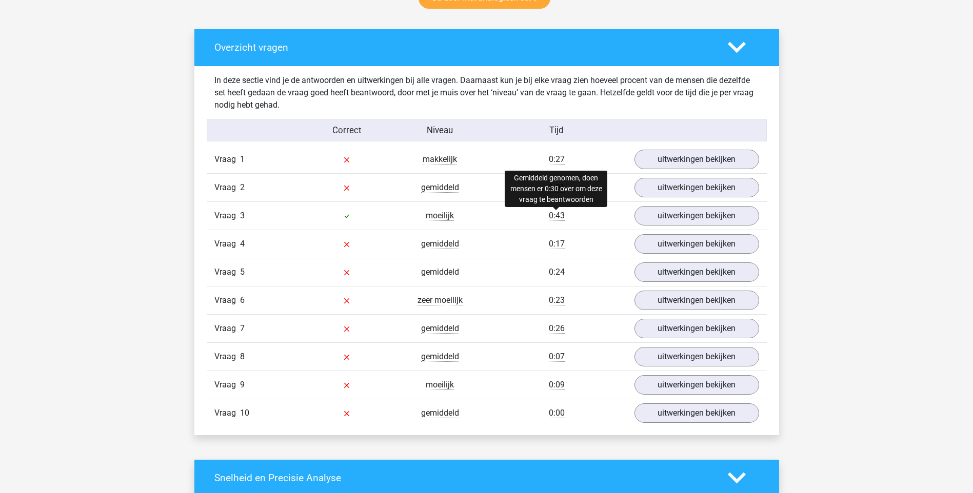
scroll to position [564, 0]
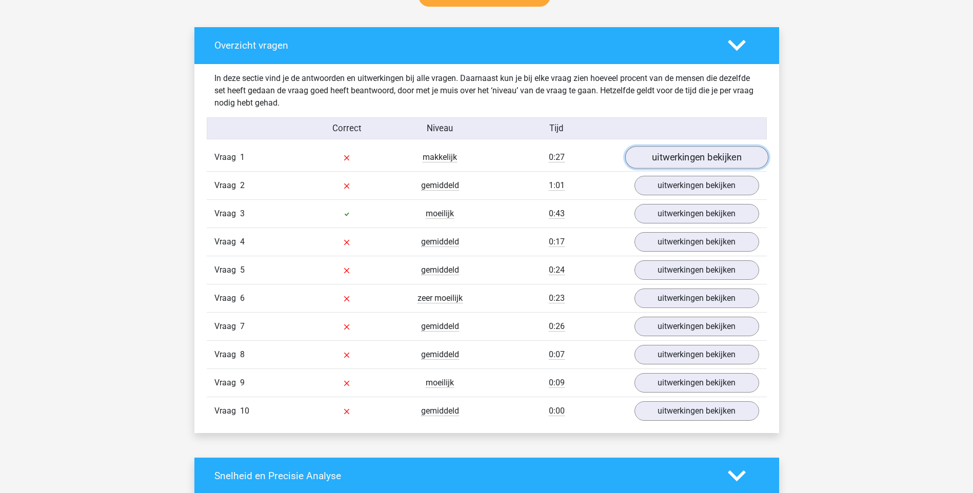
click at [681, 152] on link "uitwerkingen bekijken" at bounding box center [696, 157] width 143 height 23
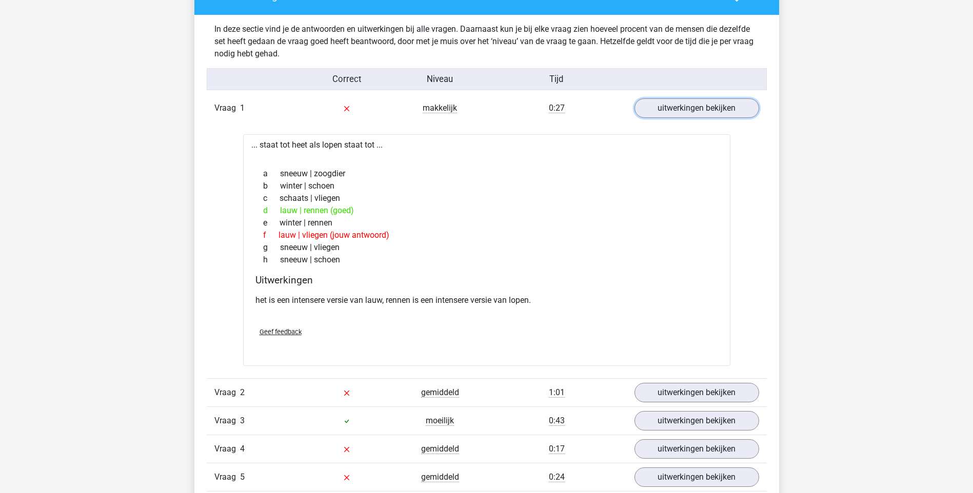
scroll to position [615, 0]
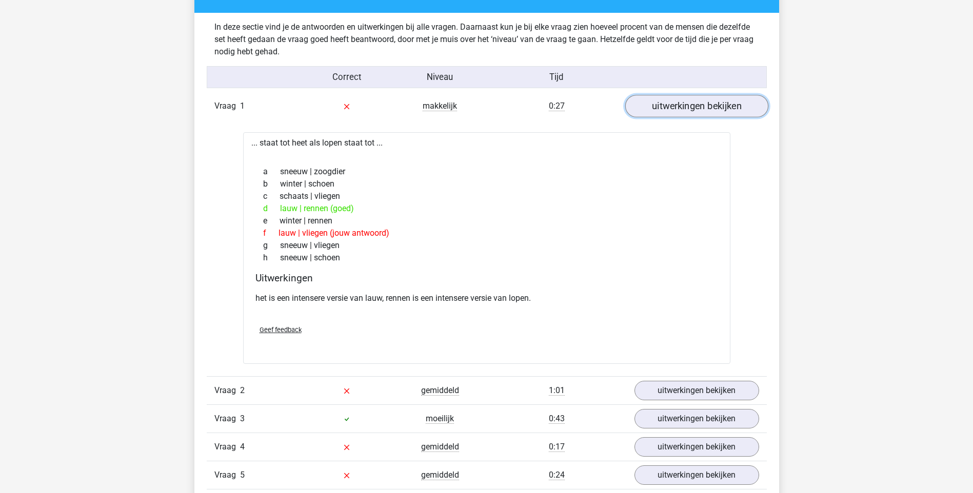
click at [693, 106] on link "uitwerkingen bekijken" at bounding box center [696, 106] width 143 height 23
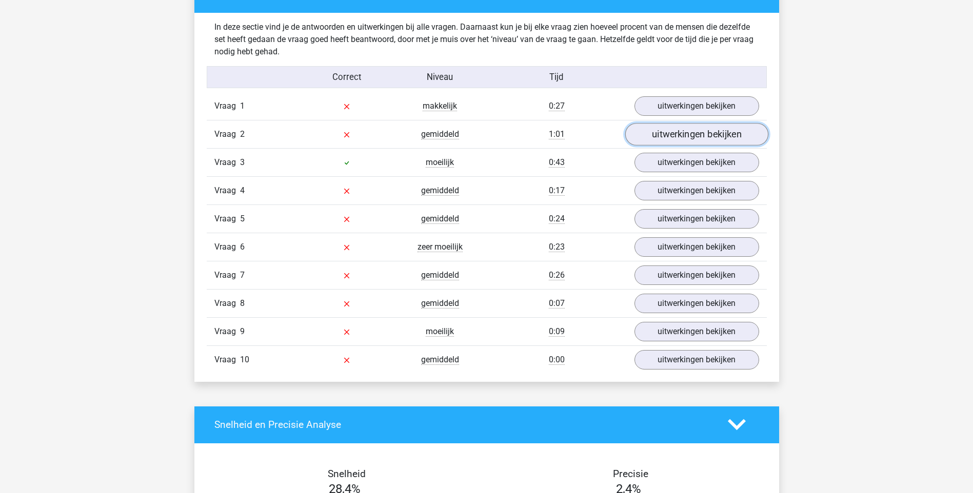
click at [664, 131] on link "uitwerkingen bekijken" at bounding box center [696, 134] width 143 height 23
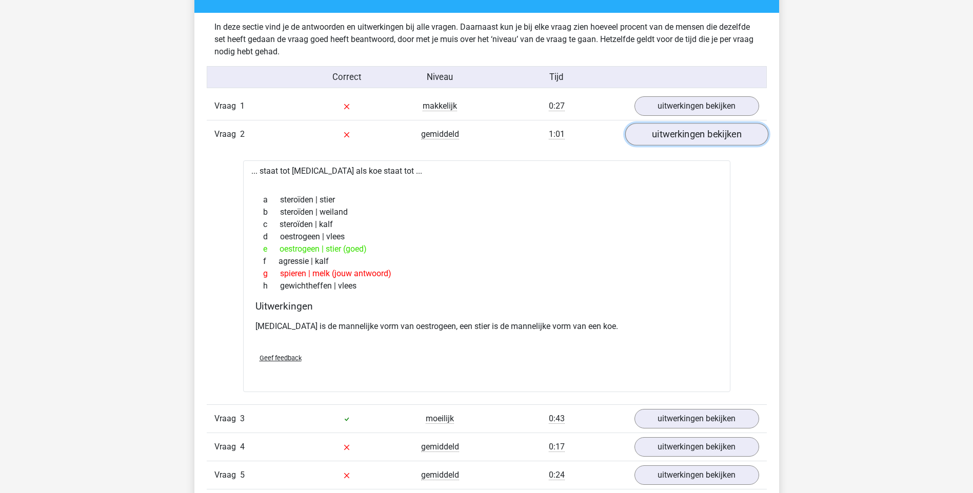
click at [675, 144] on link "uitwerkingen bekijken" at bounding box center [696, 134] width 143 height 23
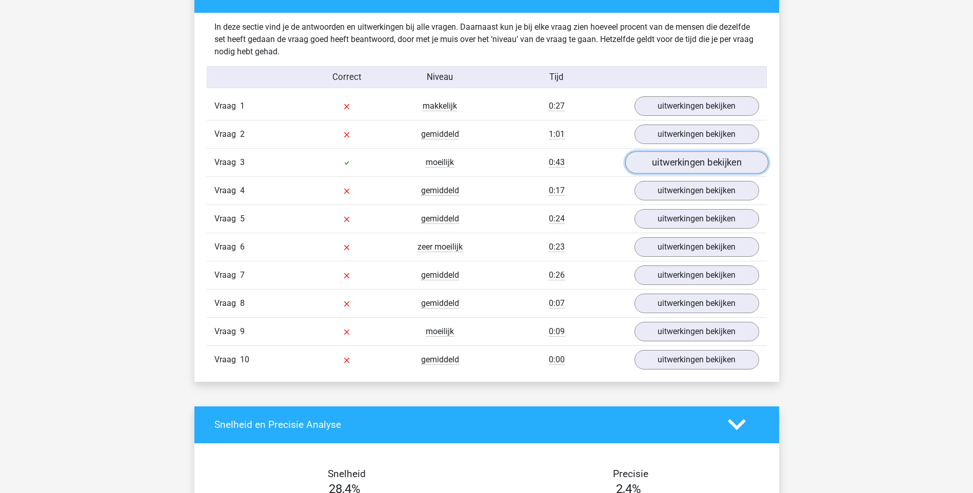
click at [675, 165] on link "uitwerkingen bekijken" at bounding box center [696, 162] width 143 height 23
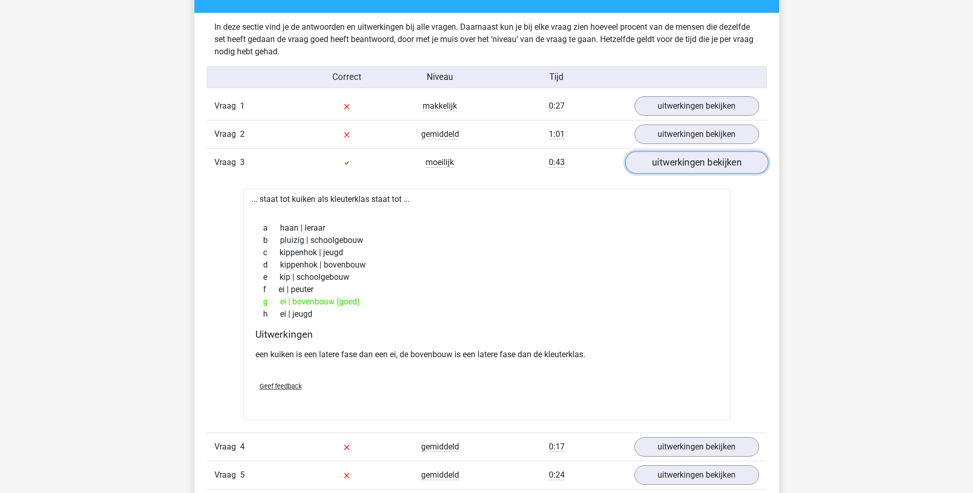
click at [667, 166] on link "uitwerkingen bekijken" at bounding box center [696, 162] width 143 height 23
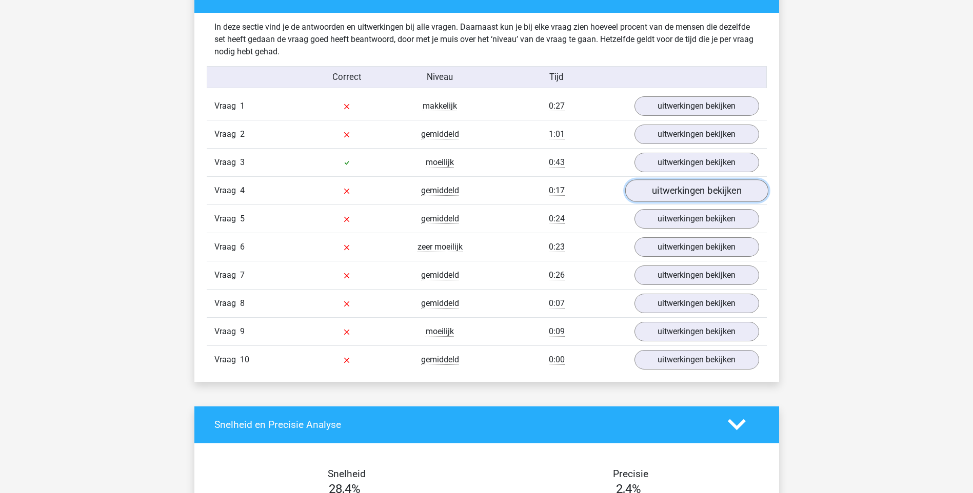
click at [665, 191] on link "uitwerkingen bekijken" at bounding box center [696, 190] width 143 height 23
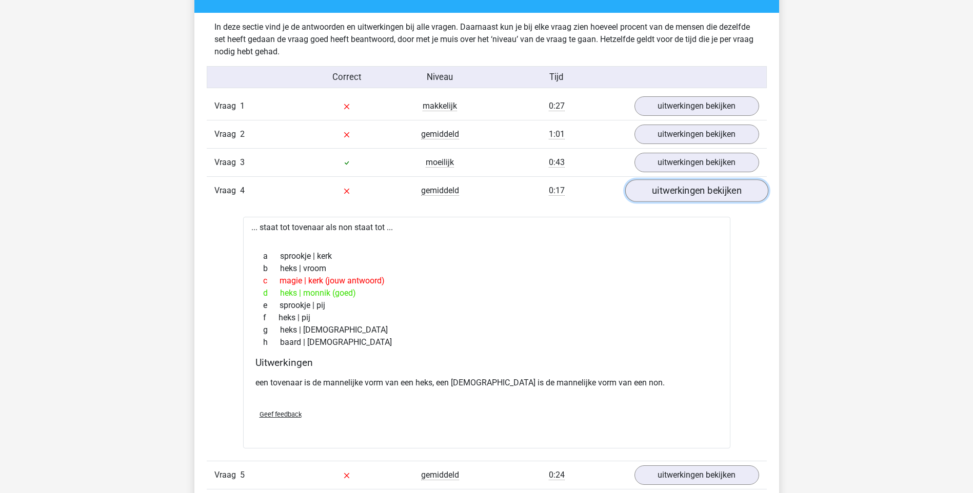
click at [677, 192] on link "uitwerkingen bekijken" at bounding box center [696, 190] width 143 height 23
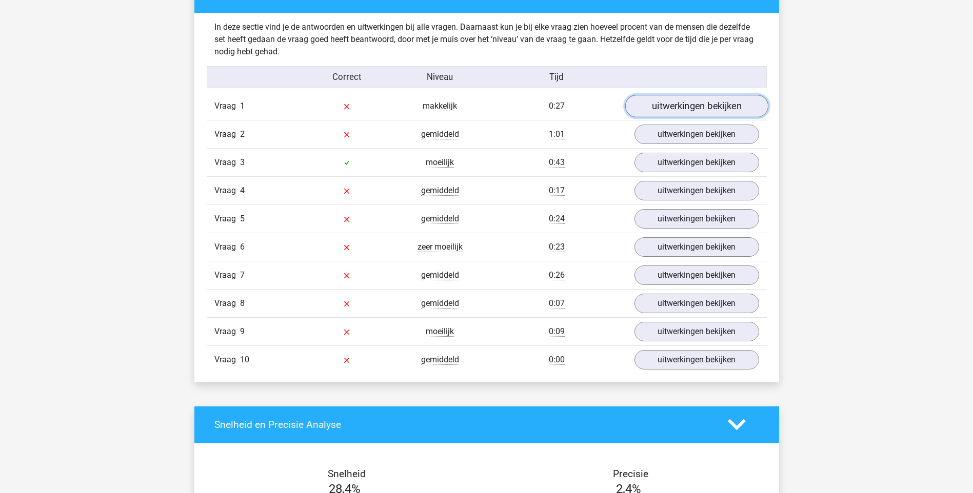
click at [720, 98] on link "uitwerkingen bekijken" at bounding box center [696, 106] width 143 height 23
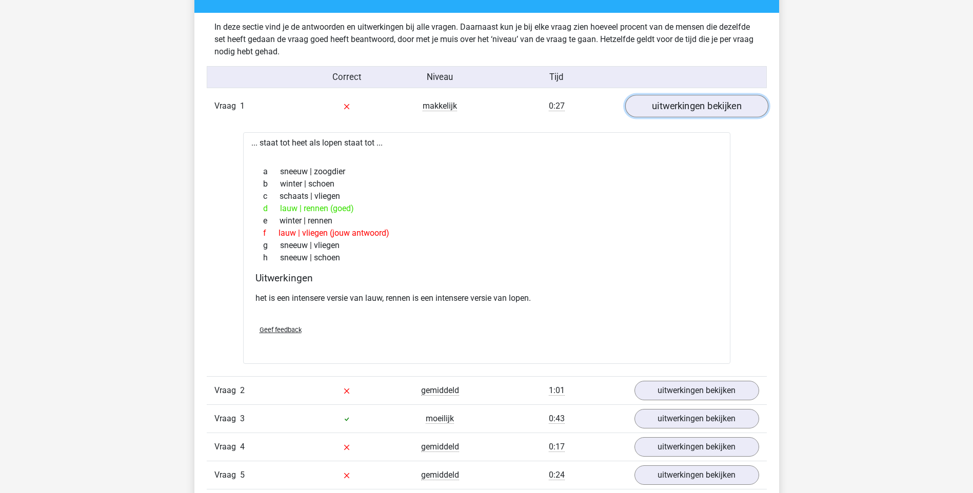
click at [662, 105] on link "uitwerkingen bekijken" at bounding box center [696, 106] width 143 height 23
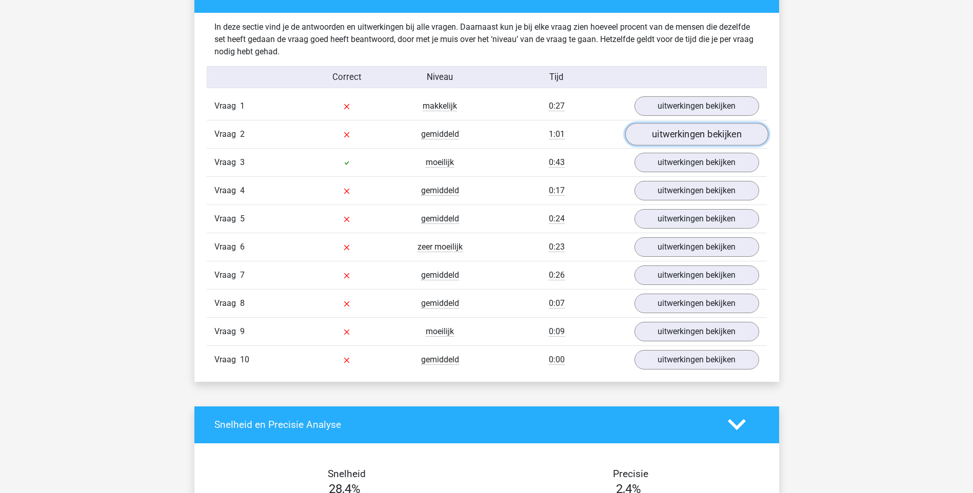
click at [690, 141] on link "uitwerkingen bekijken" at bounding box center [696, 134] width 143 height 23
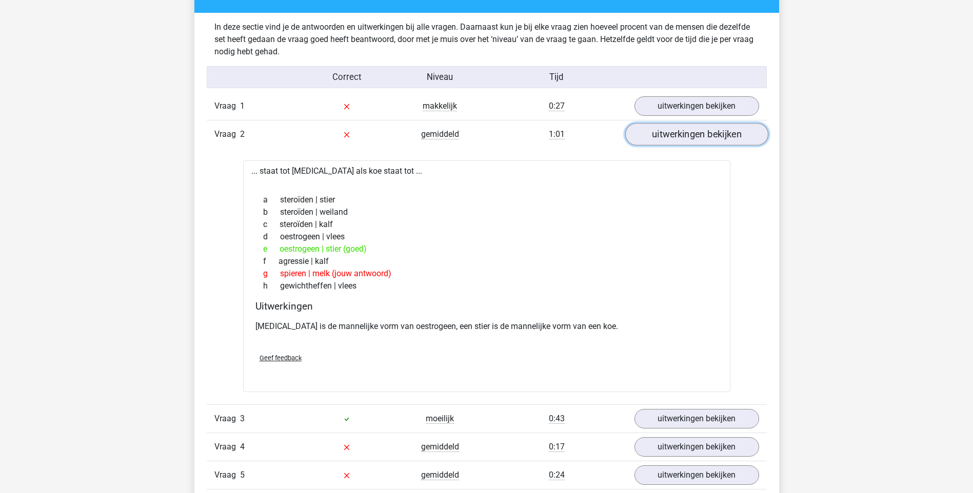
click at [685, 138] on link "uitwerkingen bekijken" at bounding box center [696, 134] width 143 height 23
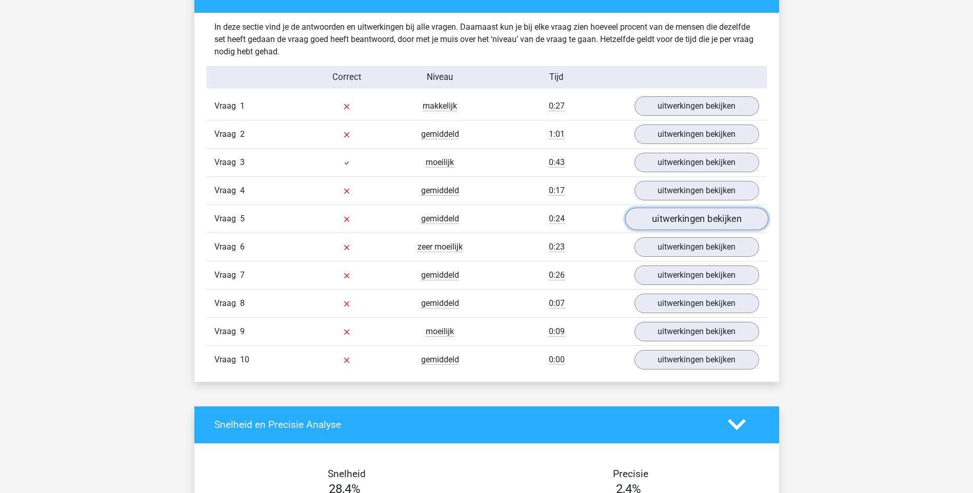
click at [670, 222] on link "uitwerkingen bekijken" at bounding box center [696, 219] width 143 height 23
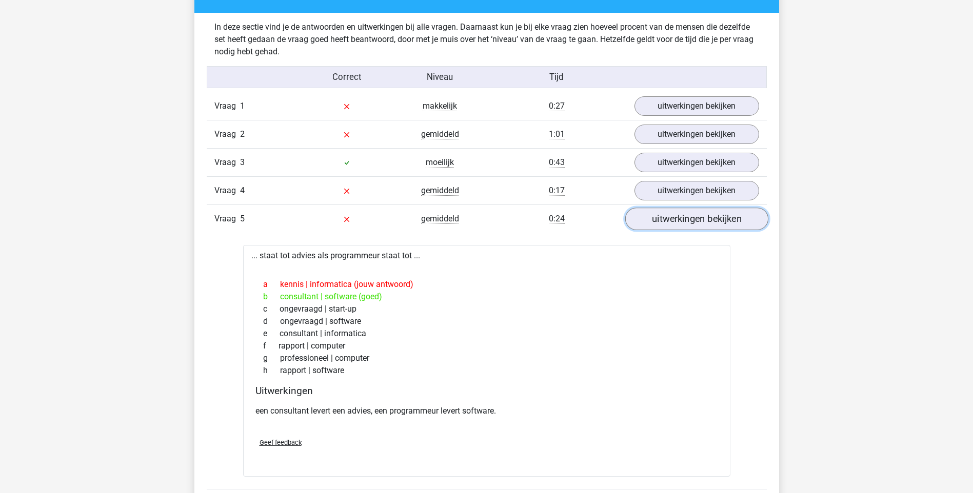
click at [664, 218] on link "uitwerkingen bekijken" at bounding box center [696, 219] width 143 height 23
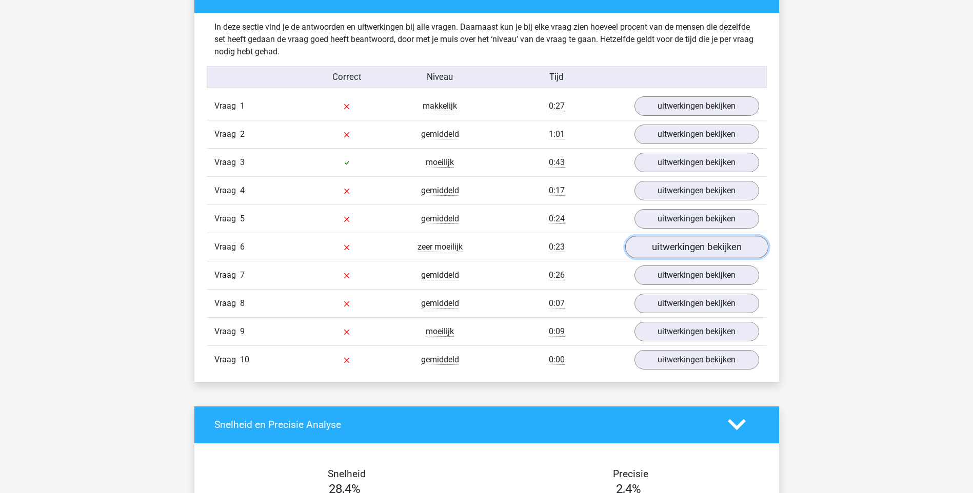
click at [713, 243] on link "uitwerkingen bekijken" at bounding box center [696, 247] width 143 height 23
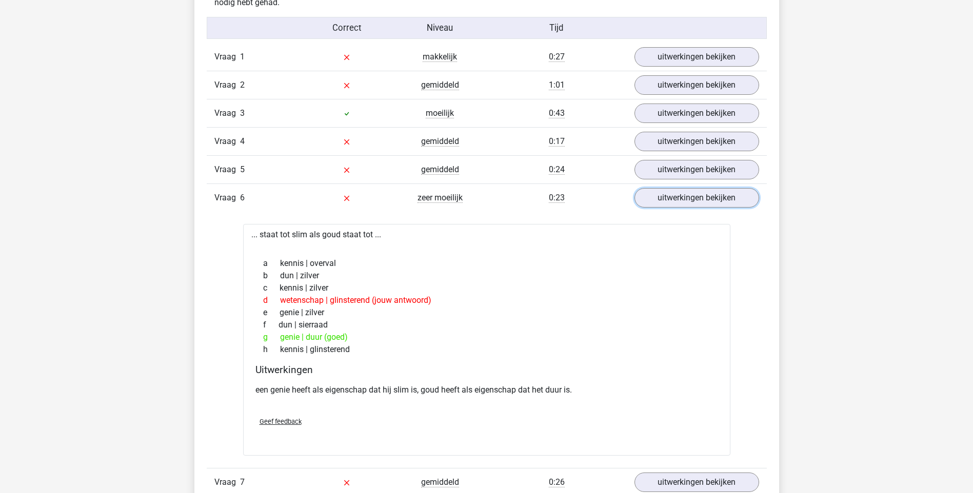
scroll to position [667, 0]
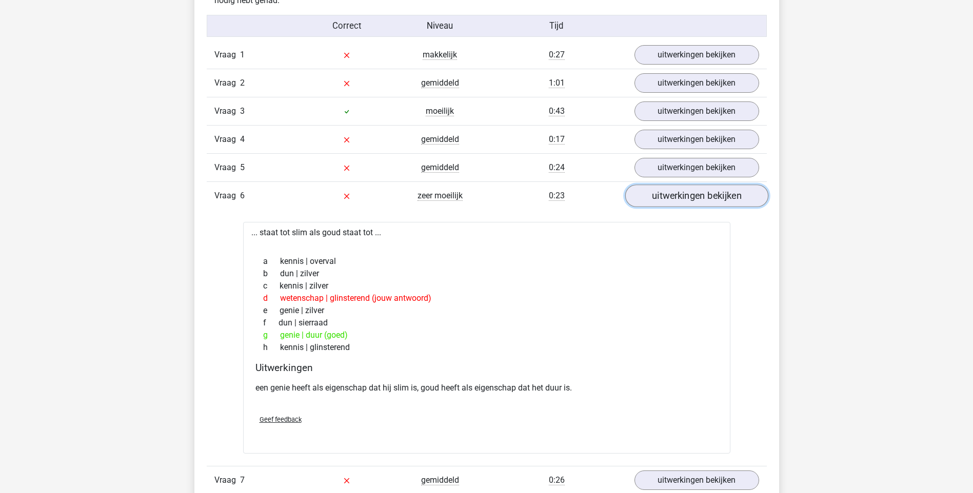
click at [655, 202] on link "uitwerkingen bekijken" at bounding box center [696, 196] width 143 height 23
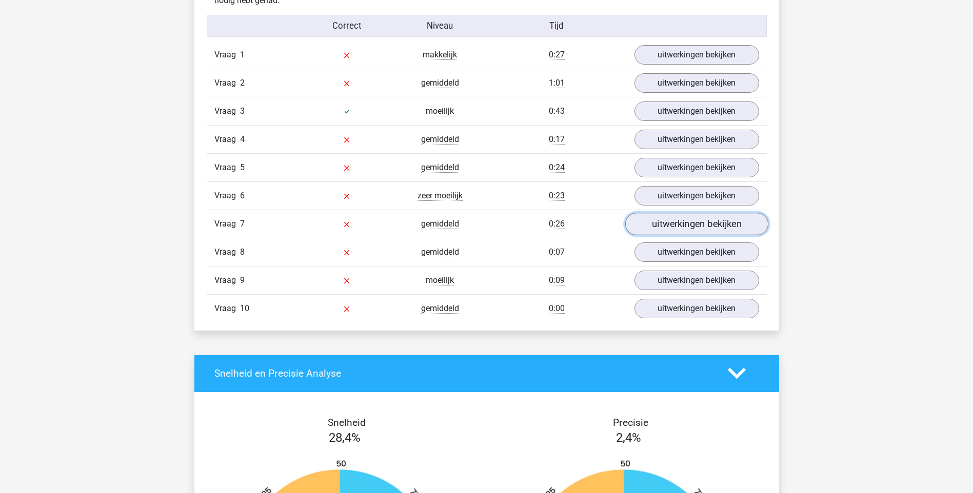
click at [688, 228] on link "uitwerkingen bekijken" at bounding box center [696, 224] width 143 height 23
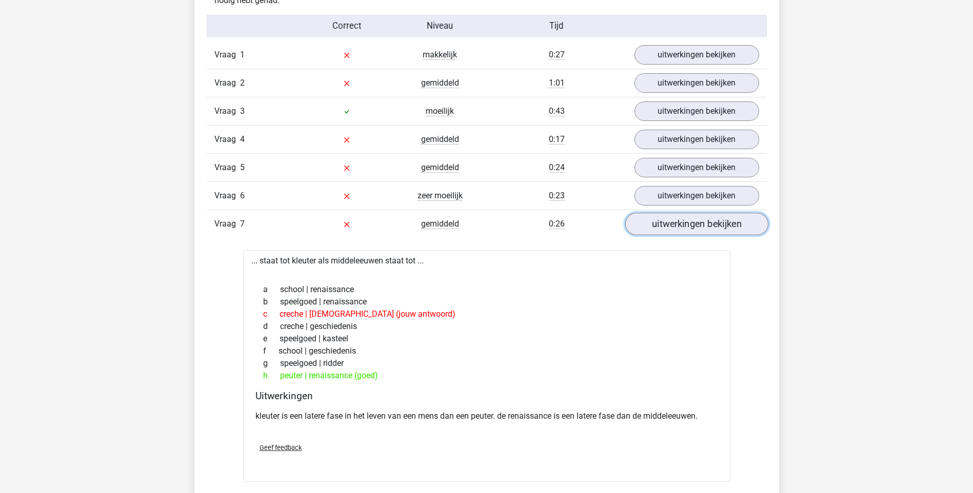
click at [680, 224] on link "uitwerkingen bekijken" at bounding box center [696, 224] width 143 height 23
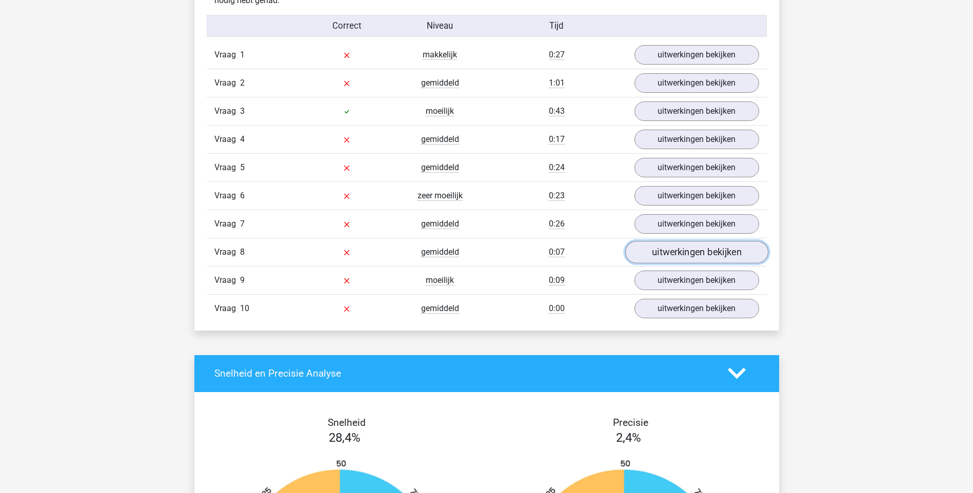
click at [665, 248] on link "uitwerkingen bekijken" at bounding box center [696, 252] width 143 height 23
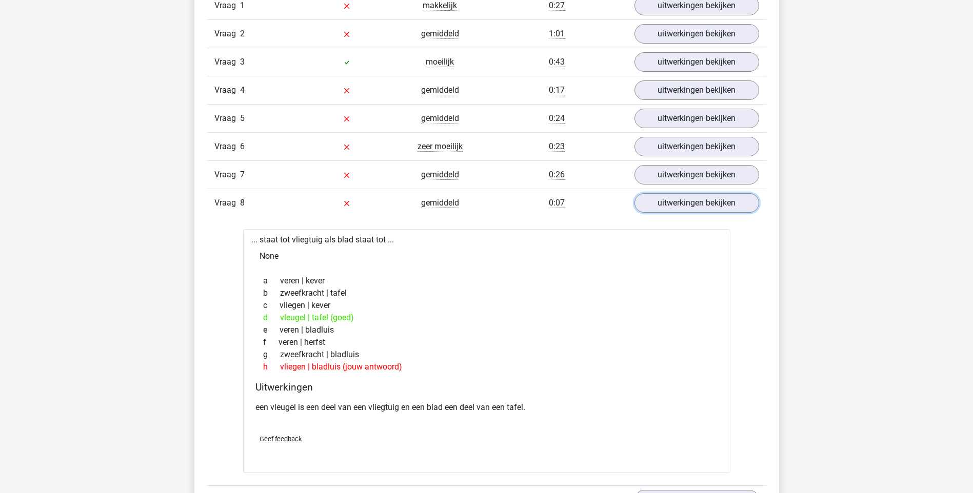
scroll to position [718, 0]
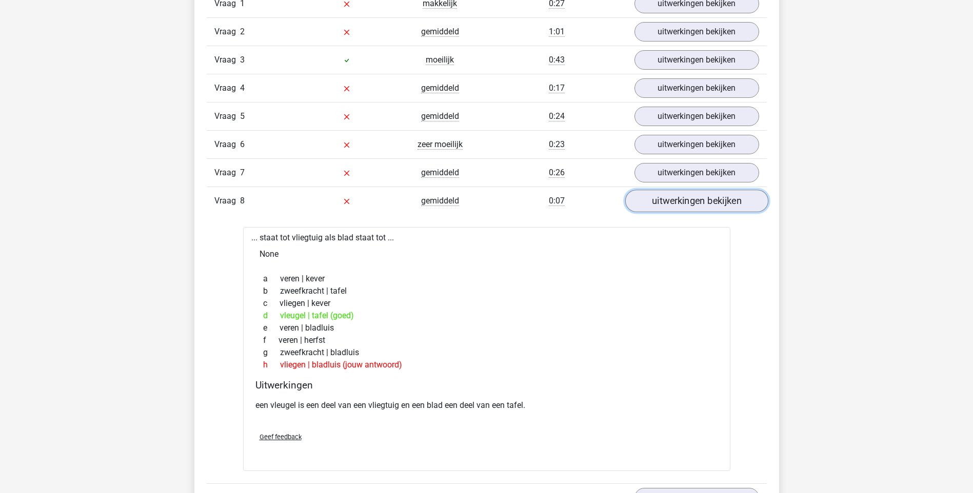
click at [689, 203] on link "uitwerkingen bekijken" at bounding box center [696, 201] width 143 height 23
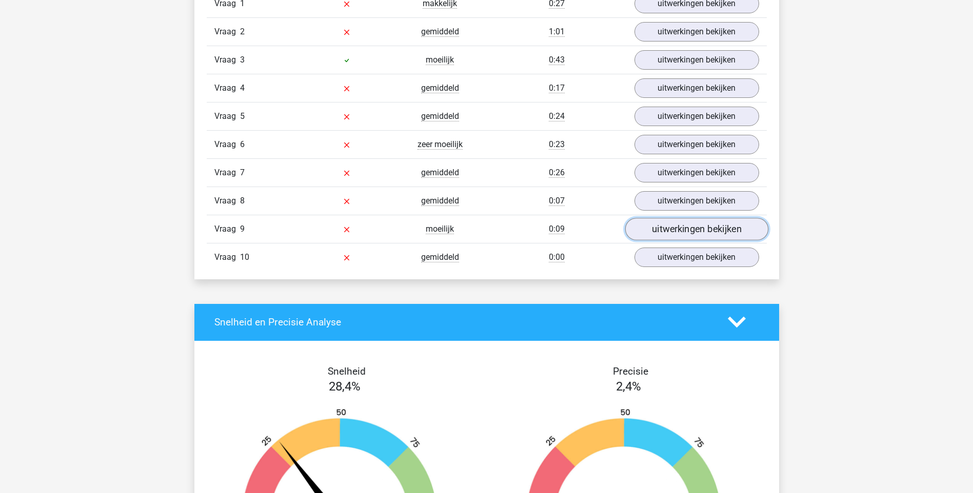
click at [716, 228] on link "uitwerkingen bekijken" at bounding box center [696, 229] width 143 height 23
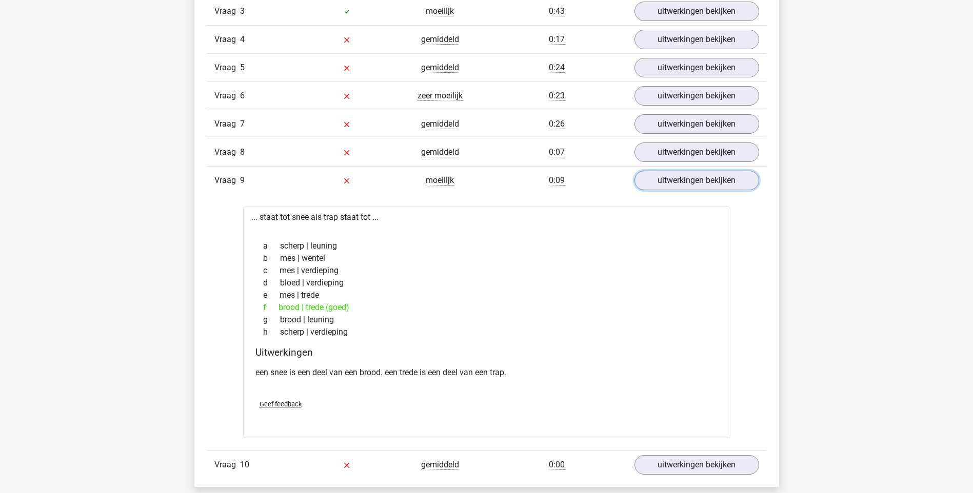
scroll to position [769, 0]
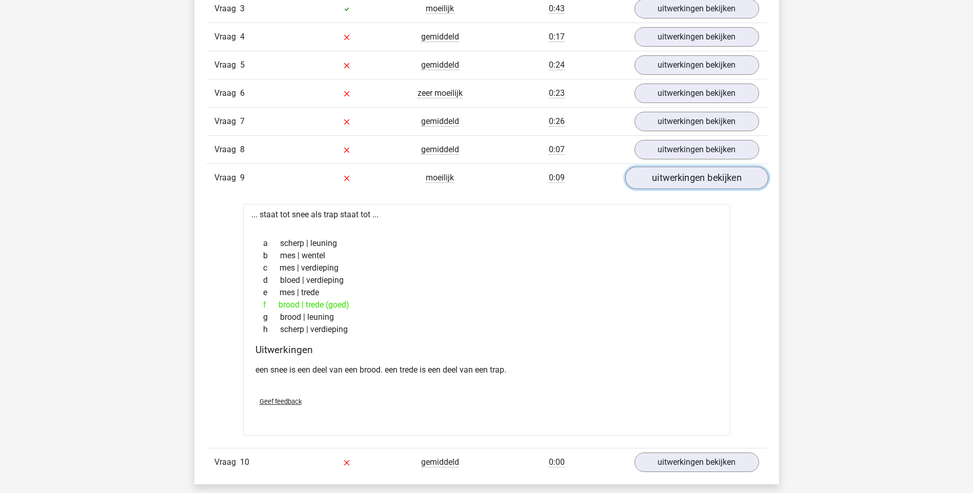
click at [700, 179] on link "uitwerkingen bekijken" at bounding box center [696, 178] width 143 height 23
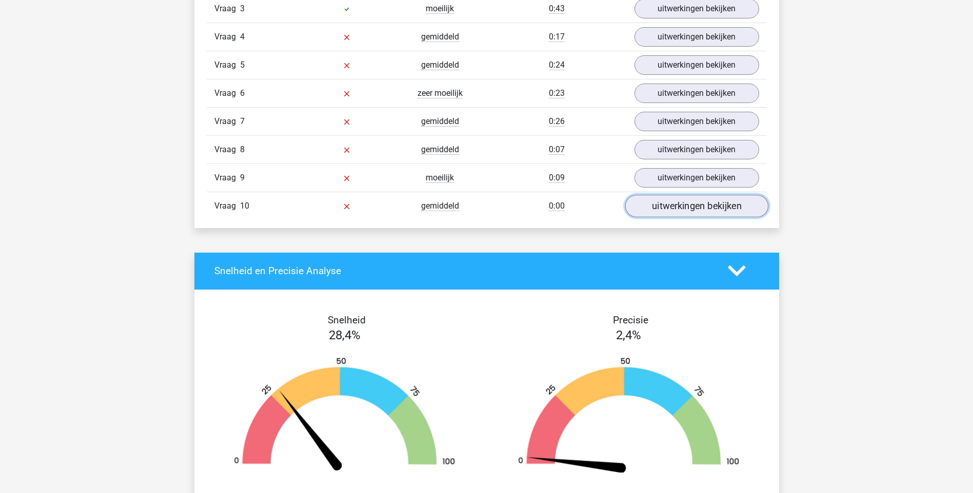
click at [701, 207] on link "uitwerkingen bekijken" at bounding box center [696, 206] width 143 height 23
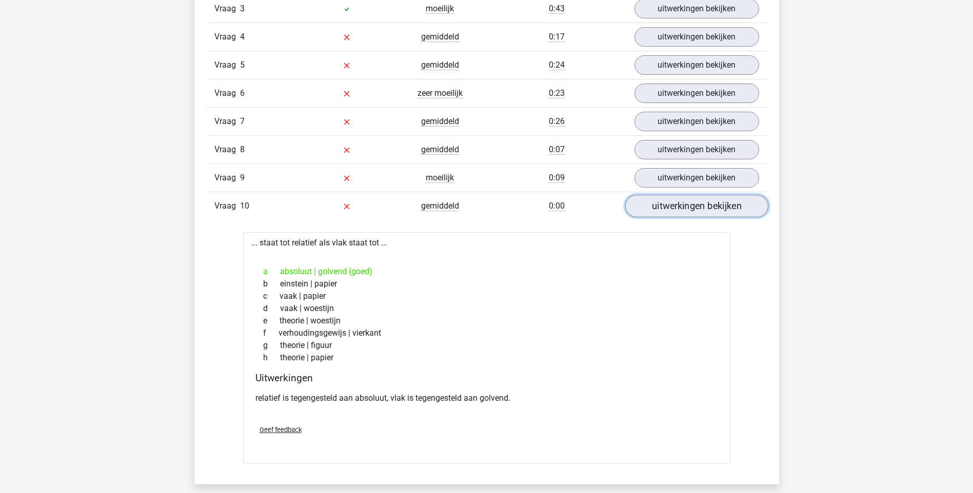
click at [712, 210] on link "uitwerkingen bekijken" at bounding box center [696, 206] width 143 height 23
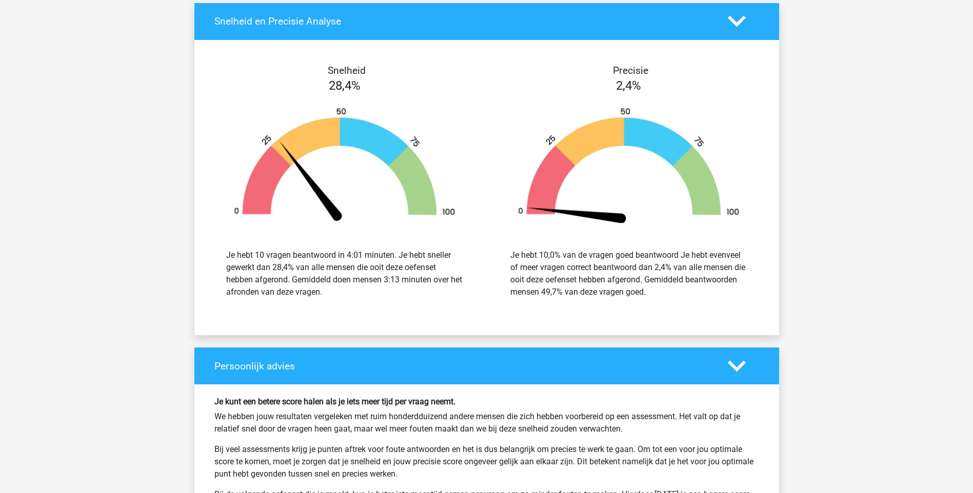
scroll to position [1026, 0]
